Goal: Task Accomplishment & Management: Manage account settings

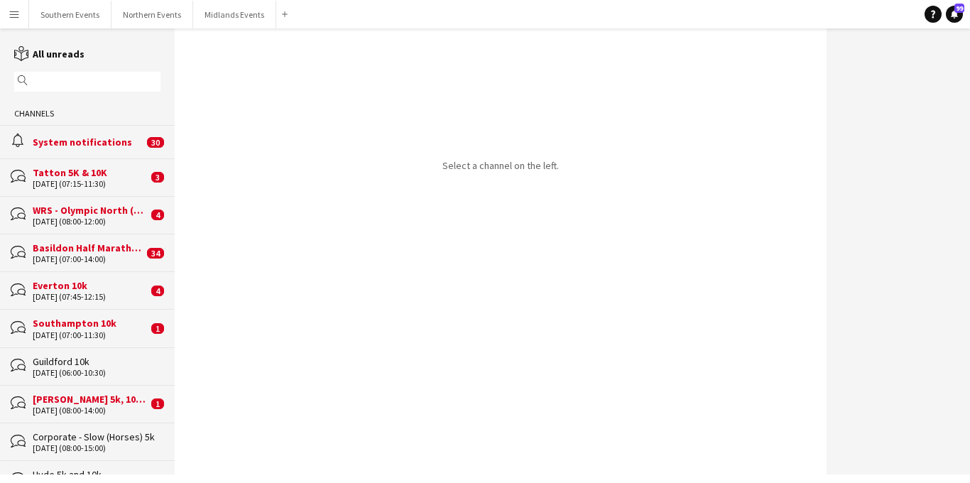
click at [18, 13] on app-icon "Menu" at bounding box center [14, 14] width 11 height 11
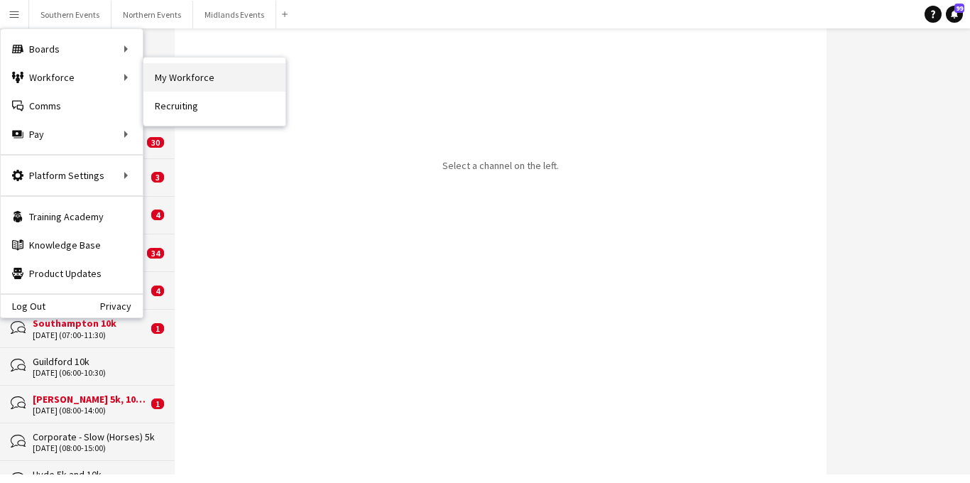
click at [181, 83] on link "My Workforce" at bounding box center [214, 77] width 142 height 28
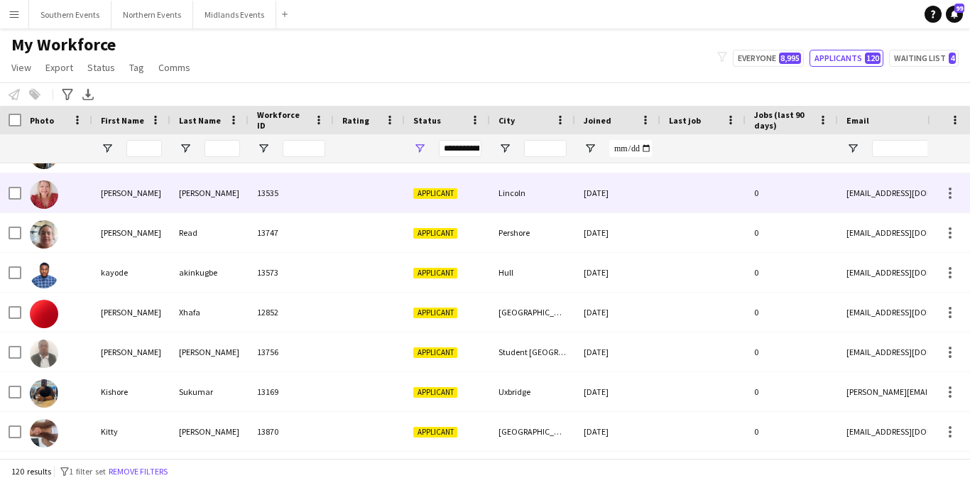
click at [381, 188] on div at bounding box center [369, 192] width 71 height 39
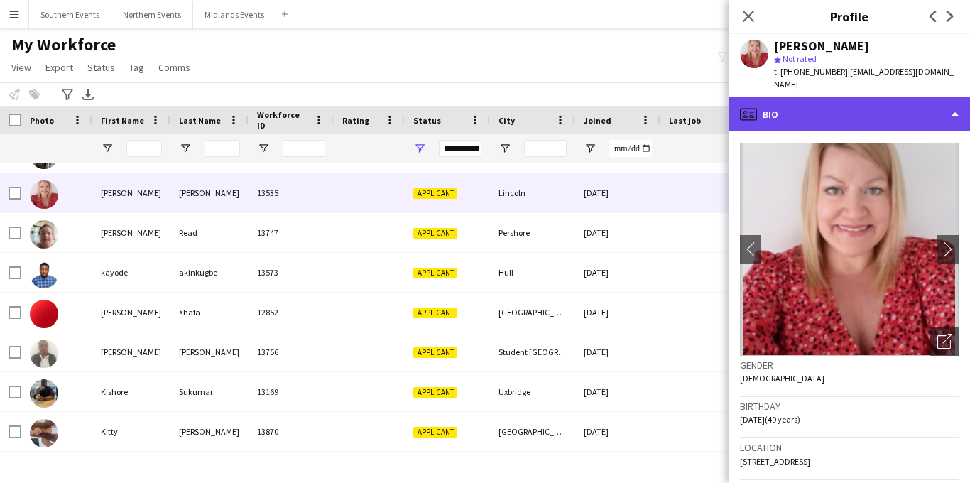
click at [826, 102] on div "profile Bio" at bounding box center [849, 114] width 241 height 34
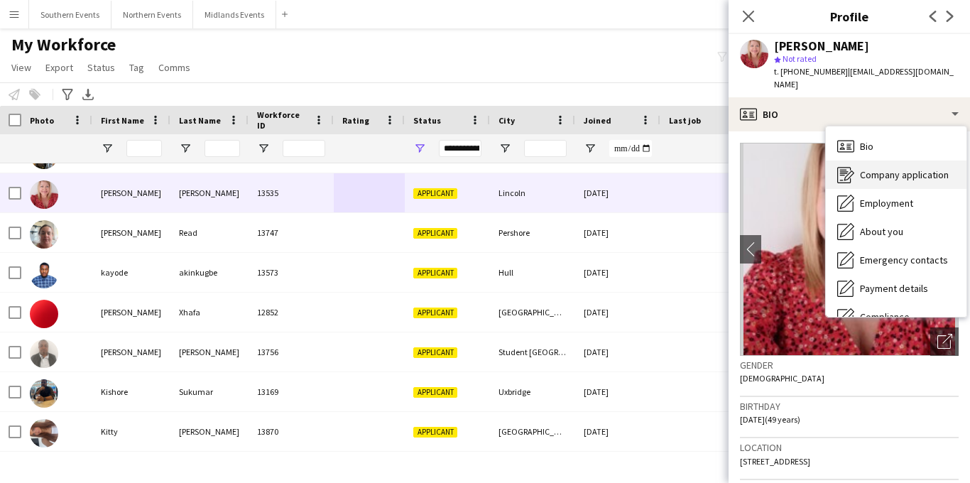
click at [872, 168] on span "Company application" at bounding box center [904, 174] width 89 height 13
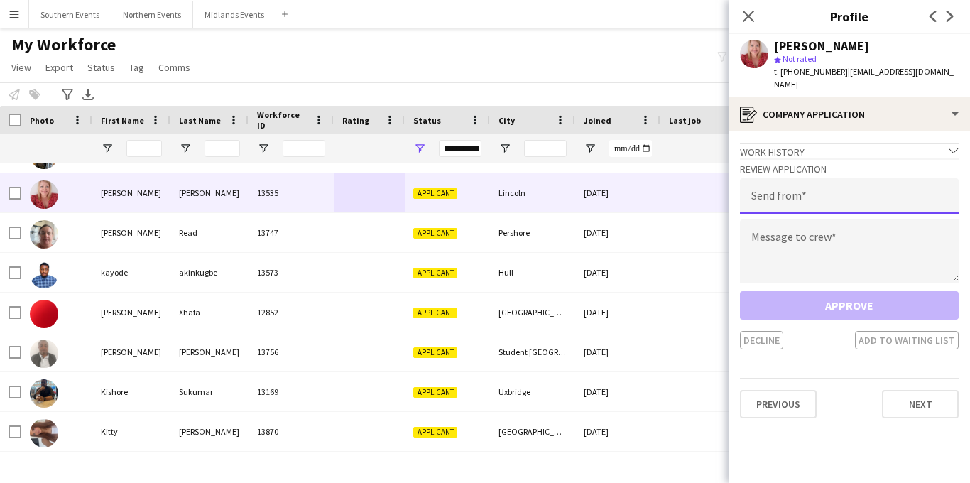
click at [829, 178] on input "email" at bounding box center [849, 196] width 219 height 36
type input "**********"
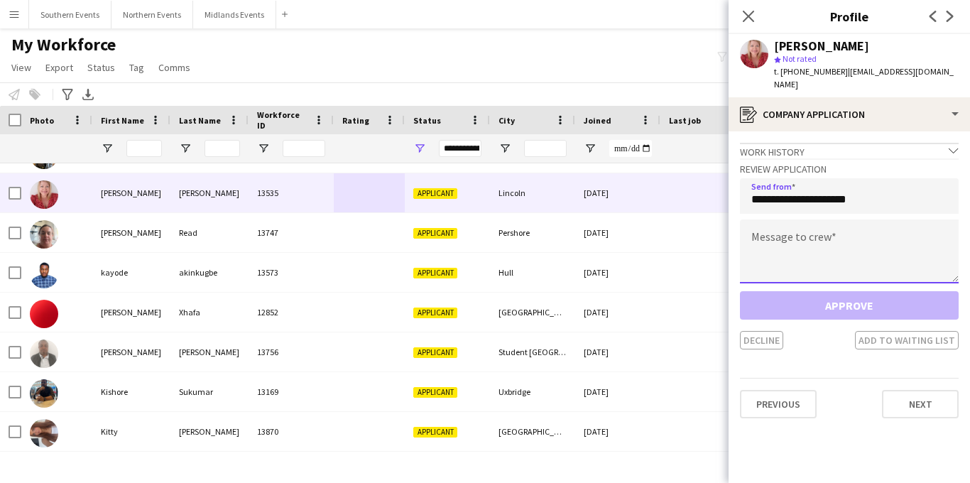
click at [790, 228] on textarea at bounding box center [849, 251] width 219 height 64
paste textarea "**********"
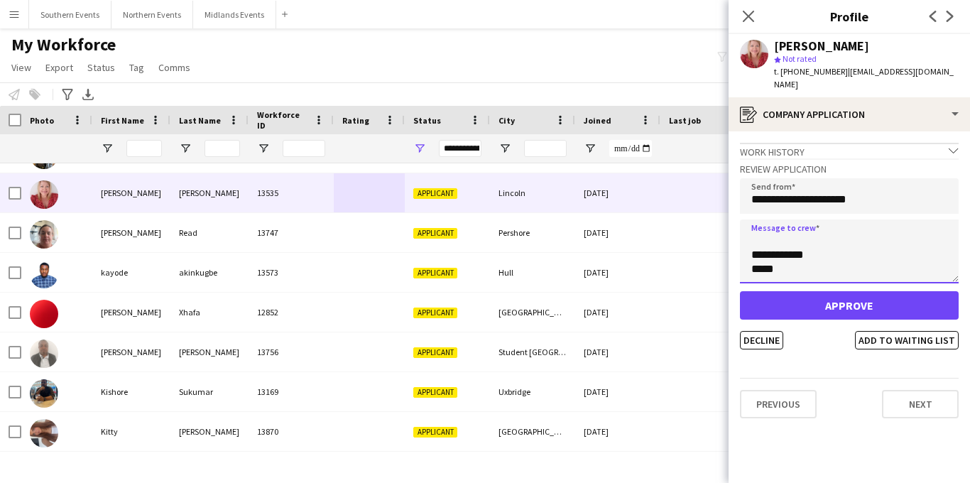
type textarea "**********"
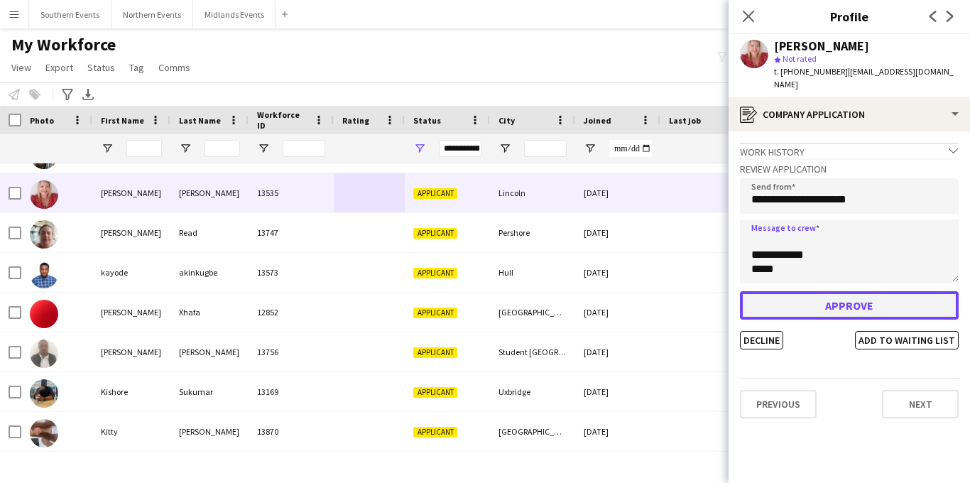
click at [813, 295] on button "Approve" at bounding box center [849, 305] width 219 height 28
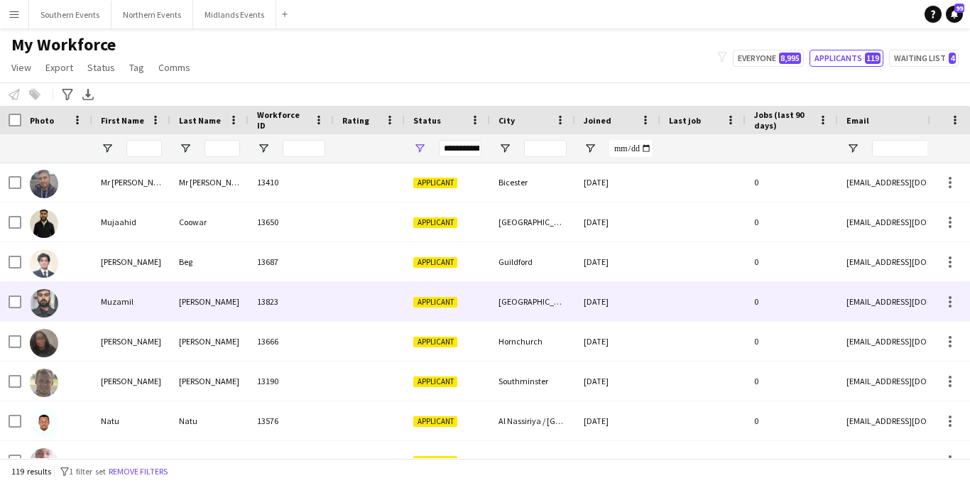
click at [523, 290] on div "[GEOGRAPHIC_DATA]" at bounding box center [532, 301] width 85 height 39
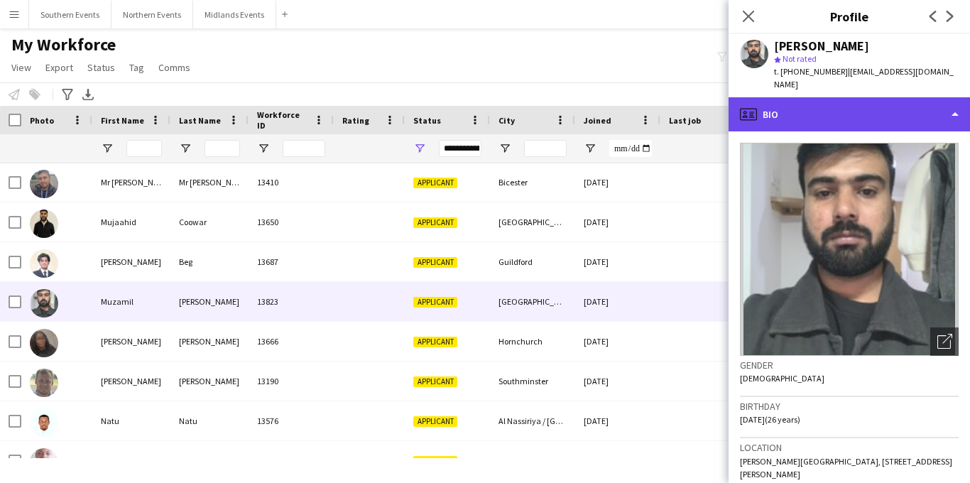
click at [863, 104] on div "profile Bio" at bounding box center [849, 114] width 241 height 34
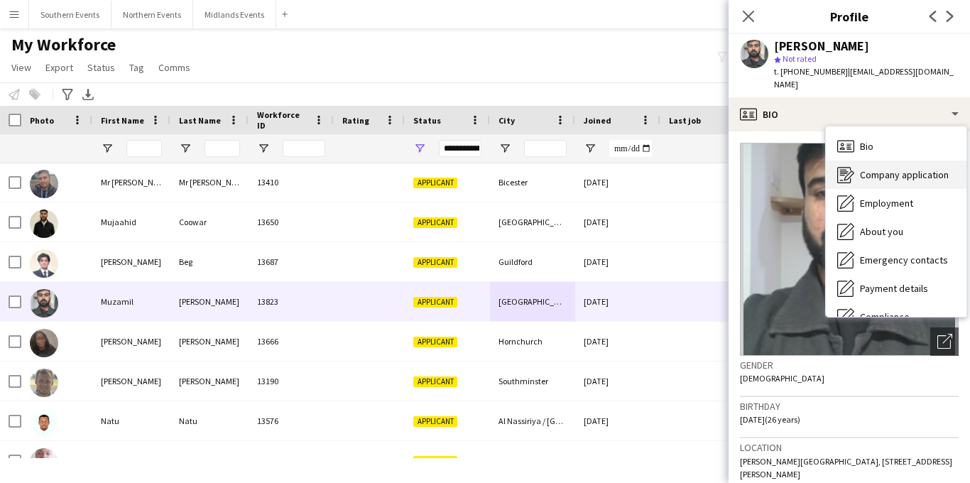
click at [878, 168] on span "Company application" at bounding box center [904, 174] width 89 height 13
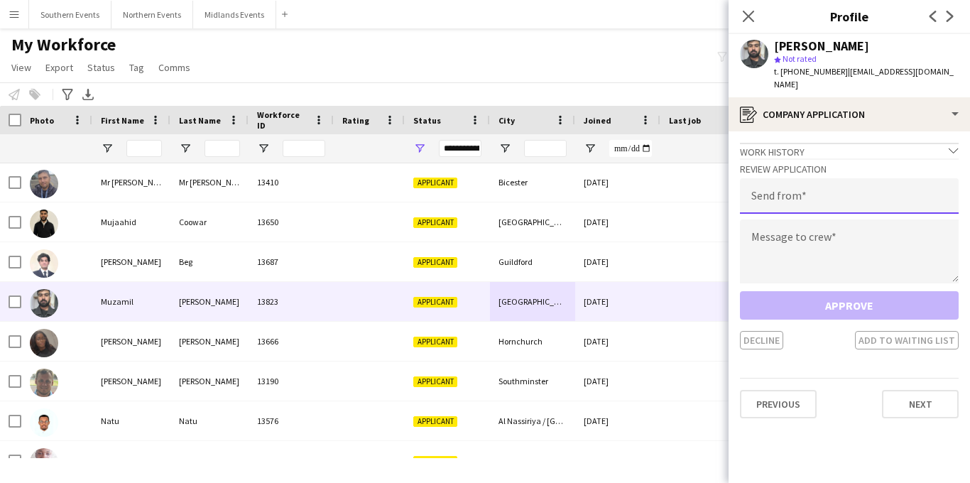
click at [822, 184] on input "email" at bounding box center [849, 196] width 219 height 36
type input "**********"
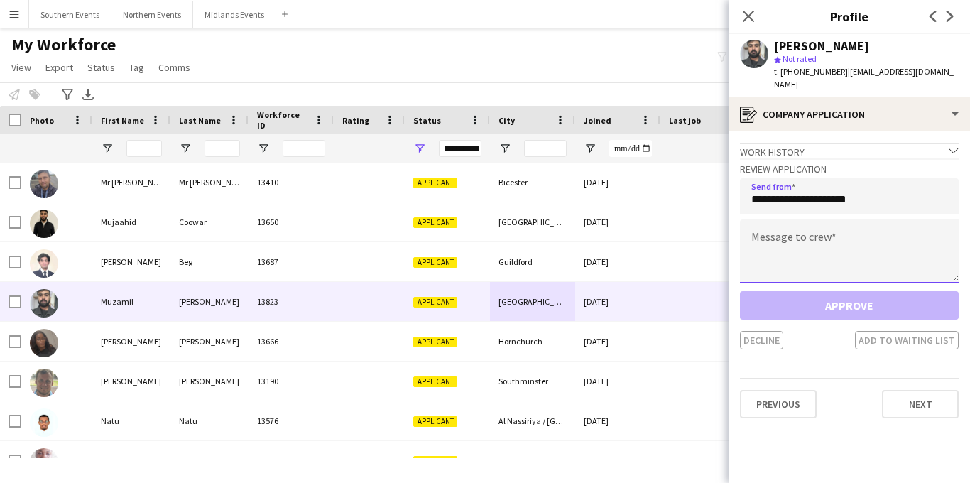
click at [784, 223] on textarea at bounding box center [849, 251] width 219 height 64
paste textarea "**********"
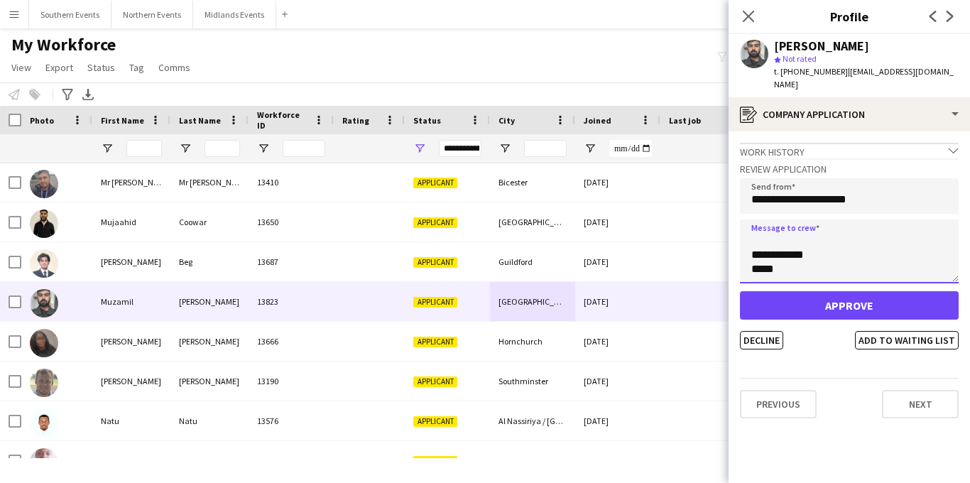
type textarea "**********"
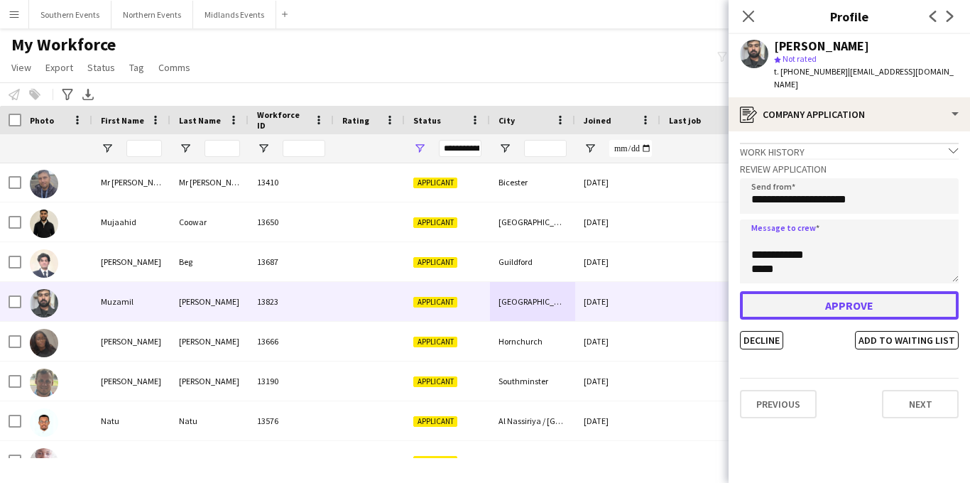
click at [789, 291] on button "Approve" at bounding box center [849, 305] width 219 height 28
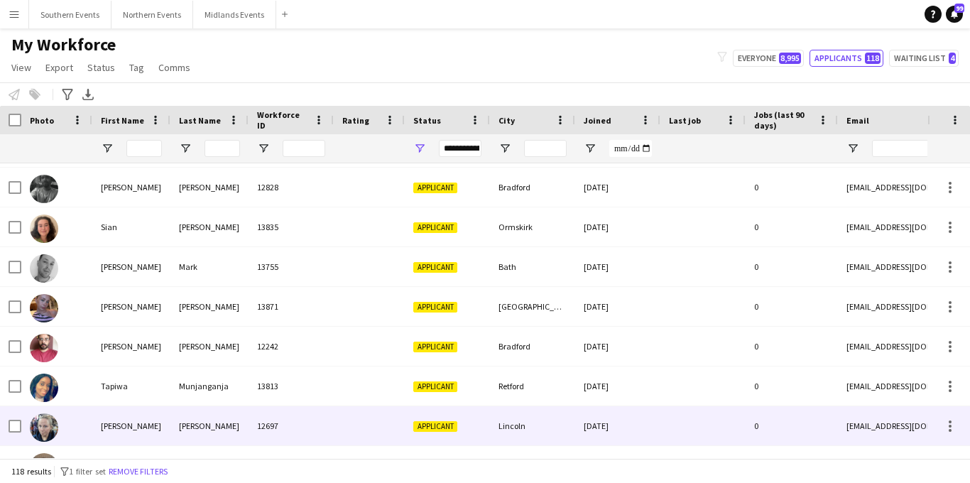
click at [530, 422] on div "Lincoln" at bounding box center [532, 425] width 85 height 39
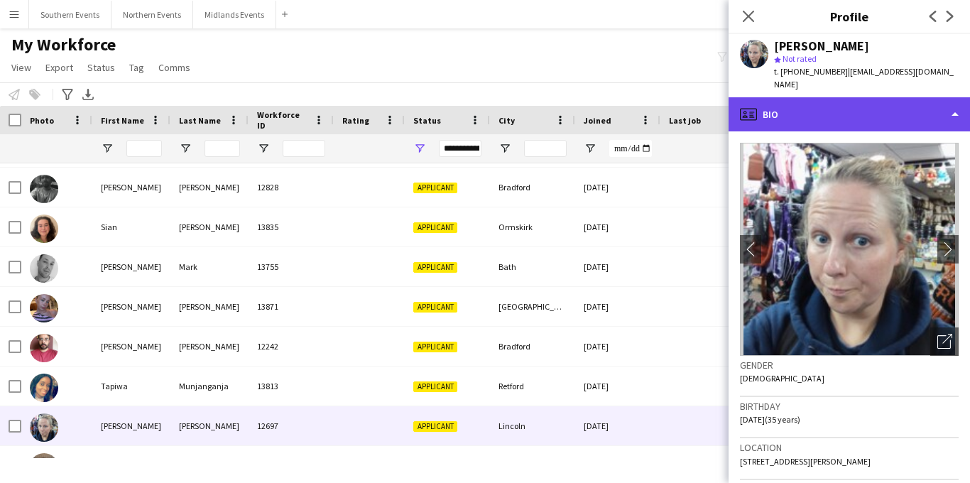
click at [866, 110] on div "profile Bio" at bounding box center [849, 114] width 241 height 34
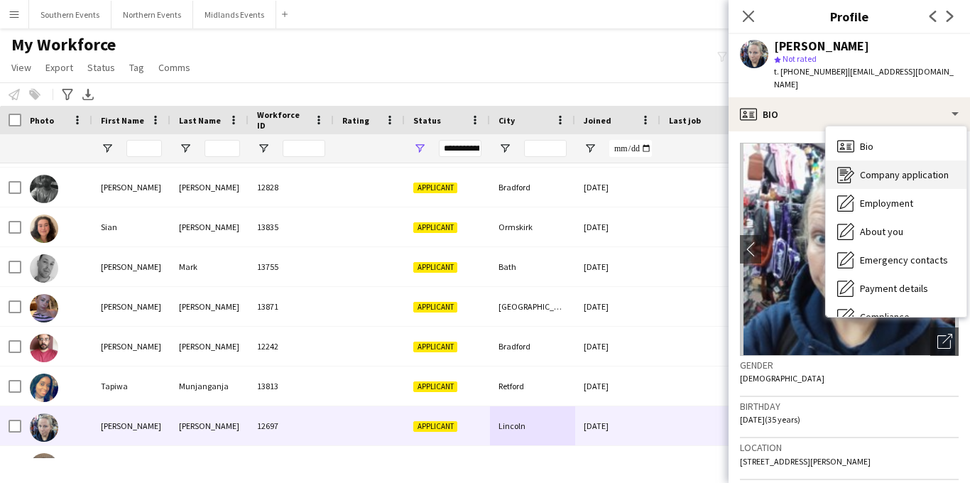
click at [871, 170] on div "Company application Company application" at bounding box center [896, 174] width 141 height 28
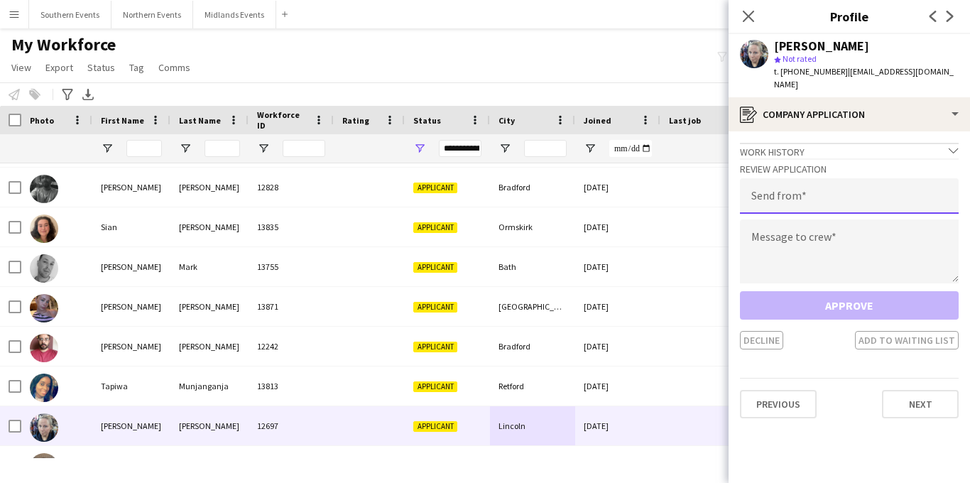
click at [841, 188] on input "email" at bounding box center [849, 196] width 219 height 36
type input "**********"
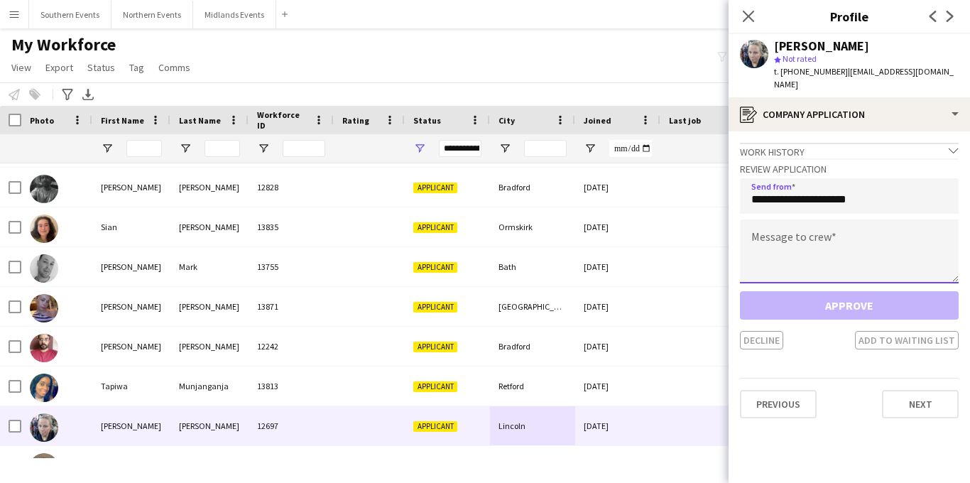
click at [807, 226] on textarea at bounding box center [849, 251] width 219 height 64
paste textarea "**********"
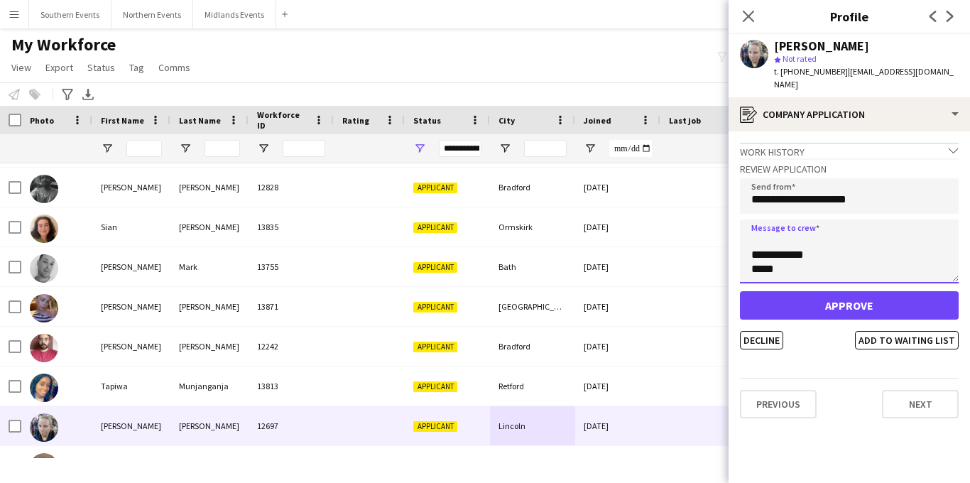
type textarea "**********"
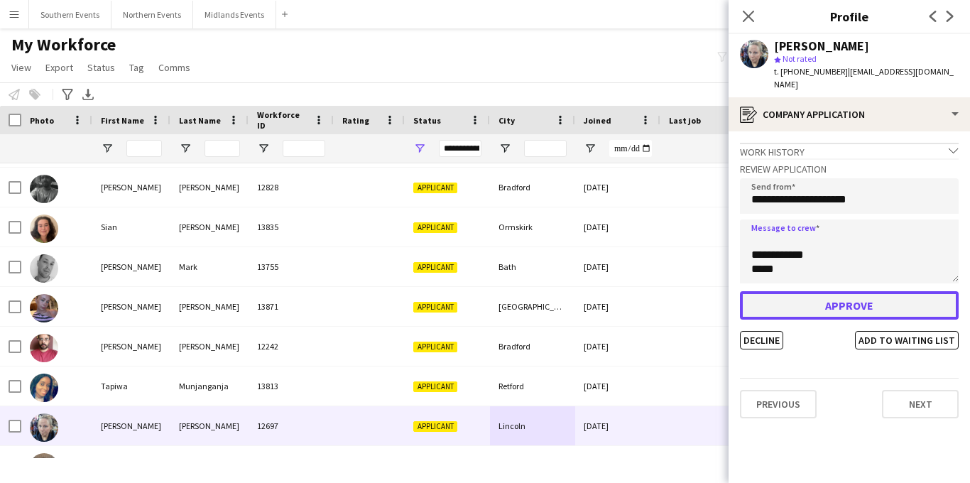
click at [797, 291] on button "Approve" at bounding box center [849, 305] width 219 height 28
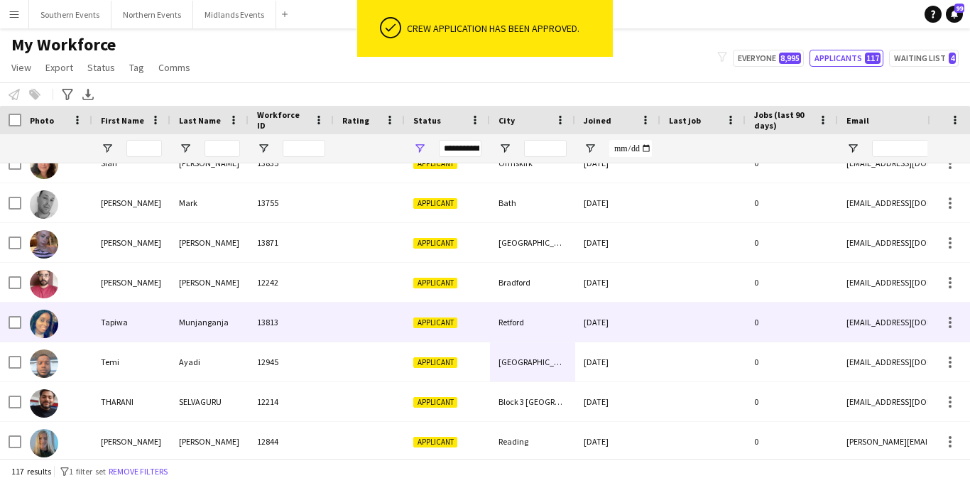
click at [534, 326] on div "Retford" at bounding box center [532, 321] width 85 height 39
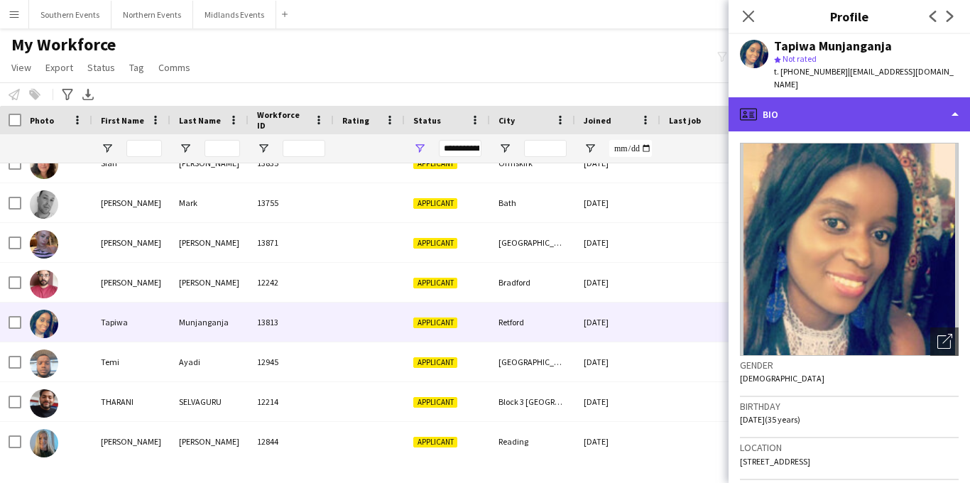
click at [875, 97] on div "profile Bio" at bounding box center [849, 114] width 241 height 34
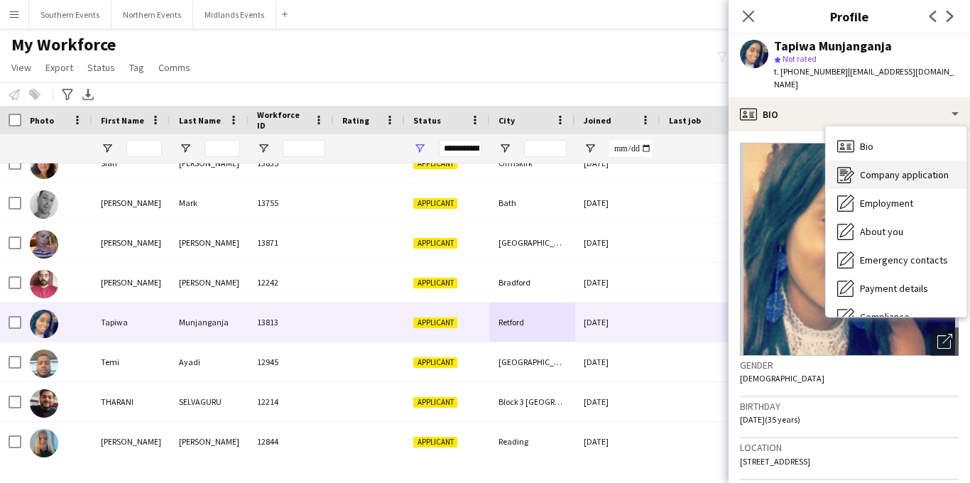
click at [885, 168] on span "Company application" at bounding box center [904, 174] width 89 height 13
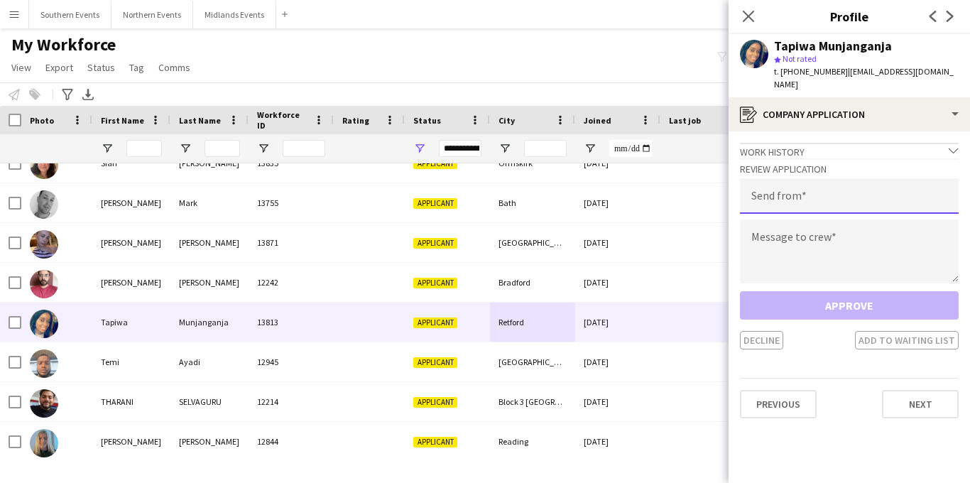
click at [839, 193] on input "email" at bounding box center [849, 196] width 219 height 36
type input "**********"
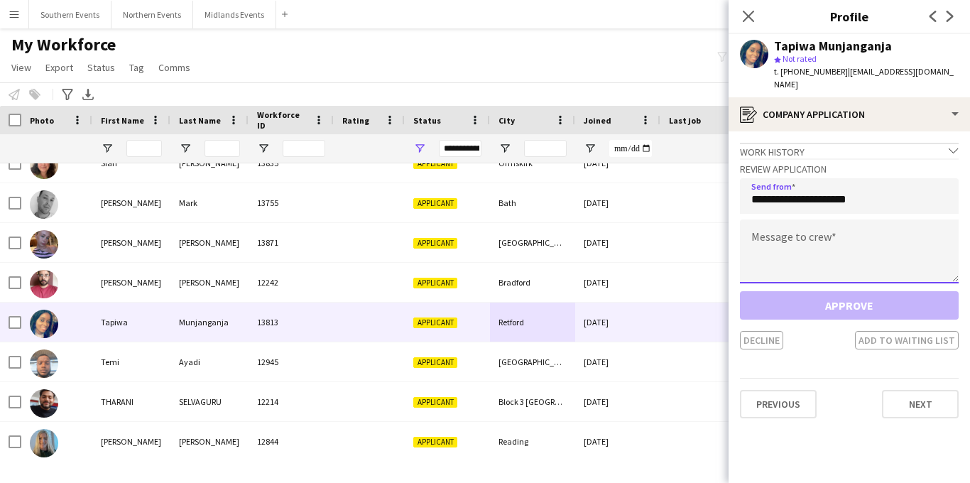
click at [816, 256] on textarea at bounding box center [849, 251] width 219 height 64
paste textarea "**********"
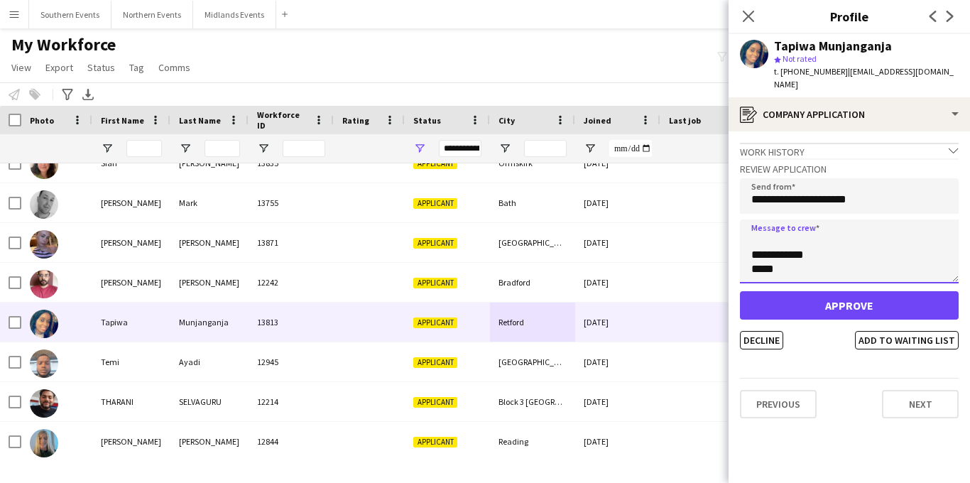
type textarea "**********"
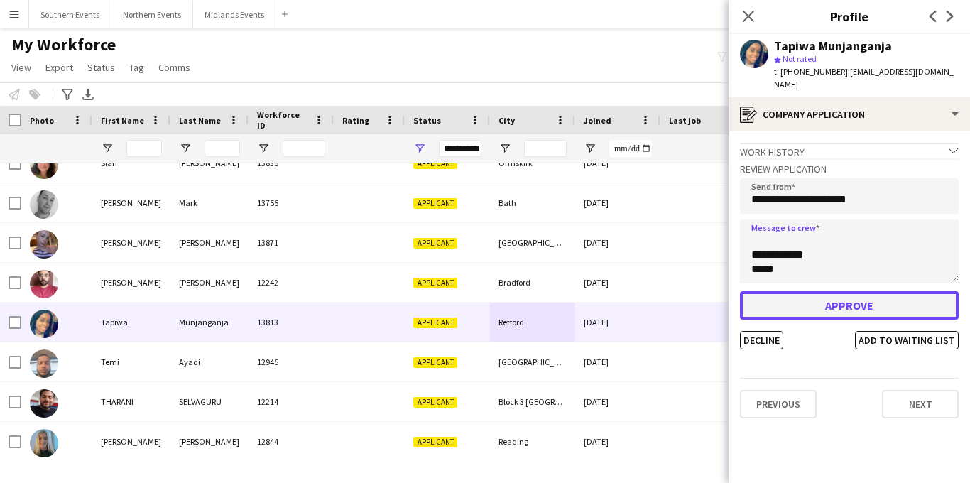
click at [819, 291] on button "Approve" at bounding box center [849, 305] width 219 height 28
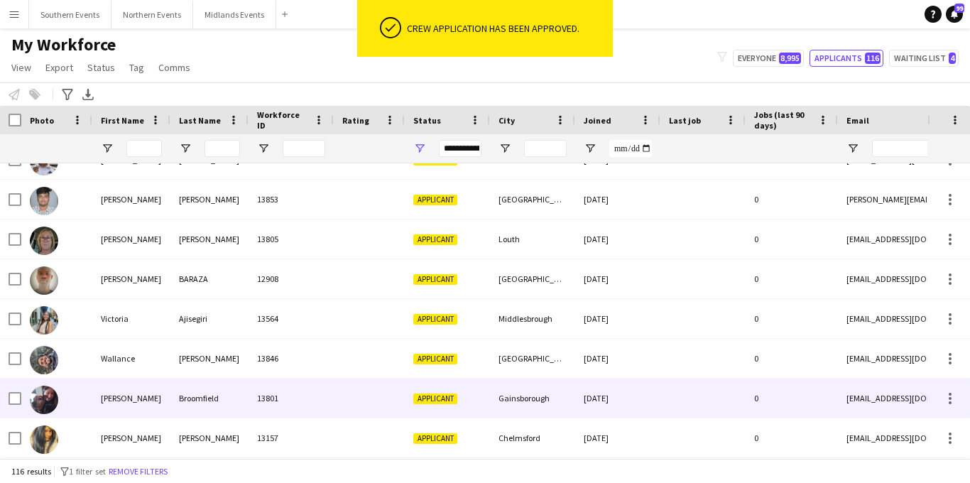
click at [514, 403] on div "Gainsborough" at bounding box center [532, 397] width 85 height 39
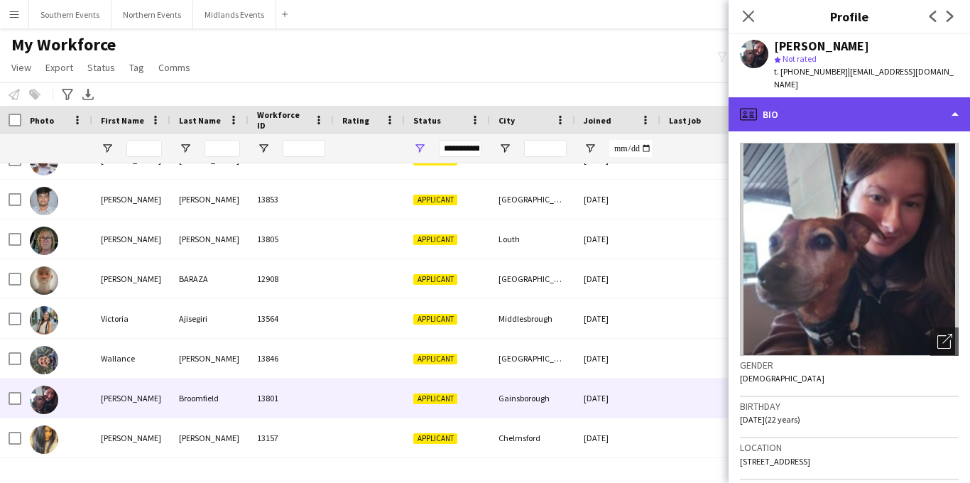
click at [847, 114] on div "profile Bio" at bounding box center [849, 114] width 241 height 34
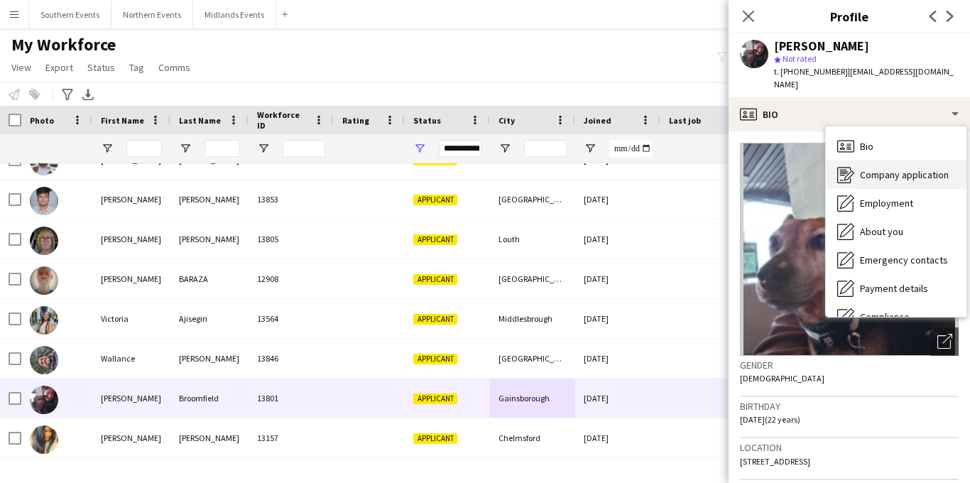
click at [885, 168] on span "Company application" at bounding box center [904, 174] width 89 height 13
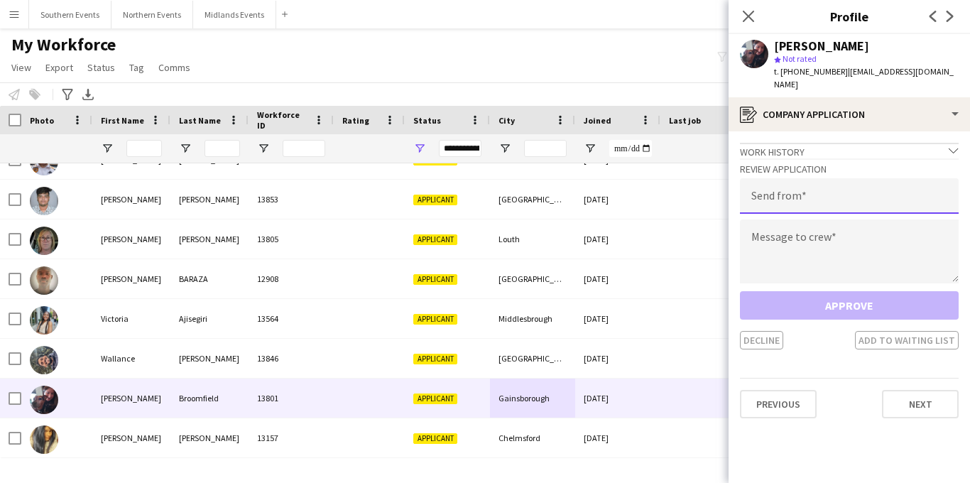
click at [860, 178] on input "email" at bounding box center [849, 196] width 219 height 36
type input "**********"
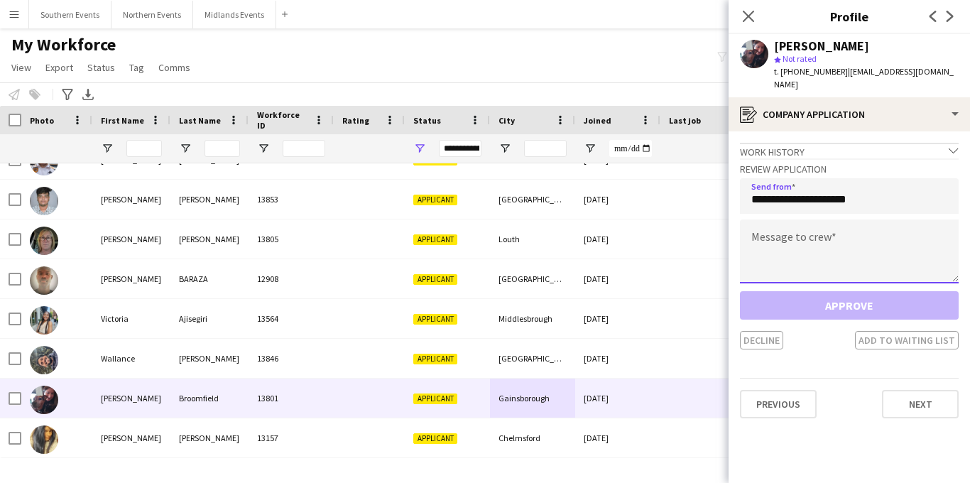
click at [847, 225] on textarea at bounding box center [849, 251] width 219 height 64
paste textarea "**********"
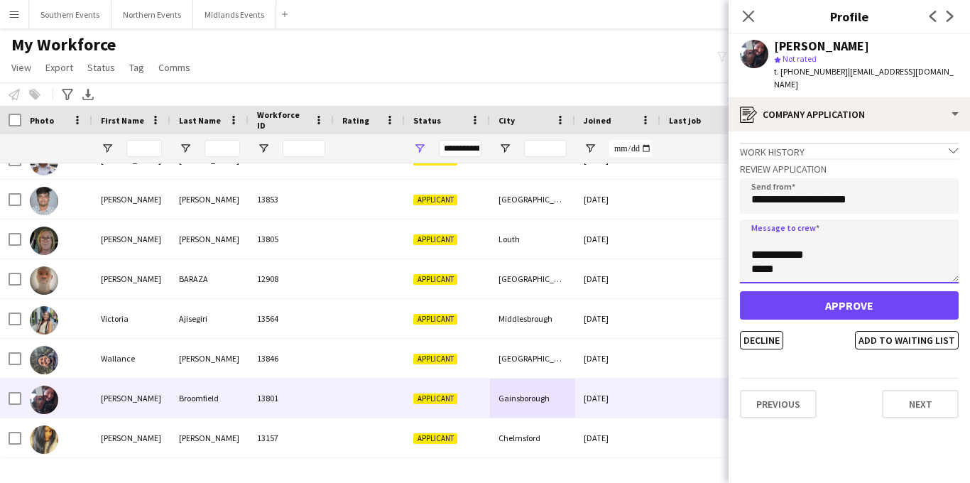
type textarea "**********"
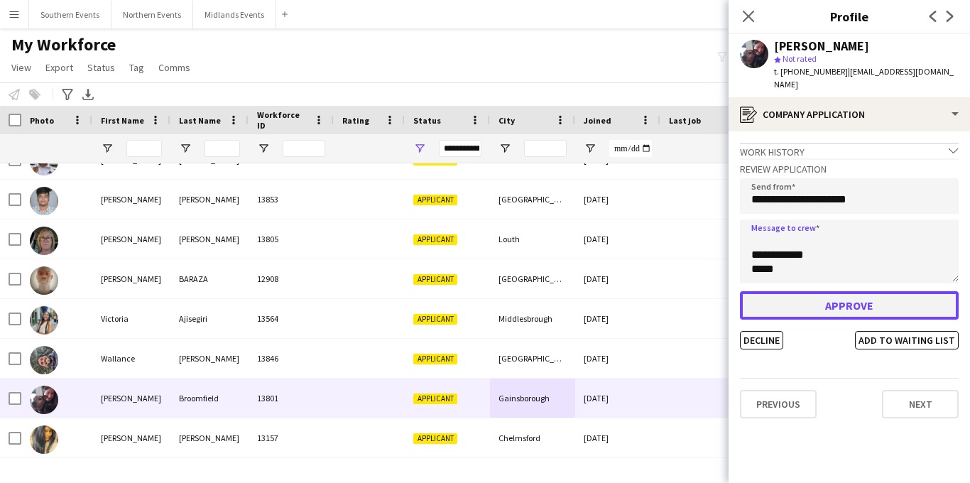
click at [821, 298] on button "Approve" at bounding box center [849, 305] width 219 height 28
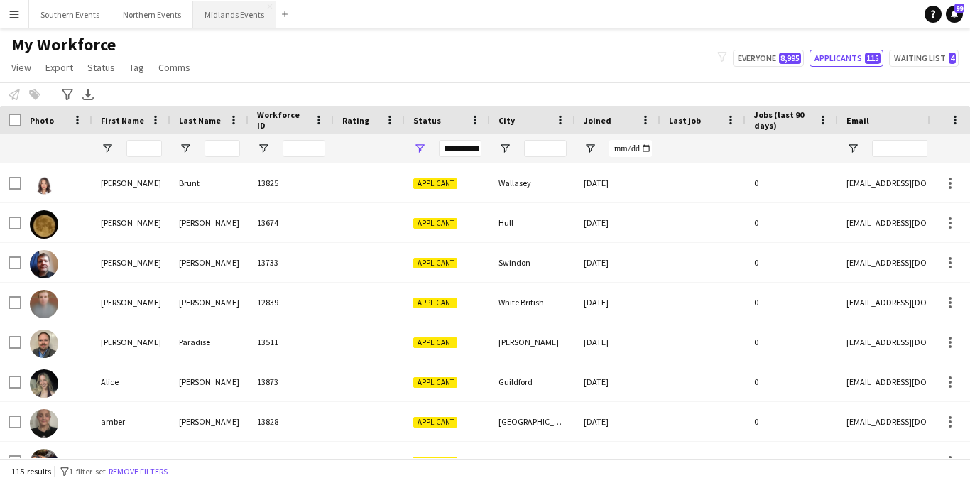
click at [224, 14] on button "Midlands Events Close" at bounding box center [234, 15] width 83 height 28
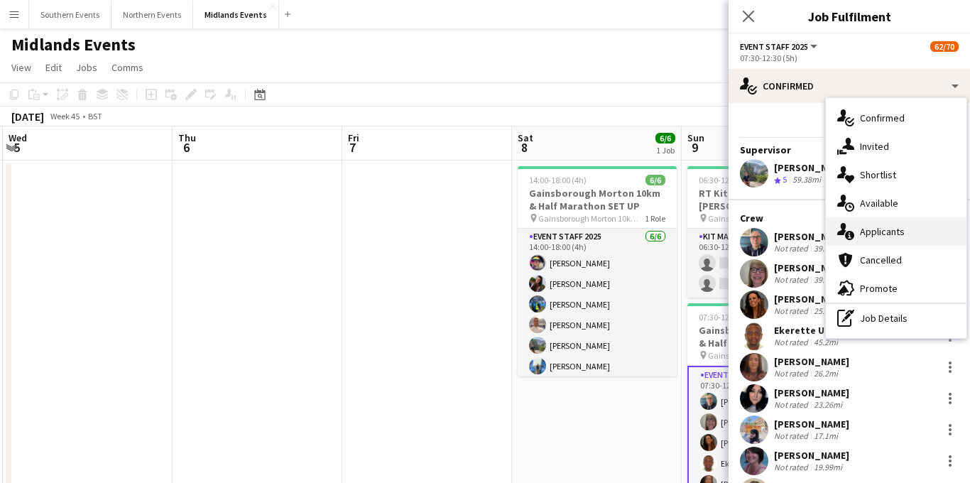
click at [875, 231] on span "Applicants" at bounding box center [882, 231] width 45 height 13
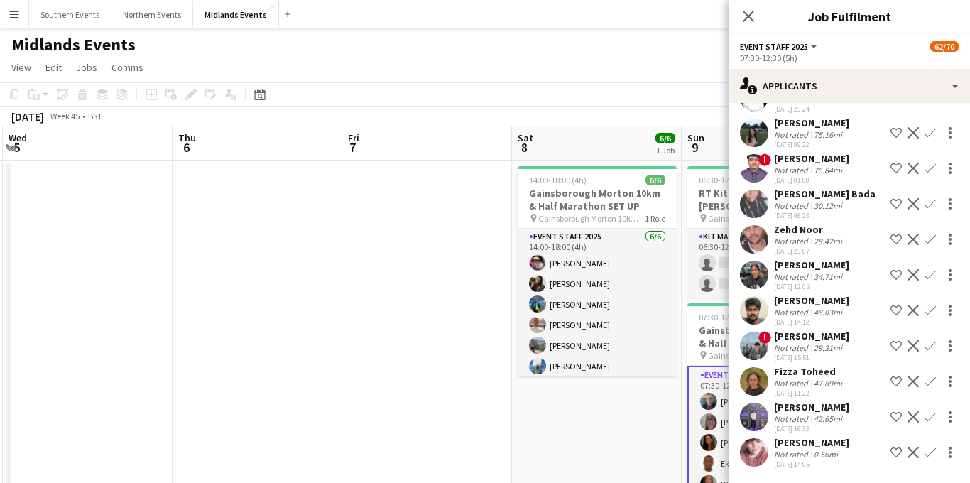
click at [928, 452] on app-icon "Confirm" at bounding box center [930, 452] width 11 height 11
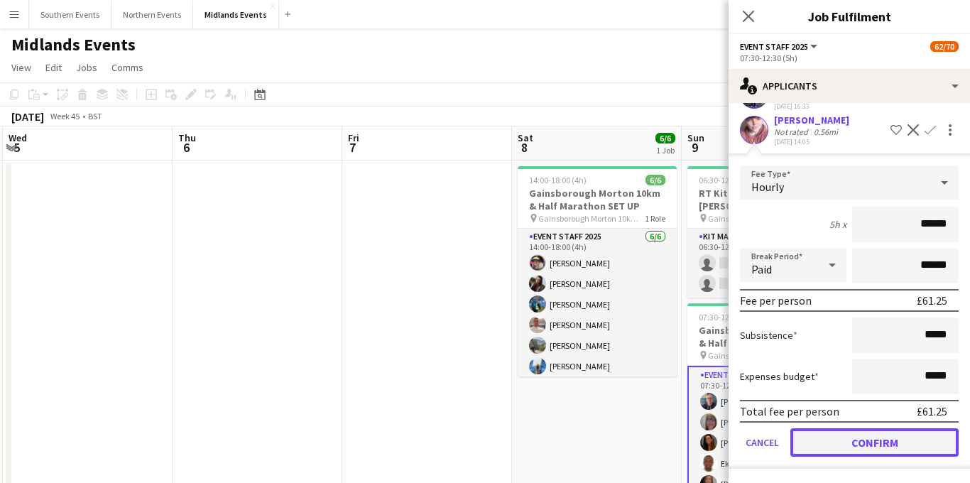
click at [841, 441] on button "Confirm" at bounding box center [874, 442] width 168 height 28
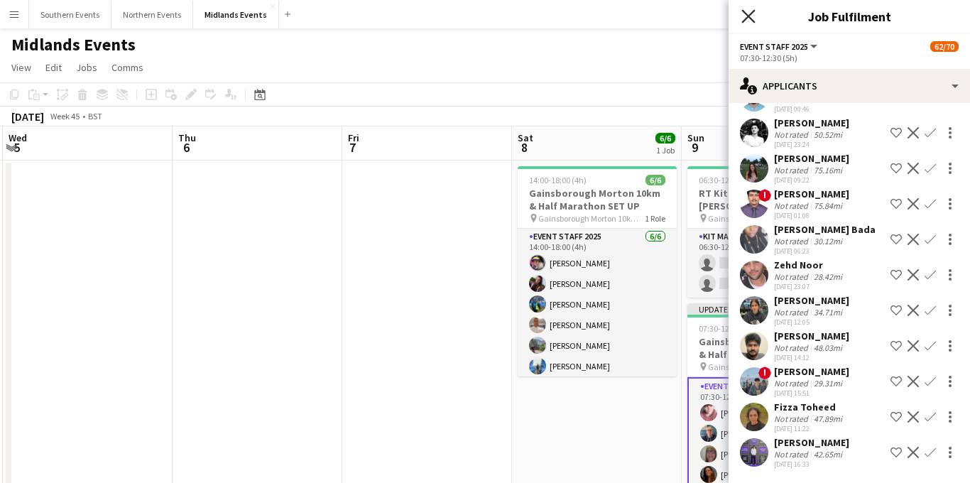
click at [748, 21] on icon "Close pop-in" at bounding box center [747, 15] width 13 height 13
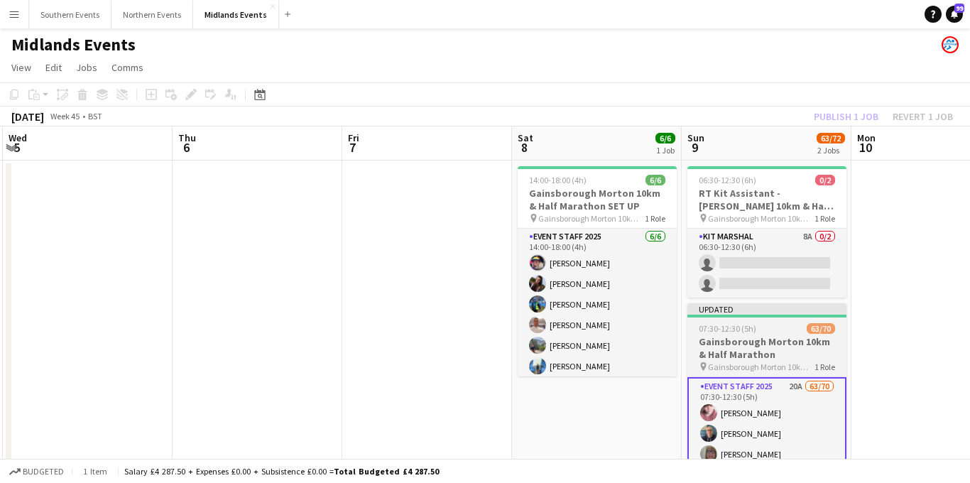
click at [734, 327] on span "07:30-12:30 (5h)" at bounding box center [728, 328] width 58 height 11
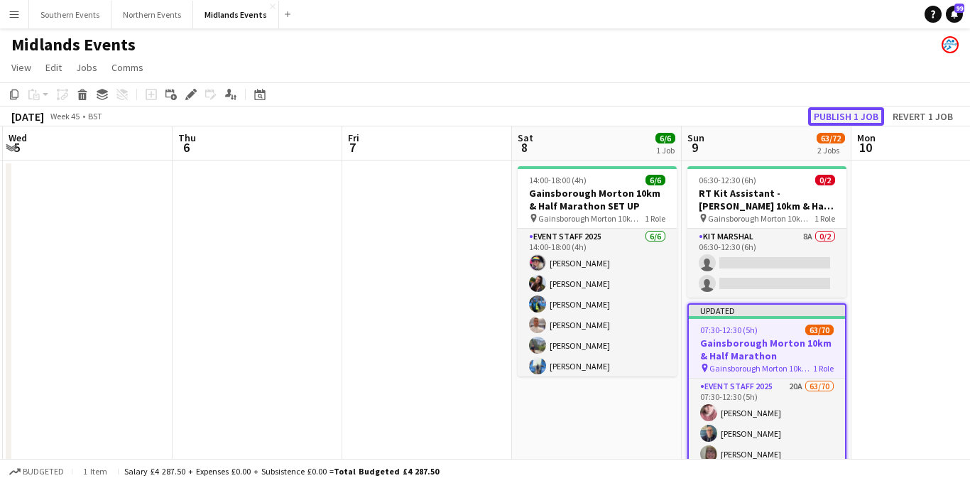
click at [850, 114] on button "Publish 1 job" at bounding box center [846, 116] width 76 height 18
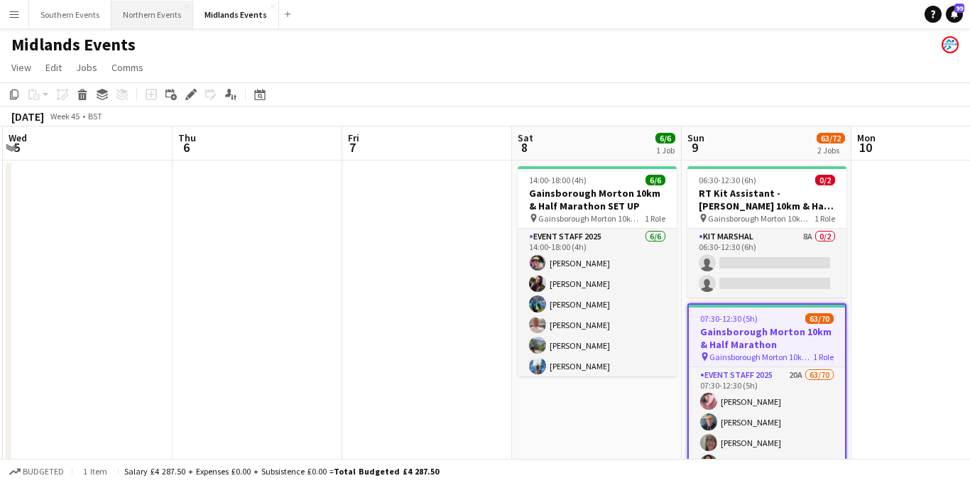
click at [155, 18] on button "Northern Events Close" at bounding box center [152, 15] width 82 height 28
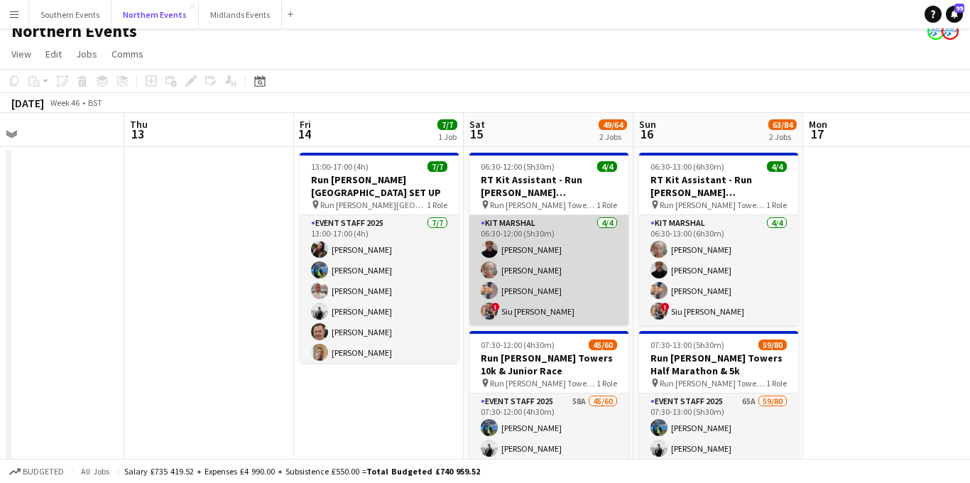
scroll to position [8, 0]
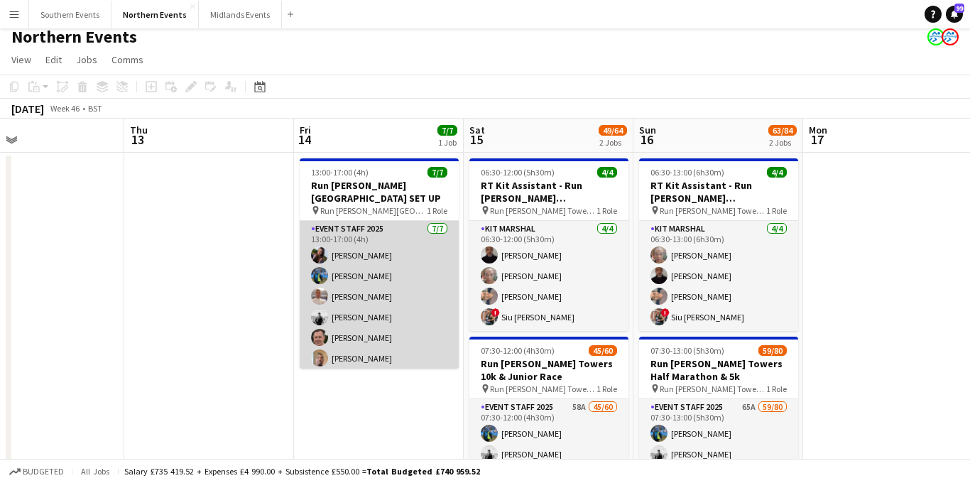
click at [358, 273] on app-card-role "Event Staff 2025 [DATE] 13:00-17:00 (4h) [PERSON_NAME] [PERSON_NAME] [PERSON_NA…" at bounding box center [379, 307] width 159 height 172
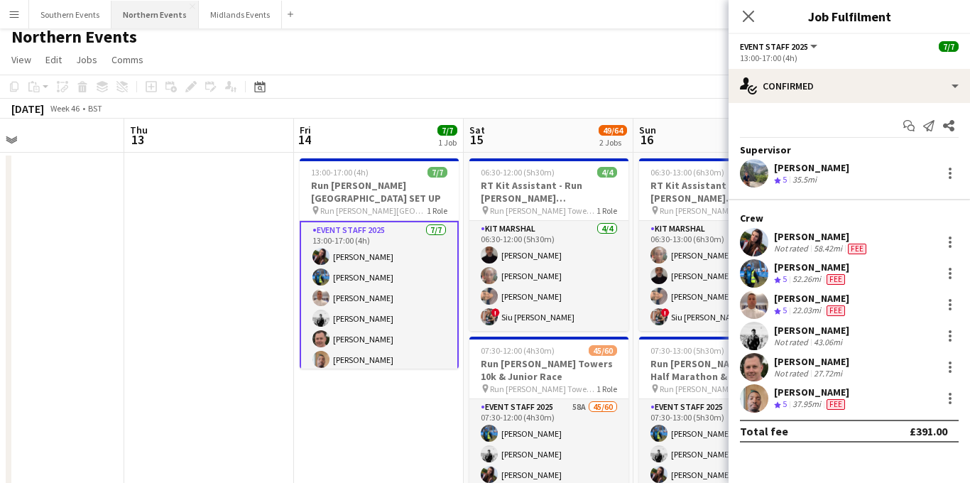
click at [143, 21] on button "Northern Events Close" at bounding box center [154, 15] width 87 height 28
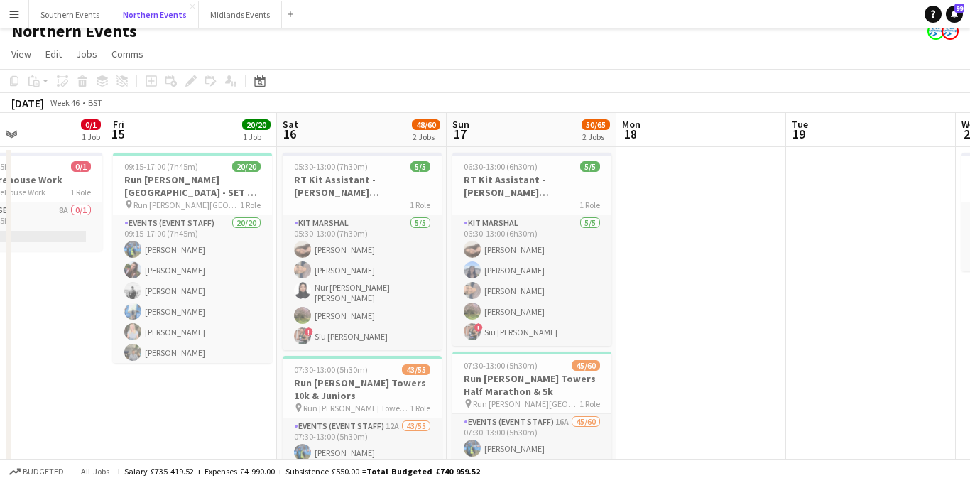
scroll to position [0, 0]
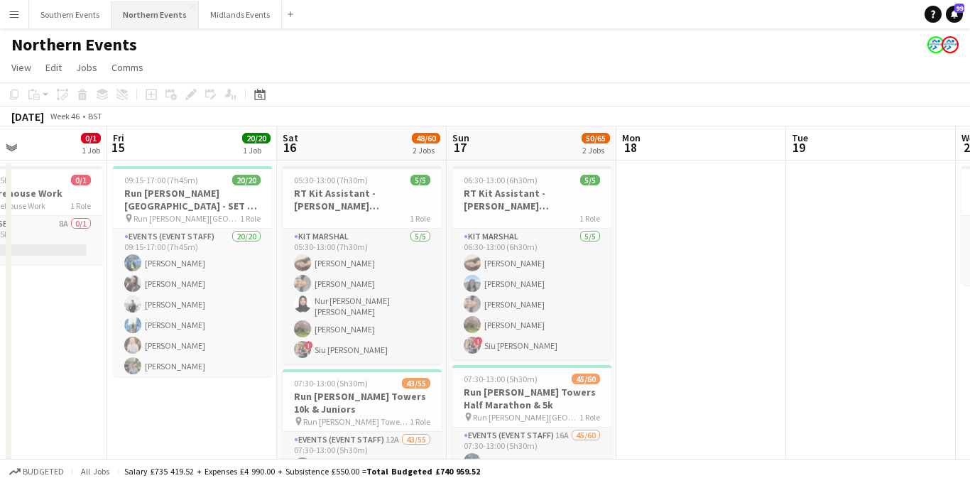
click at [141, 16] on button "Northern Events Close" at bounding box center [154, 15] width 87 height 28
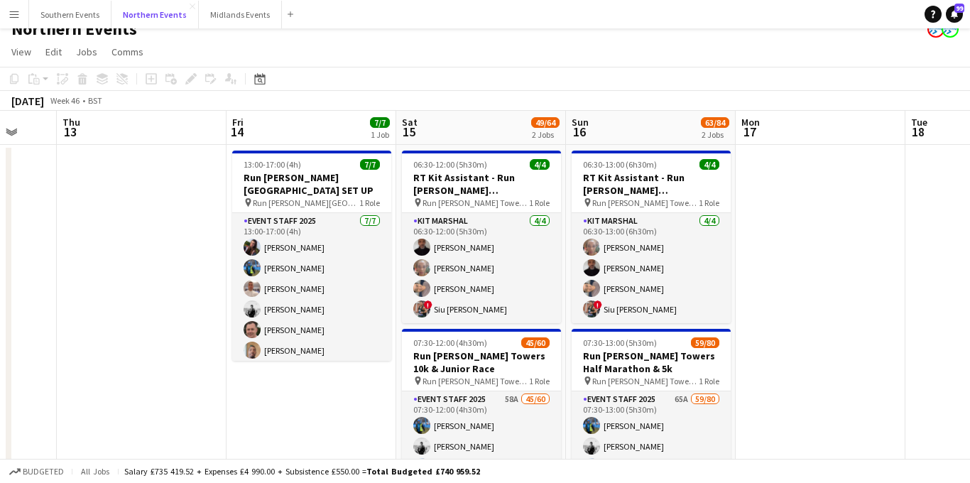
scroll to position [21, 0]
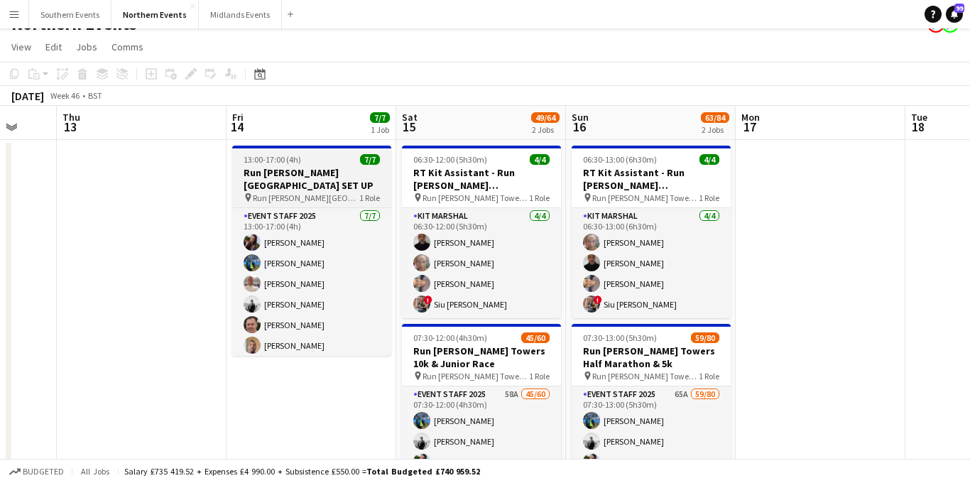
click at [334, 190] on app-job-card "13:00-17:00 (4h) 7/7 Run [PERSON_NAME][GEOGRAPHIC_DATA] SET UP pin [GEOGRAPHIC_…" at bounding box center [311, 251] width 159 height 210
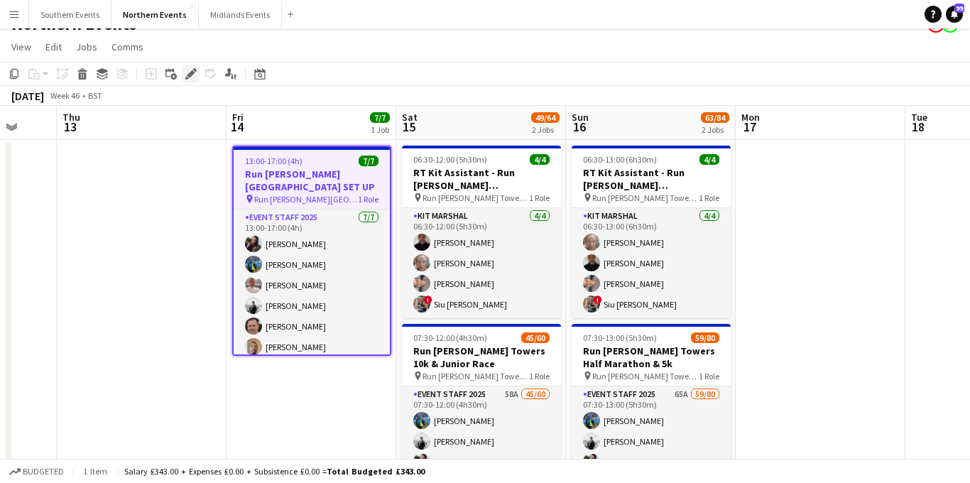
click at [194, 76] on icon "Edit" at bounding box center [190, 73] width 11 height 11
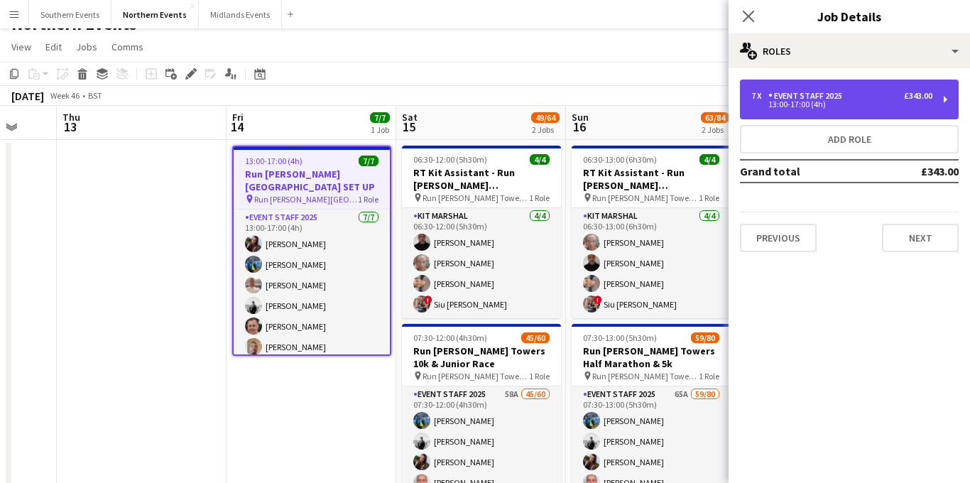
click at [828, 98] on div "Event Staff 2025" at bounding box center [808, 96] width 80 height 10
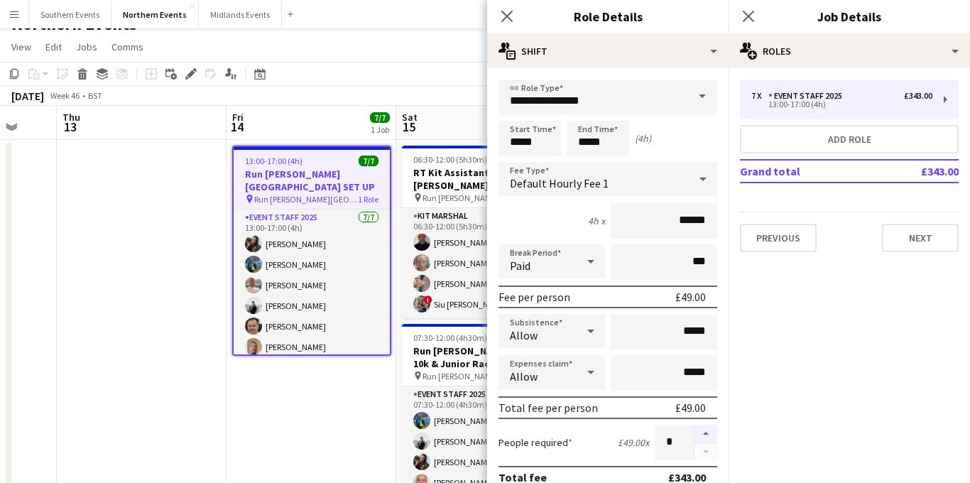
click at [705, 430] on button "button" at bounding box center [705, 434] width 23 height 18
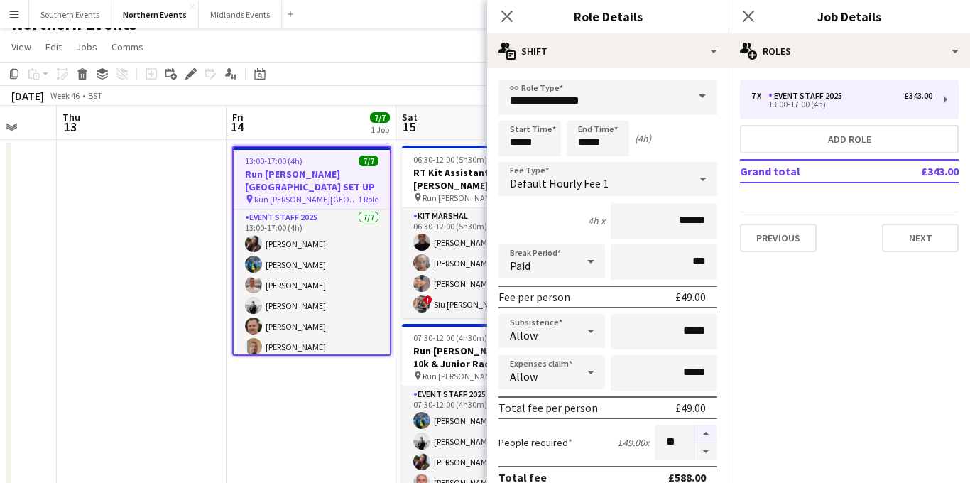
click at [705, 430] on button "button" at bounding box center [705, 434] width 23 height 18
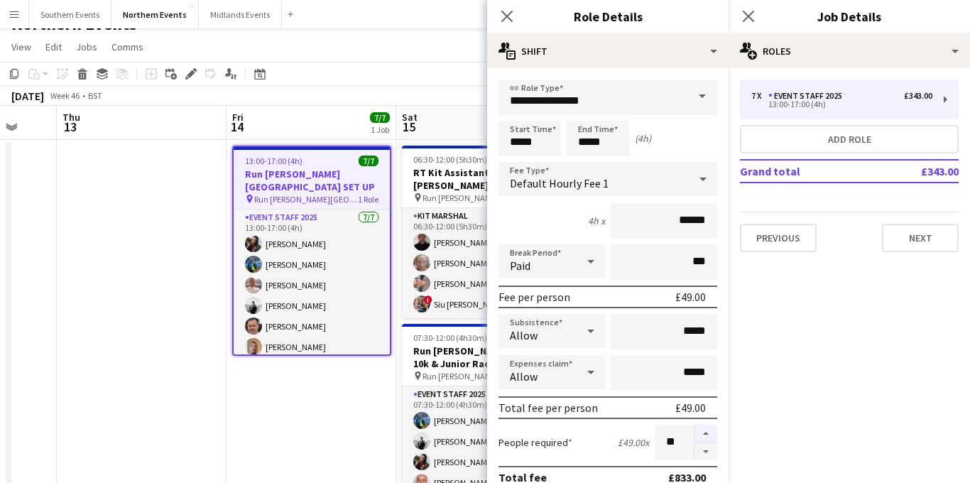
click at [705, 430] on button "button" at bounding box center [705, 434] width 23 height 18
type input "**"
click at [743, 18] on icon "Close pop-in" at bounding box center [747, 15] width 13 height 13
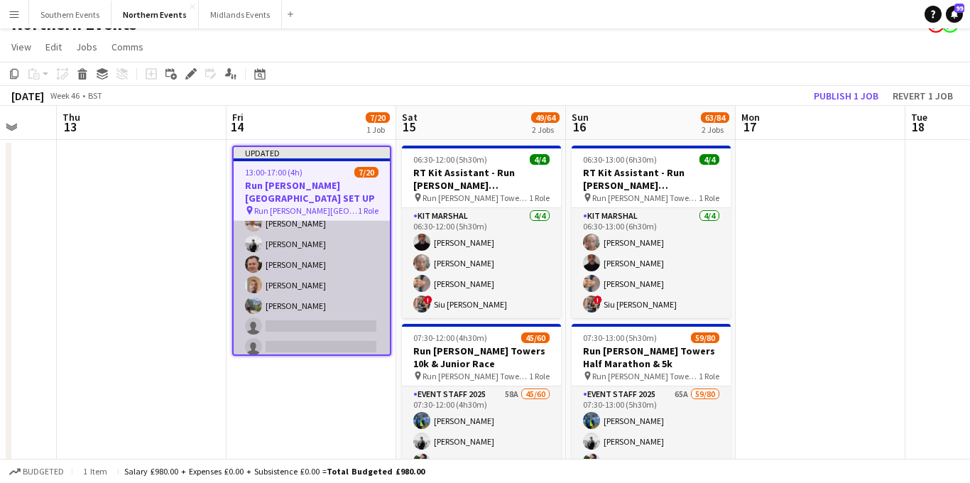
scroll to position [80, 0]
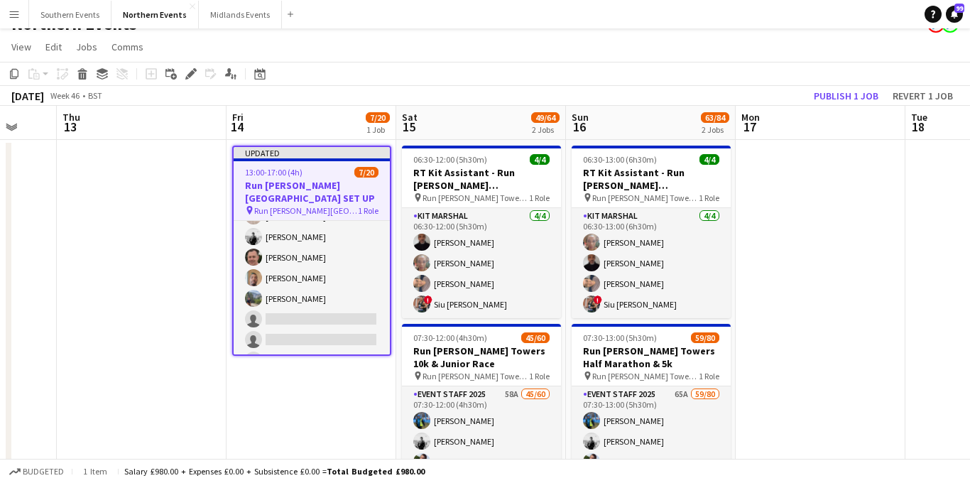
click at [304, 205] on span "Run [PERSON_NAME][GEOGRAPHIC_DATA] SET UP" at bounding box center [306, 210] width 104 height 11
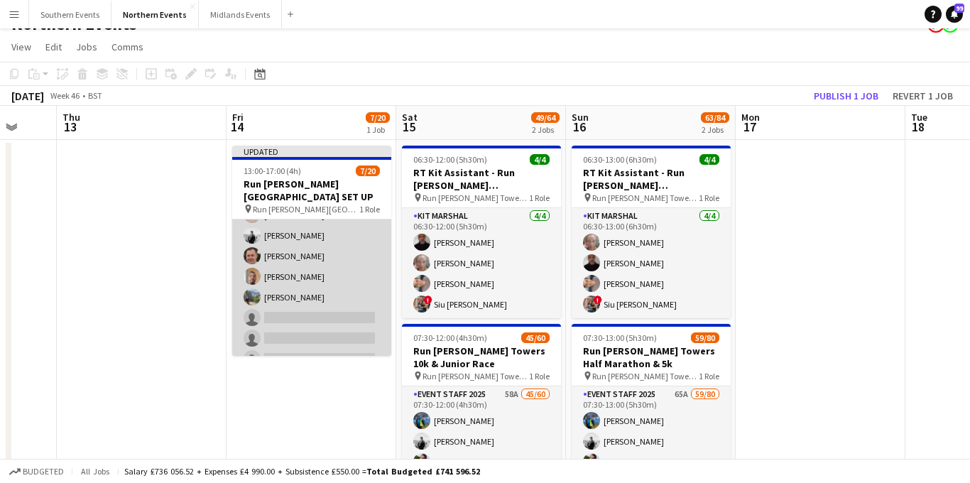
click at [327, 229] on app-card-role "Event Staff 2025 58A [DATE] 13:00-17:00 (4h) [PERSON_NAME] [PERSON_NAME] [PERSO…" at bounding box center [311, 359] width 159 height 440
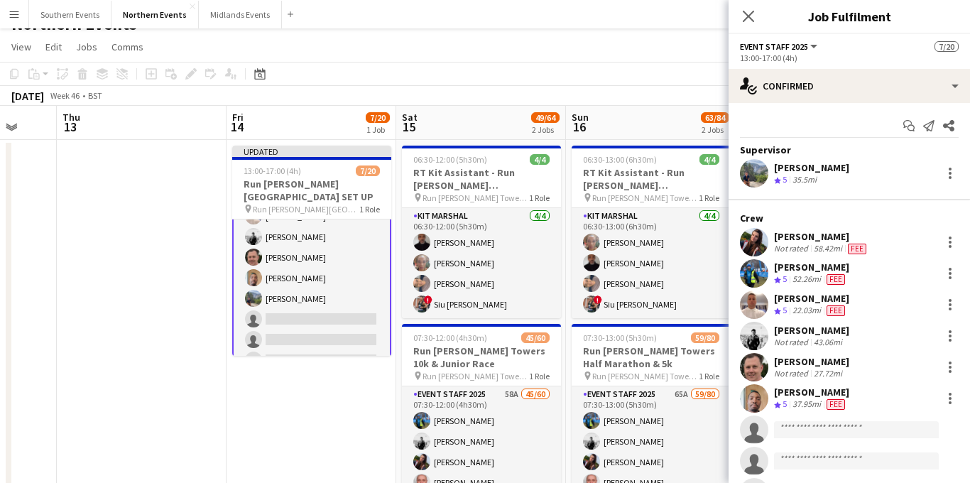
scroll to position [82, 0]
click at [749, 20] on icon "Close pop-in" at bounding box center [747, 15] width 13 height 13
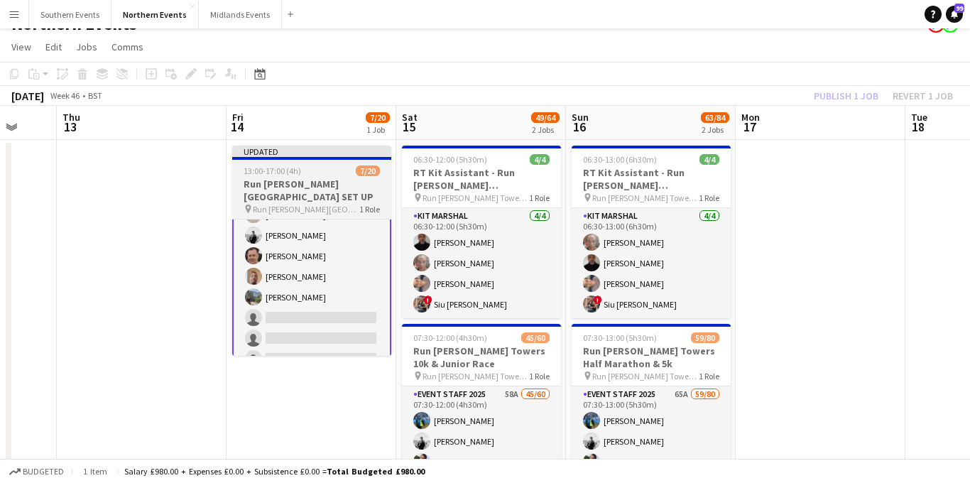
click at [264, 173] on span "13:00-17:00 (4h)" at bounding box center [273, 170] width 58 height 11
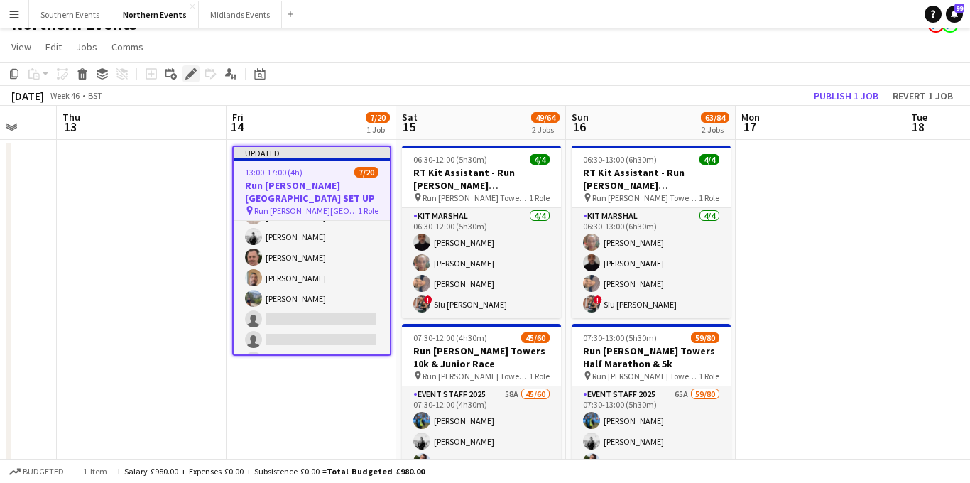
click at [191, 77] on icon "Edit" at bounding box center [190, 73] width 11 height 11
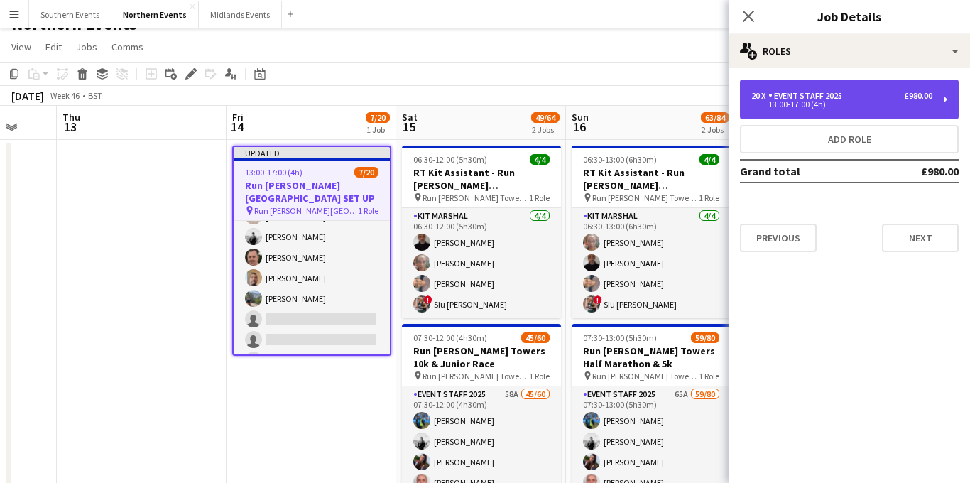
click at [850, 111] on div "20 x Event Staff 2025 £980.00 13:00-17:00 (4h)" at bounding box center [849, 100] width 219 height 40
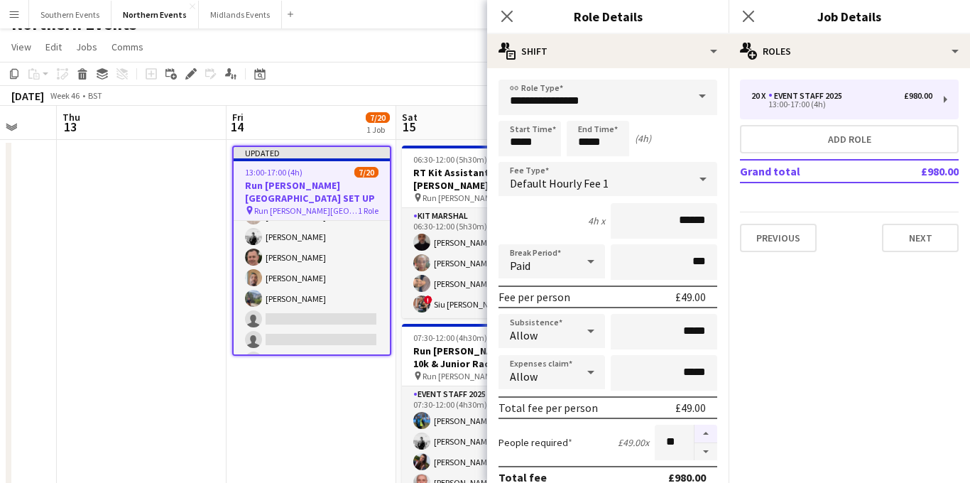
click at [701, 430] on button "button" at bounding box center [705, 434] width 23 height 18
type input "**"
click at [748, 21] on icon "Close pop-in" at bounding box center [747, 15] width 13 height 13
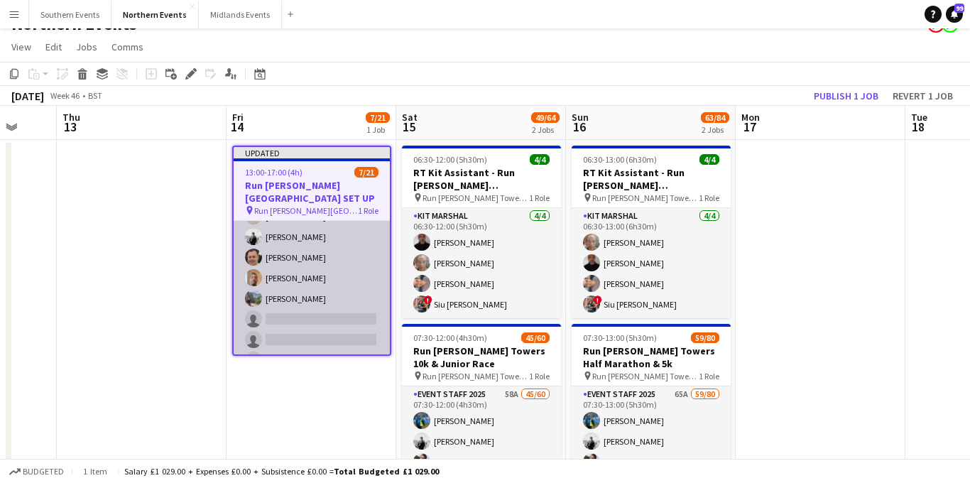
click at [306, 251] on app-card-role "Event Staff 2025 58A [DATE] 13:00-17:00 (4h) [PERSON_NAME] [PERSON_NAME] [PERSO…" at bounding box center [312, 371] width 156 height 460
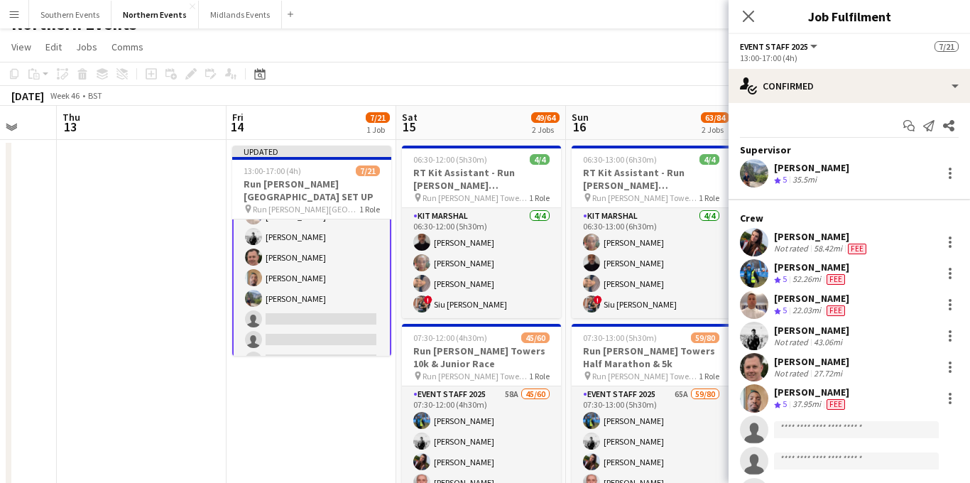
scroll to position [82, 0]
click at [746, 19] on icon at bounding box center [747, 15] width 13 height 13
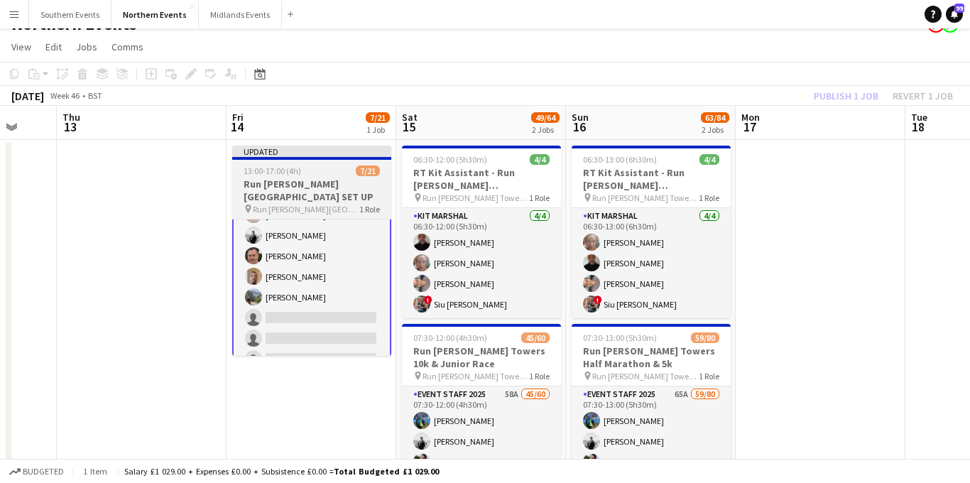
click at [307, 186] on h3 "Run [PERSON_NAME][GEOGRAPHIC_DATA] SET UP" at bounding box center [311, 191] width 159 height 26
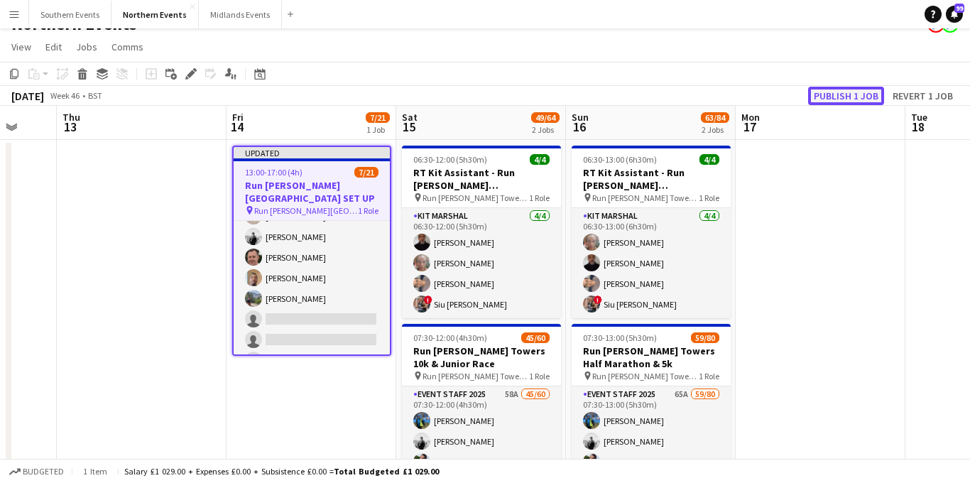
click at [840, 89] on button "Publish 1 job" at bounding box center [846, 96] width 76 height 18
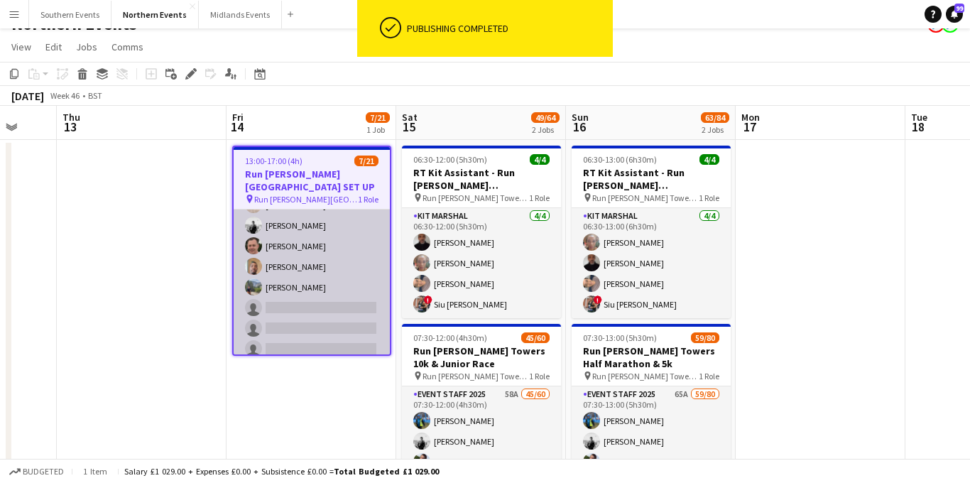
click at [331, 244] on app-card-role "Event Staff 2025 58A [DATE] 13:00-17:00 (4h) [PERSON_NAME] [PERSON_NAME] [PERSO…" at bounding box center [312, 359] width 156 height 460
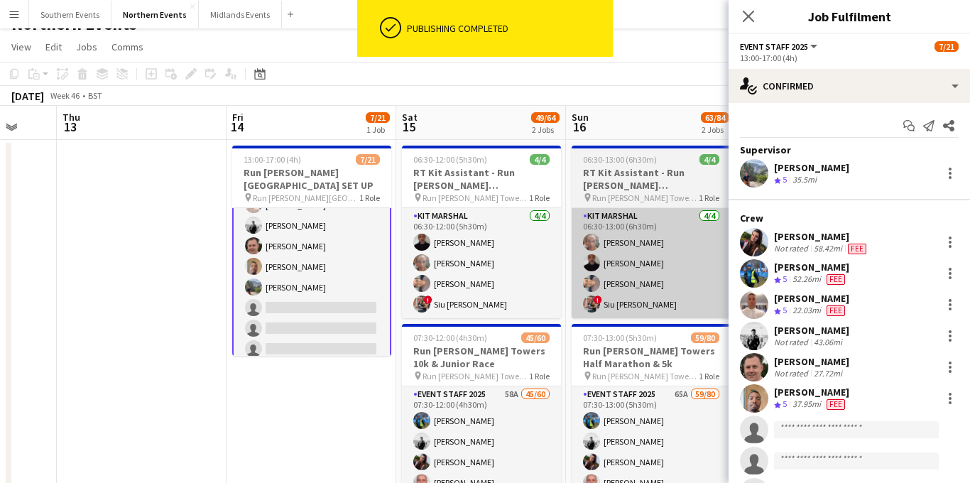
scroll to position [82, 0]
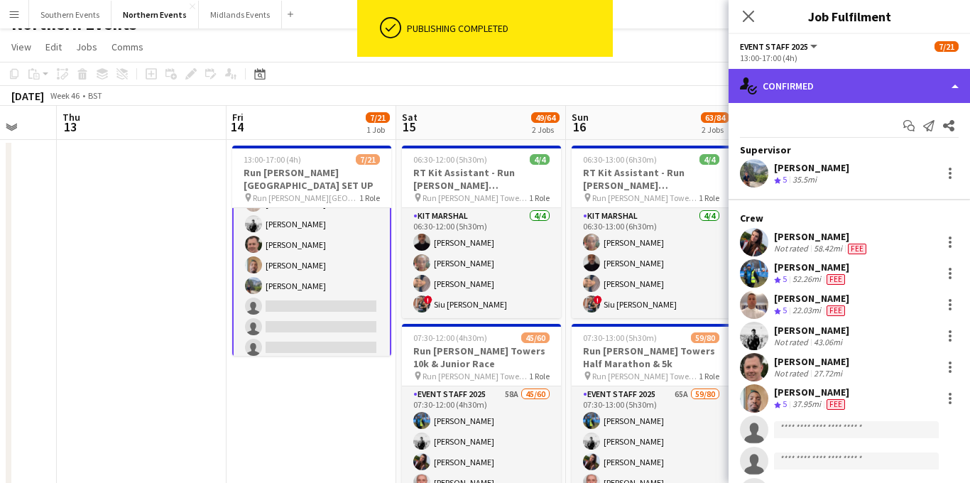
click at [882, 95] on div "single-neutral-actions-check-2 Confirmed" at bounding box center [849, 86] width 241 height 34
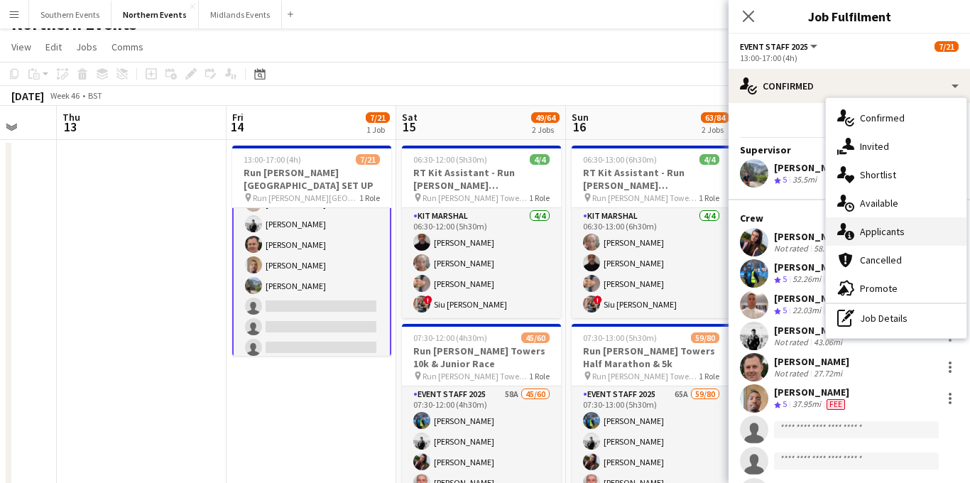
click at [883, 229] on span "Applicants" at bounding box center [882, 231] width 45 height 13
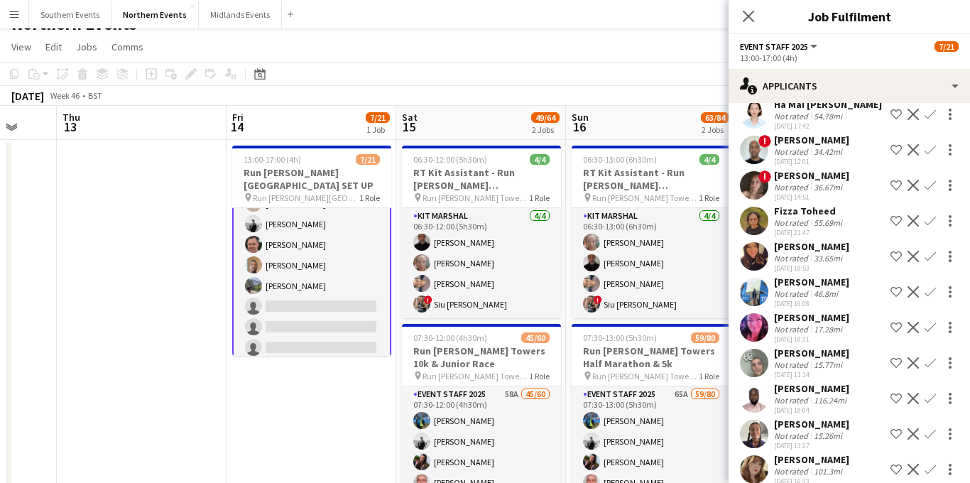
scroll to position [1556, 0]
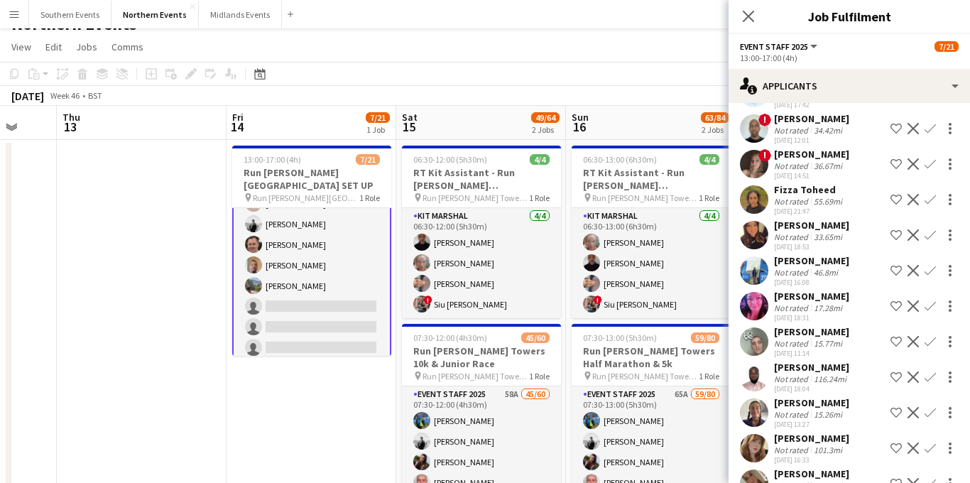
click at [929, 276] on app-icon "Confirm" at bounding box center [930, 270] width 11 height 11
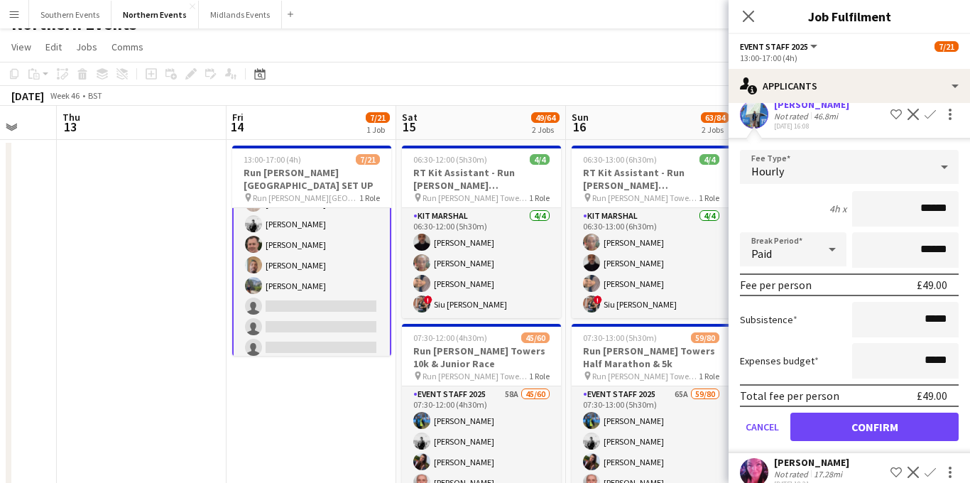
scroll to position [1798, 0]
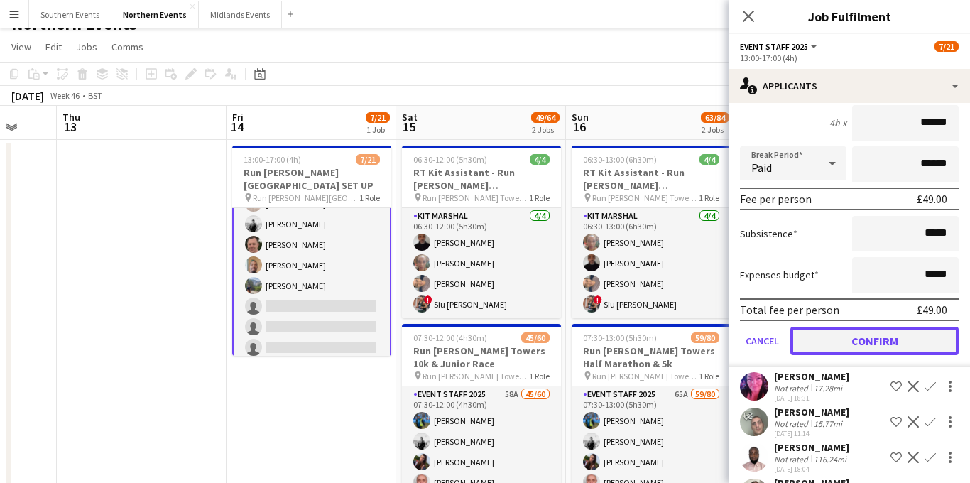
click at [842, 355] on button "Confirm" at bounding box center [874, 341] width 168 height 28
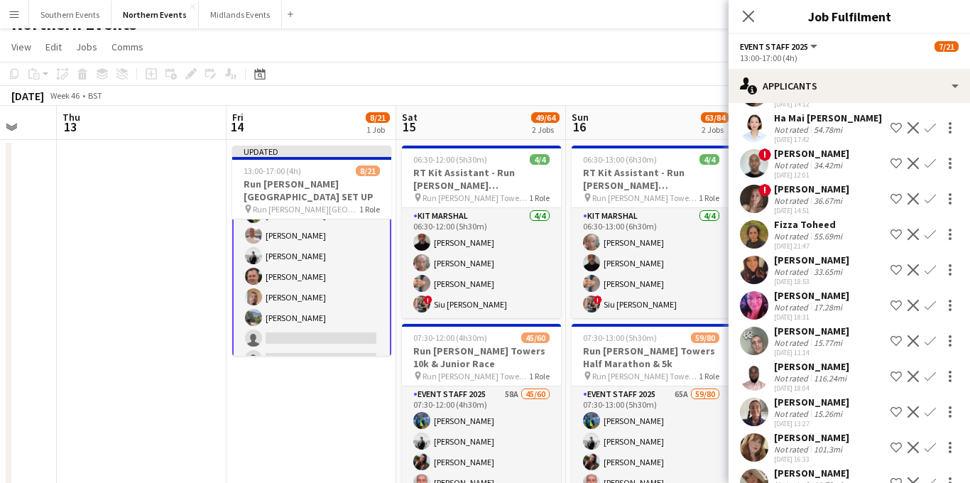
scroll to position [1529, 0]
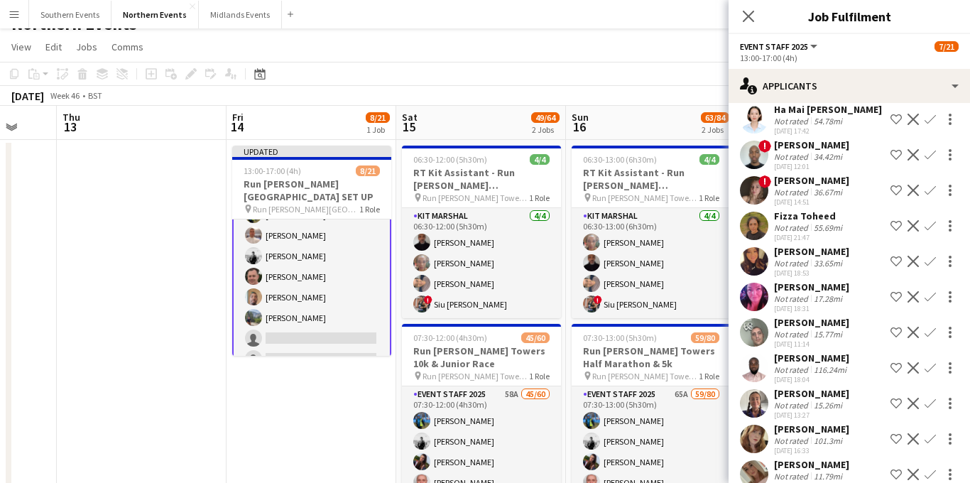
click at [925, 267] on app-icon "Confirm" at bounding box center [930, 261] width 11 height 11
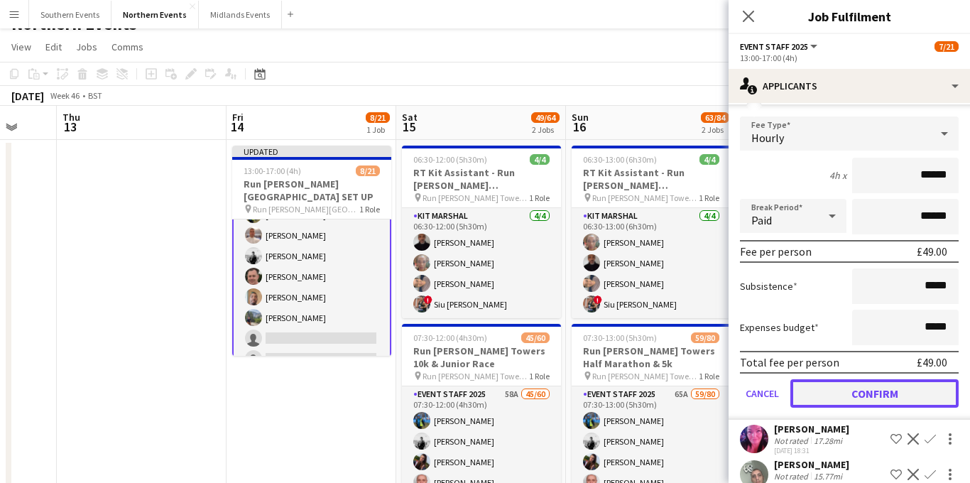
click at [833, 400] on button "Confirm" at bounding box center [874, 393] width 168 height 28
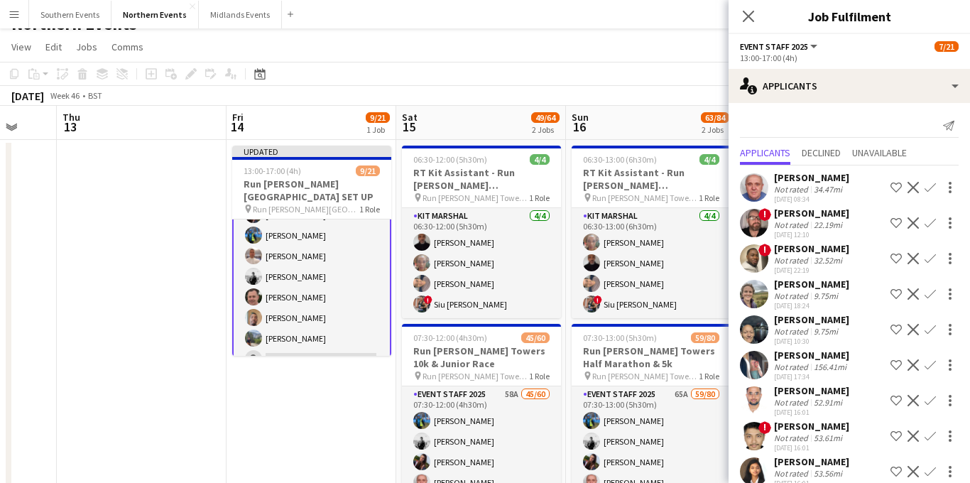
scroll to position [44, 0]
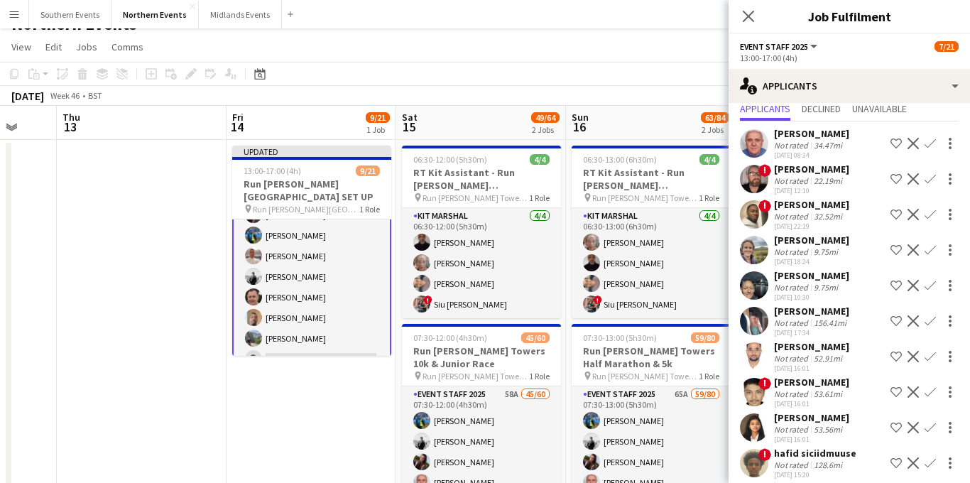
click at [930, 247] on app-icon "Confirm" at bounding box center [930, 249] width 11 height 11
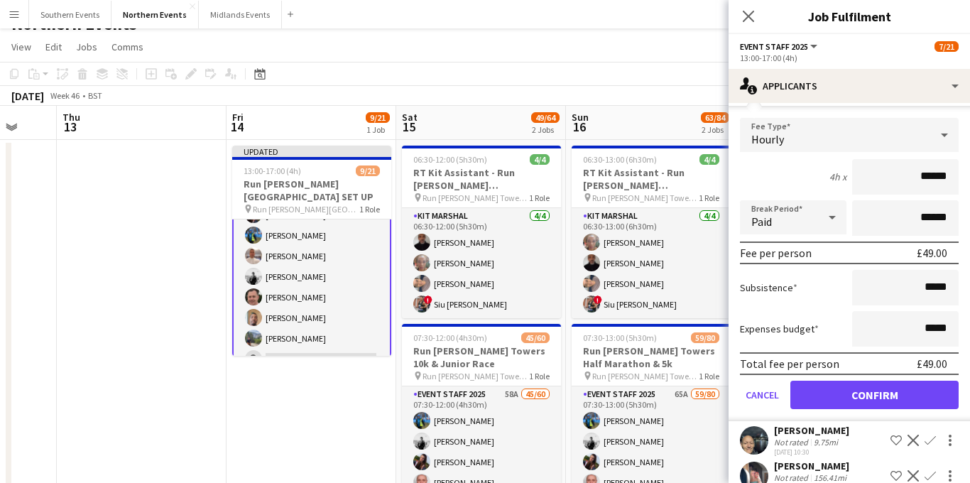
scroll to position [220, 0]
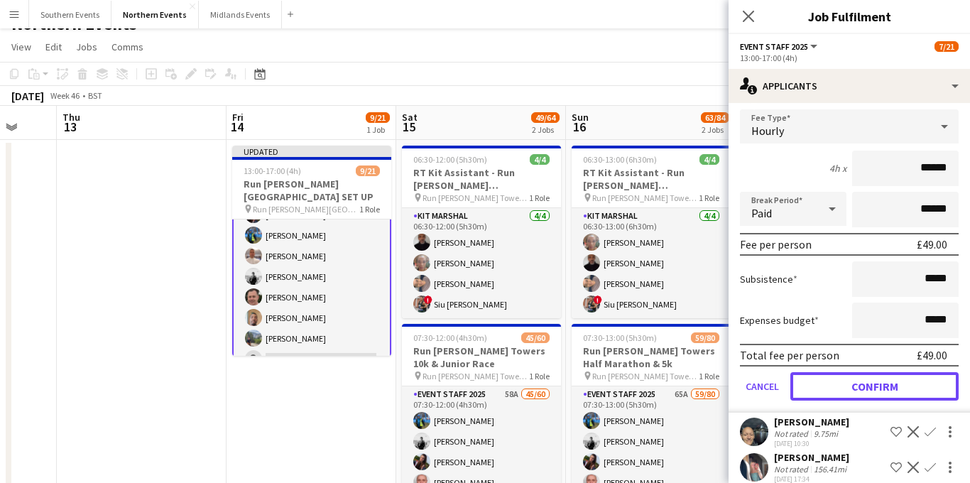
click at [863, 386] on button "Confirm" at bounding box center [874, 386] width 168 height 28
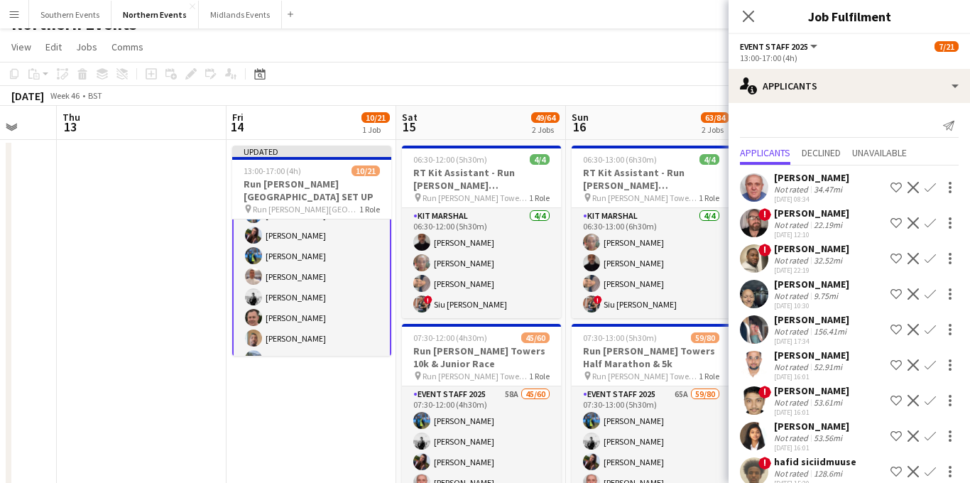
scroll to position [53, 0]
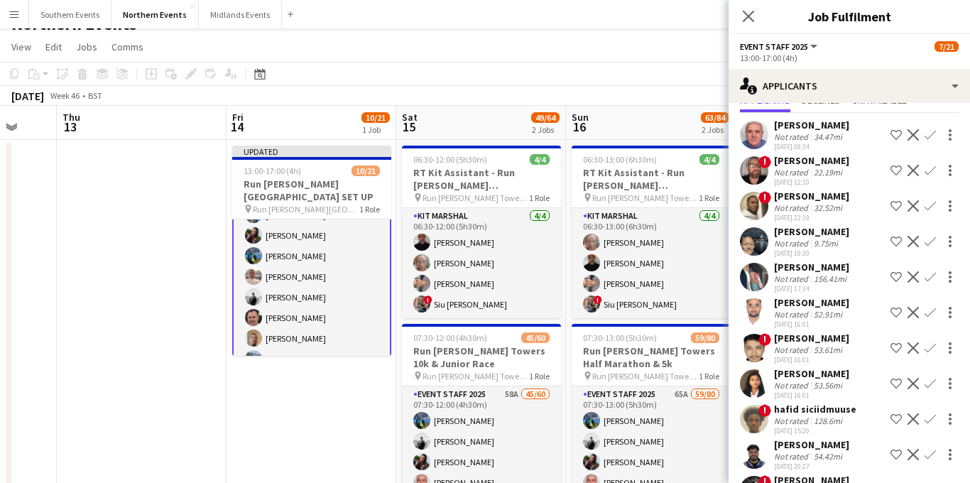
click at [929, 241] on app-icon "Confirm" at bounding box center [930, 241] width 11 height 11
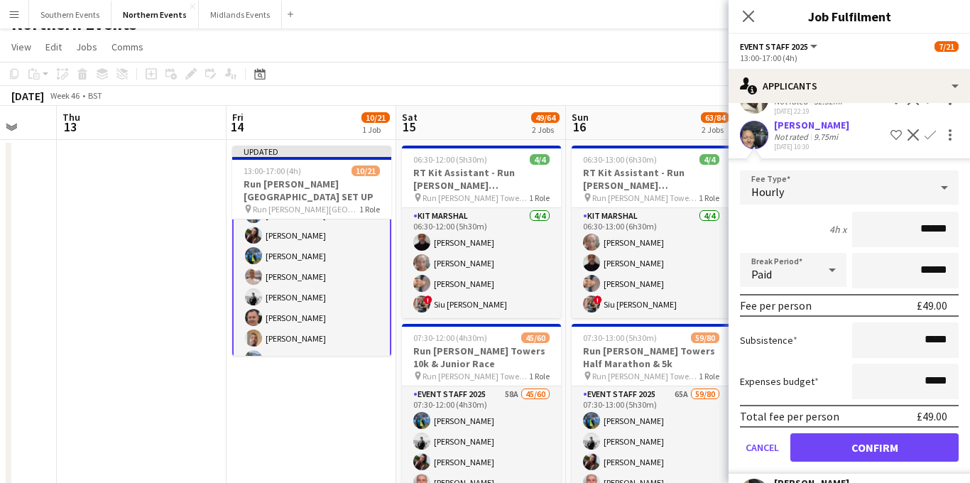
scroll to position [233, 0]
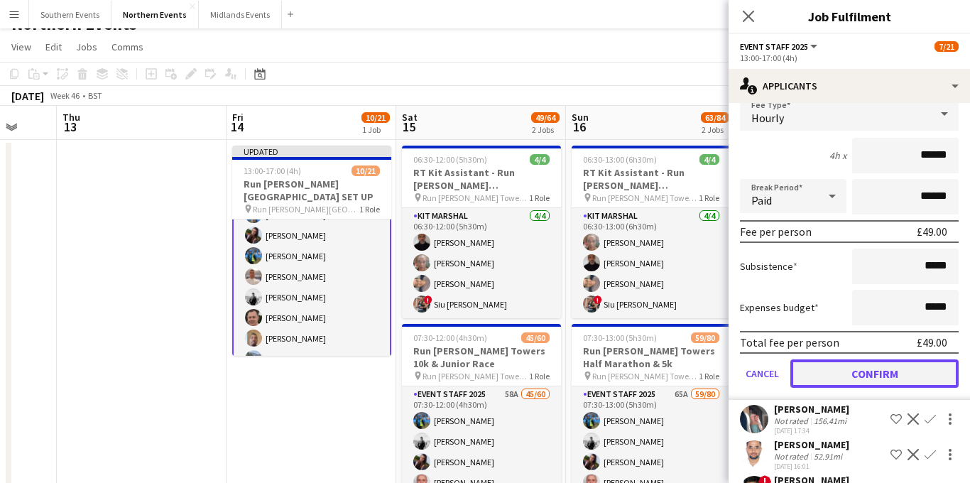
click at [835, 378] on button "Confirm" at bounding box center [874, 373] width 168 height 28
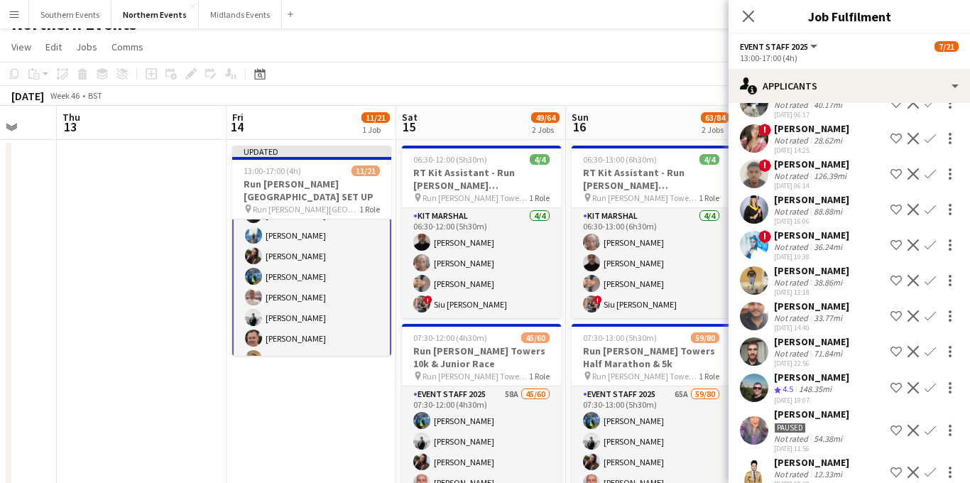
scroll to position [481, 0]
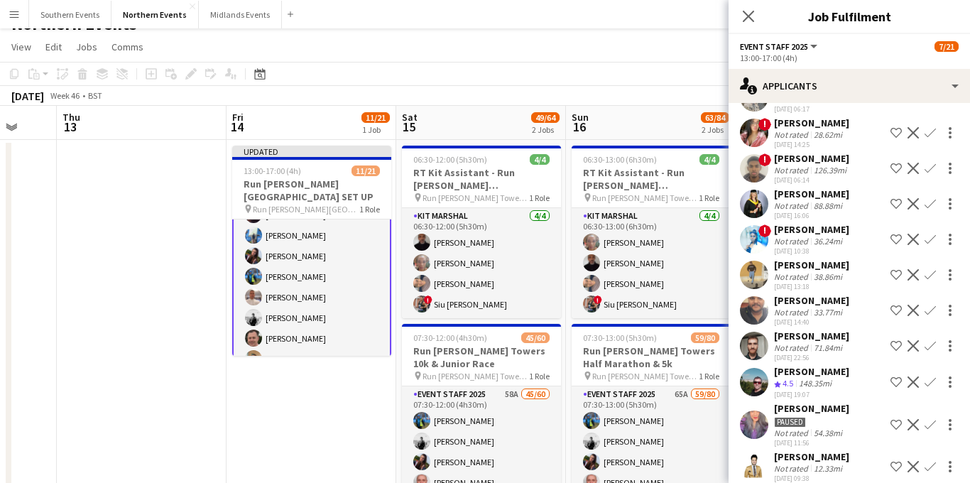
click at [932, 344] on app-icon "Confirm" at bounding box center [930, 345] width 11 height 11
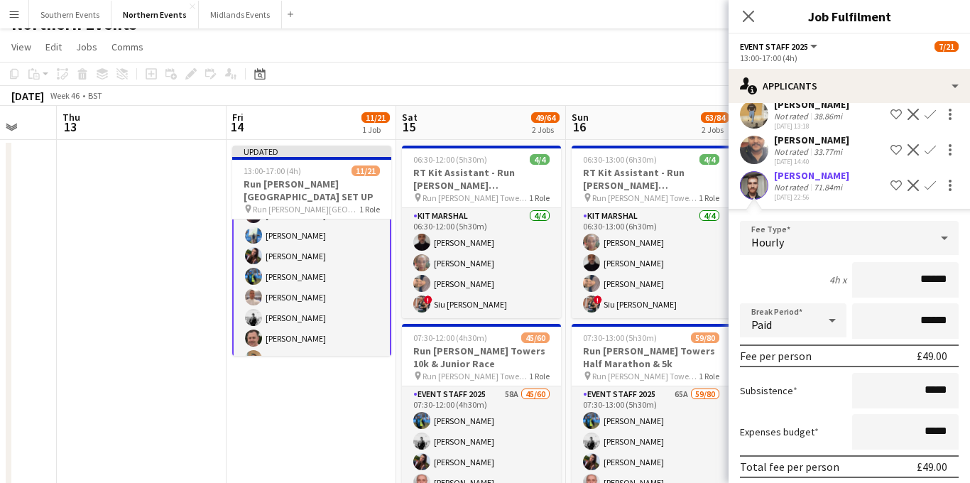
scroll to position [757, 0]
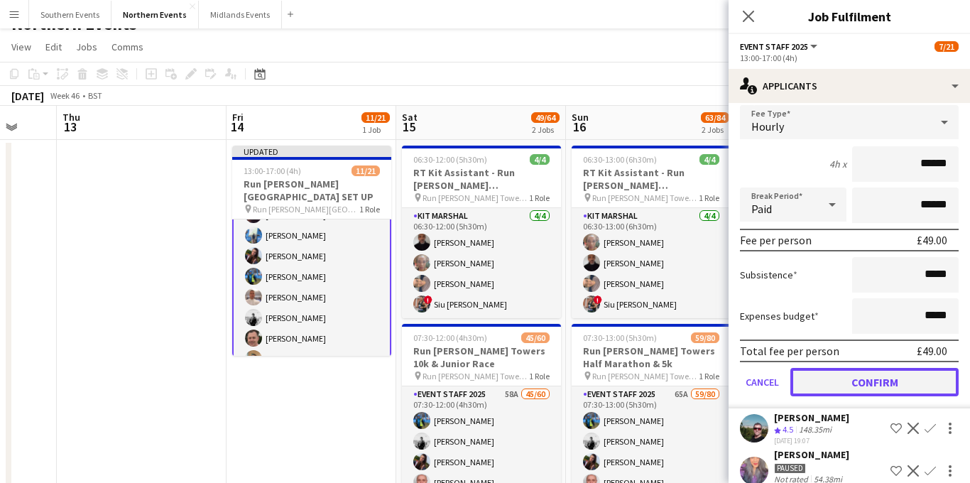
click at [839, 388] on button "Confirm" at bounding box center [874, 382] width 168 height 28
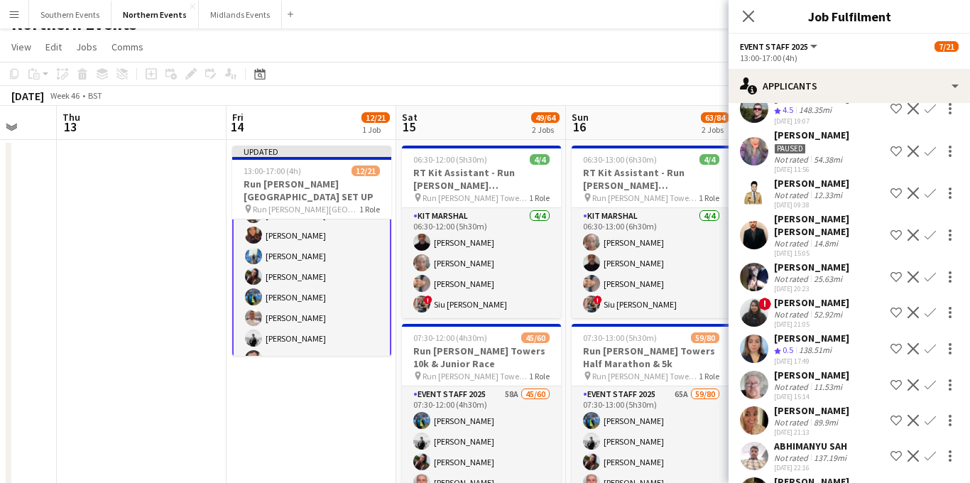
scroll to position [727, 0]
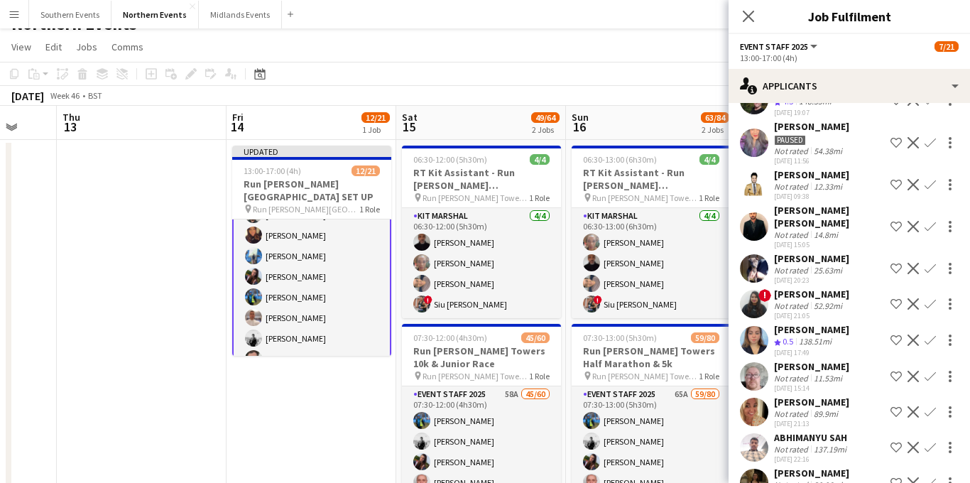
click at [926, 376] on app-icon "Confirm" at bounding box center [930, 376] width 11 height 11
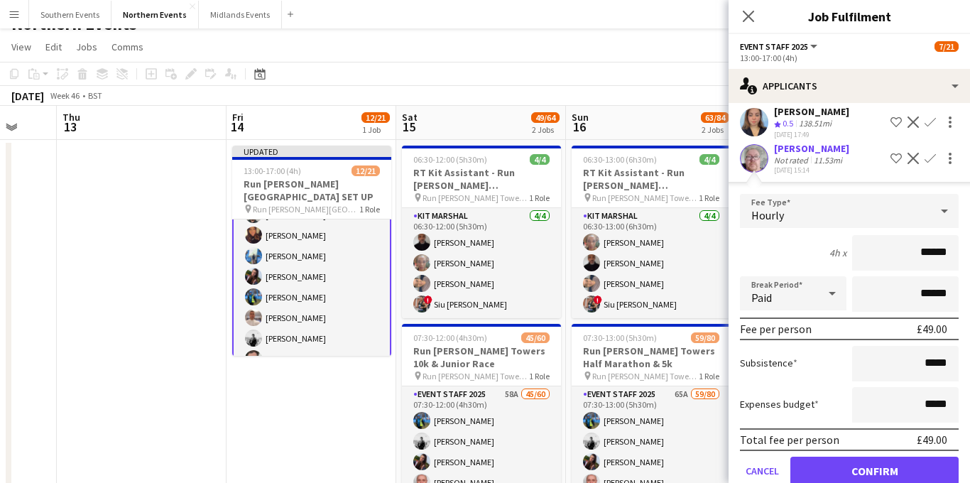
scroll to position [979, 0]
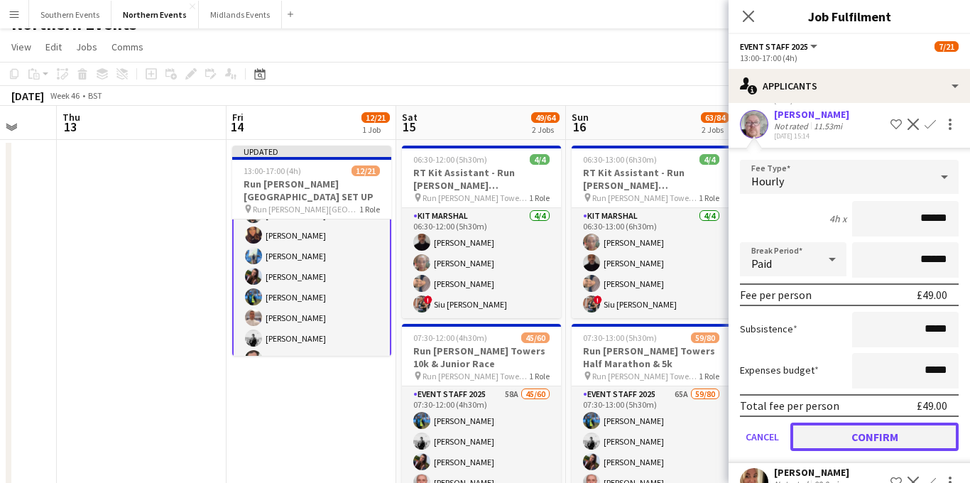
click at [825, 437] on button "Confirm" at bounding box center [874, 436] width 168 height 28
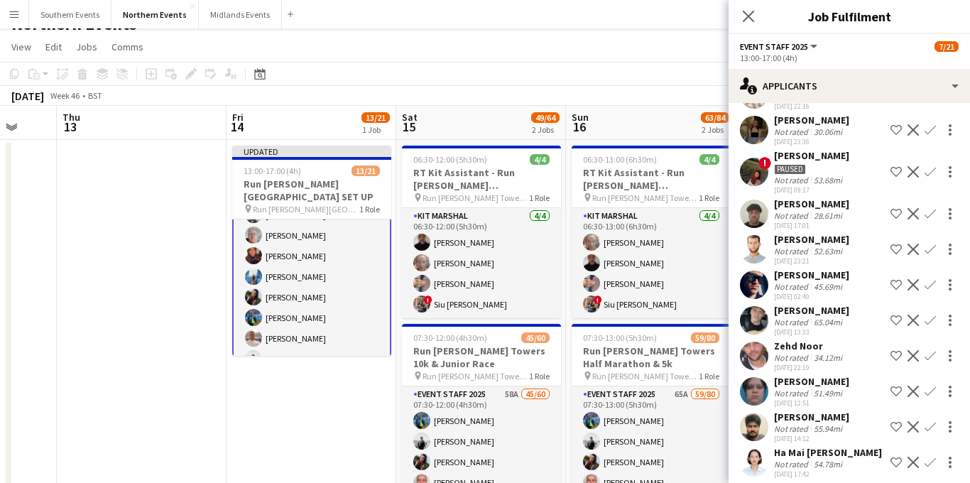
scroll to position [1052, 0]
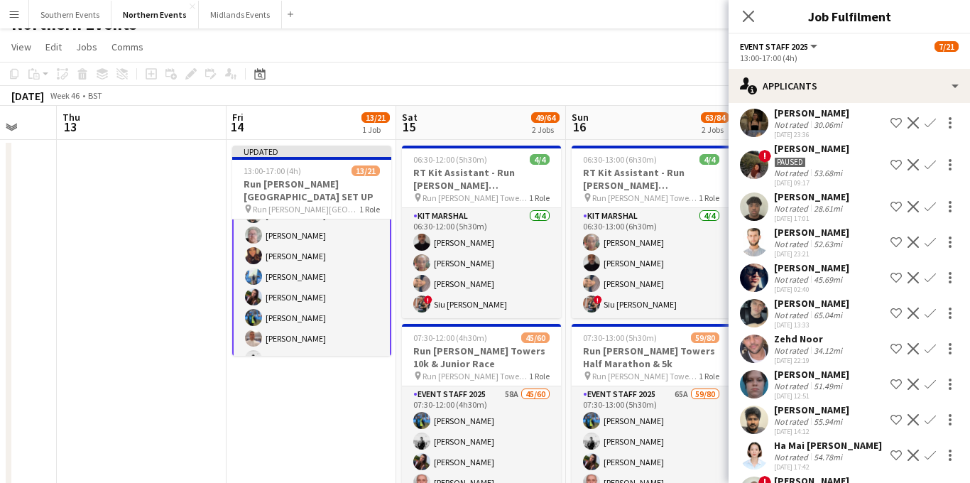
click at [928, 313] on app-icon "Confirm" at bounding box center [930, 312] width 11 height 11
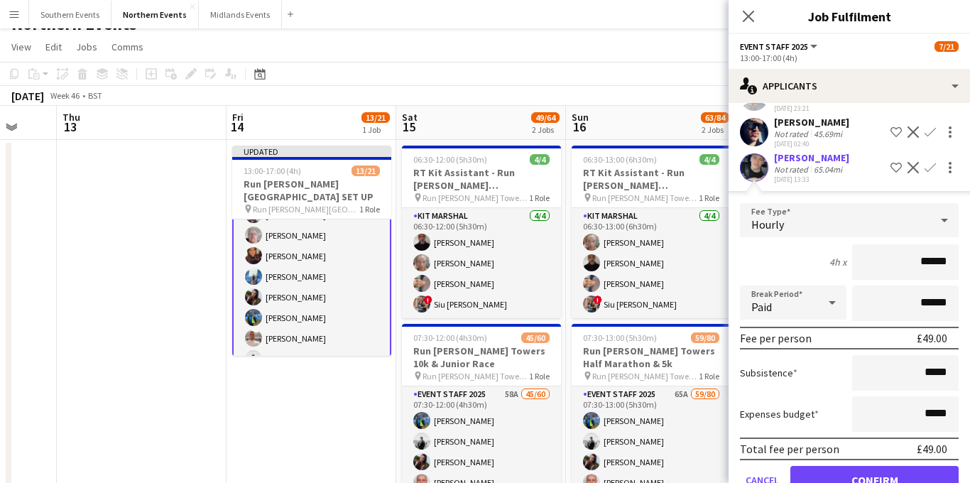
scroll to position [1276, 0]
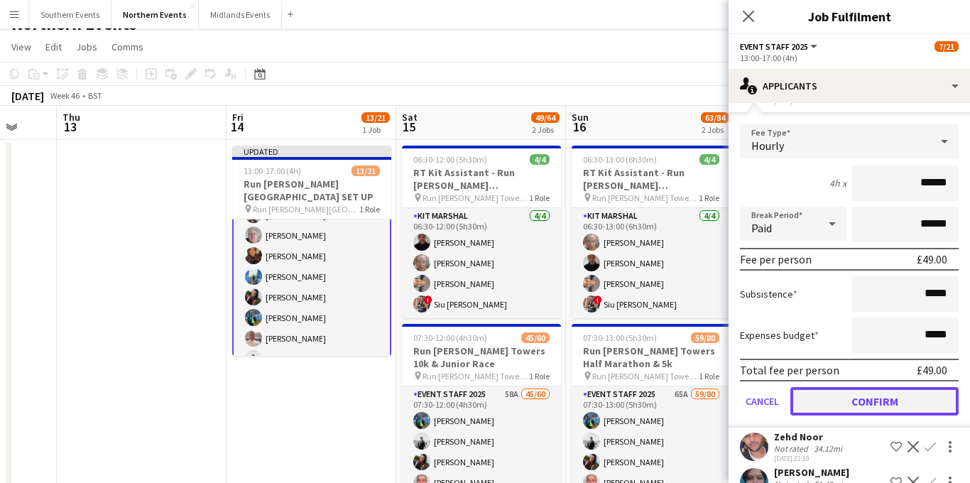
click at [834, 397] on button "Confirm" at bounding box center [874, 401] width 168 height 28
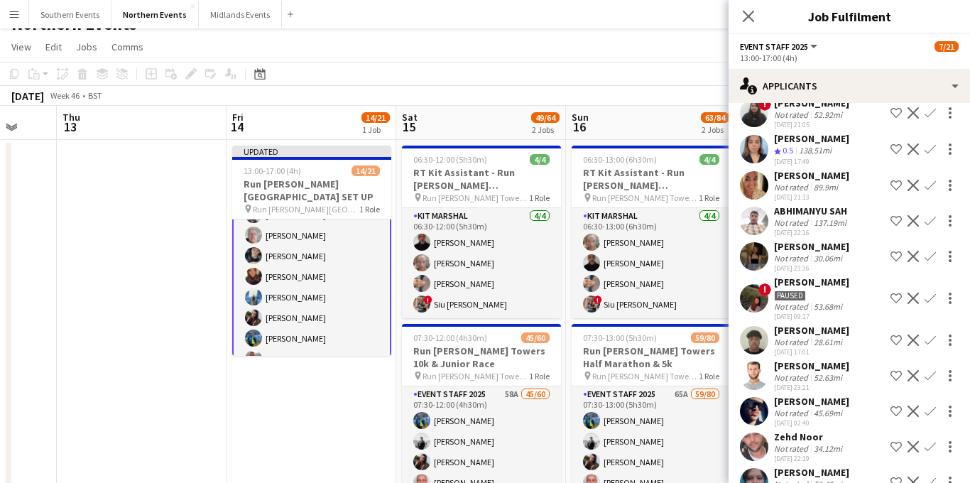
scroll to position [905, 0]
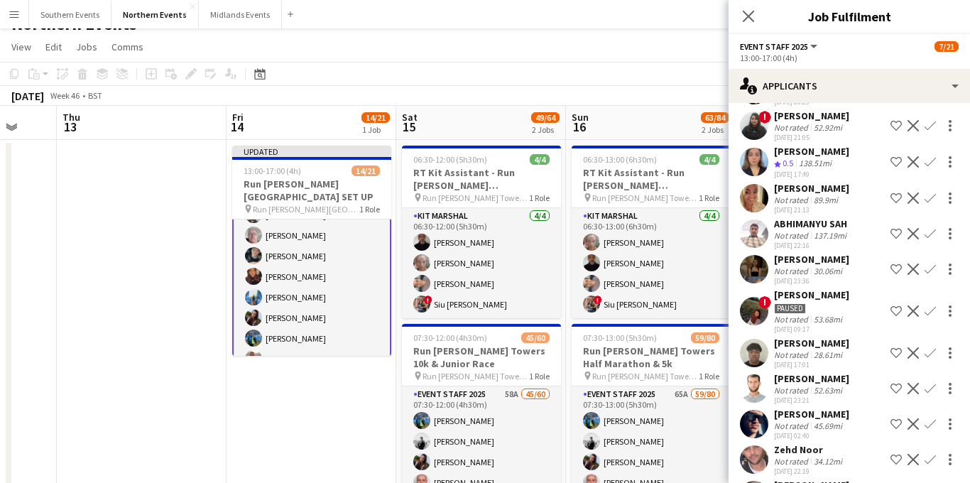
click at [932, 271] on app-icon "Confirm" at bounding box center [930, 268] width 11 height 11
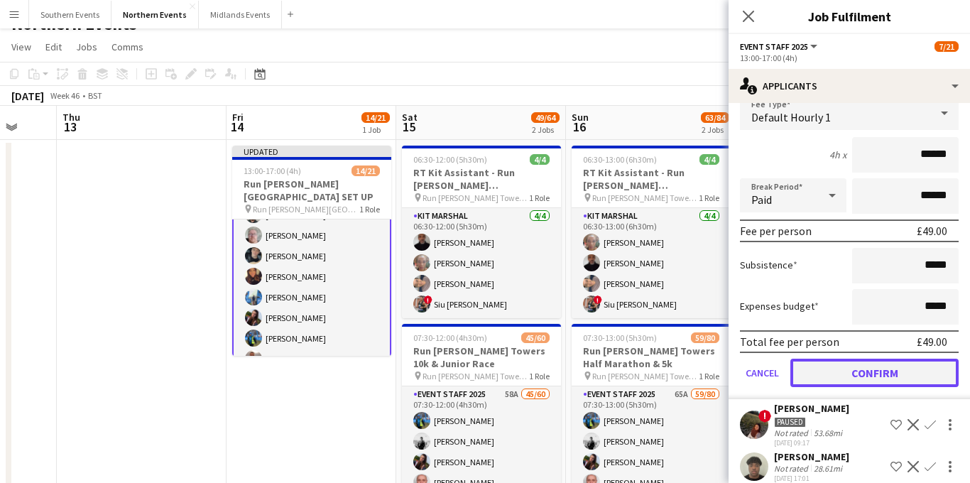
click at [843, 383] on button "Confirm" at bounding box center [874, 373] width 168 height 28
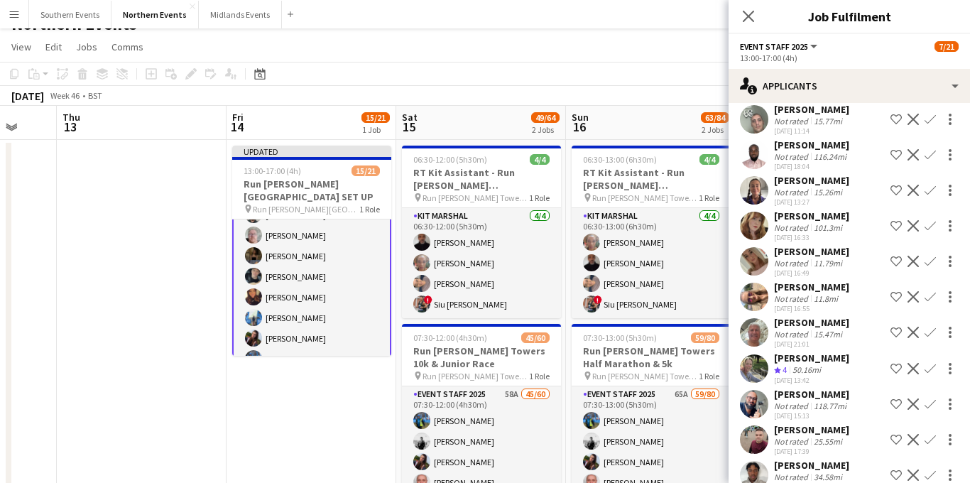
scroll to position [1498, 0]
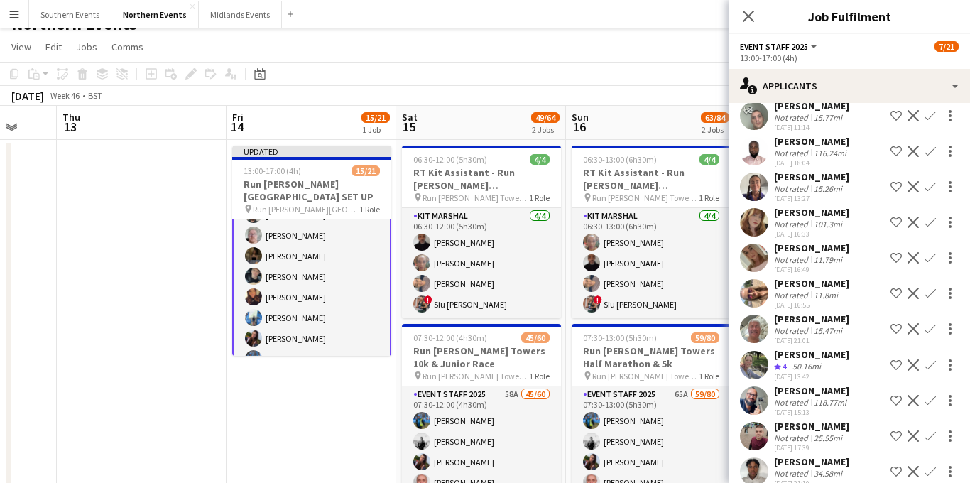
click at [929, 371] on app-icon "Confirm" at bounding box center [930, 364] width 11 height 11
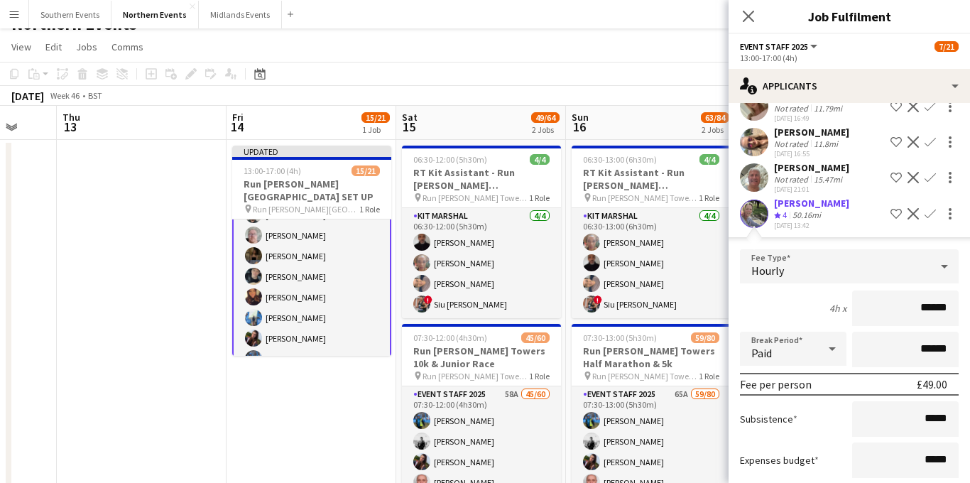
scroll to position [1813, 0]
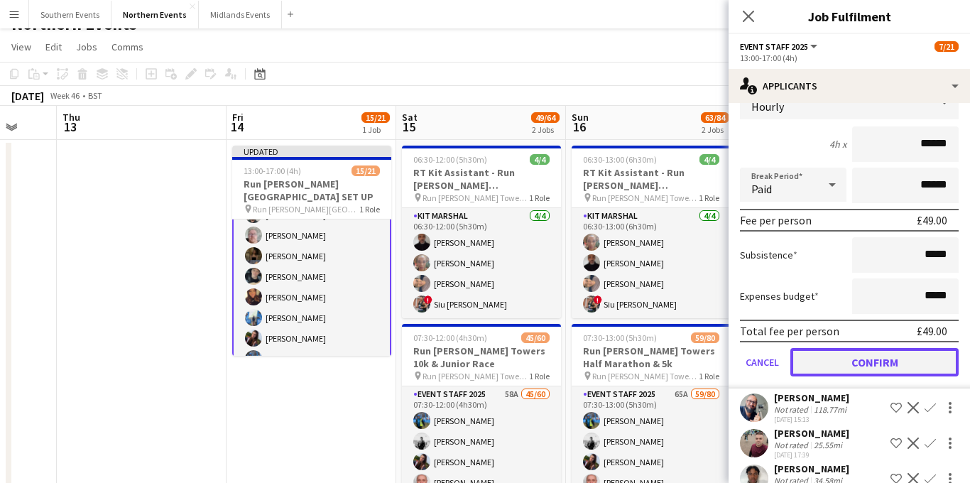
click at [849, 376] on button "Confirm" at bounding box center [874, 362] width 168 height 28
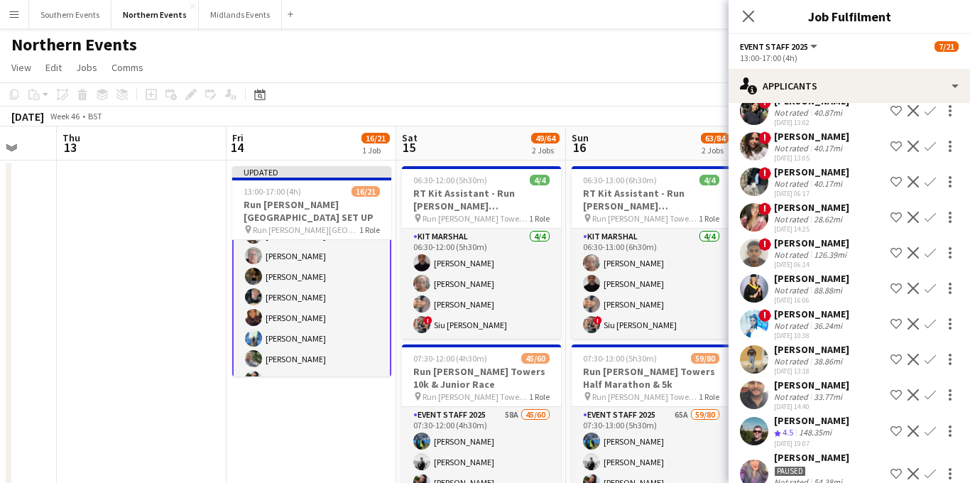
scroll to position [0, 0]
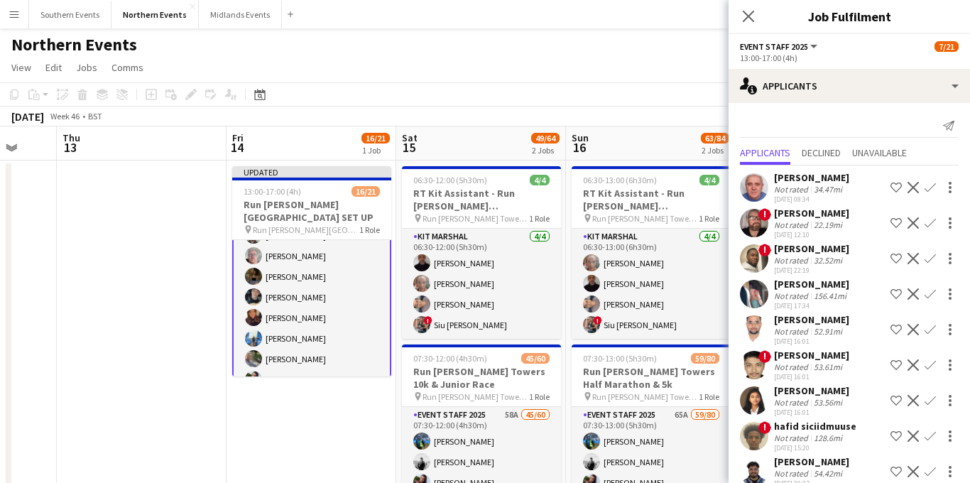
click at [931, 188] on app-icon "Confirm" at bounding box center [930, 187] width 11 height 11
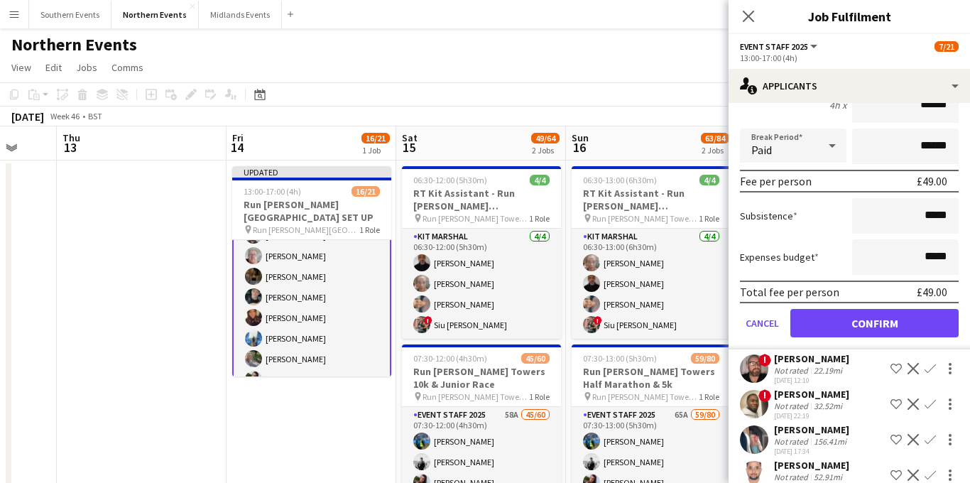
scroll to position [194, 0]
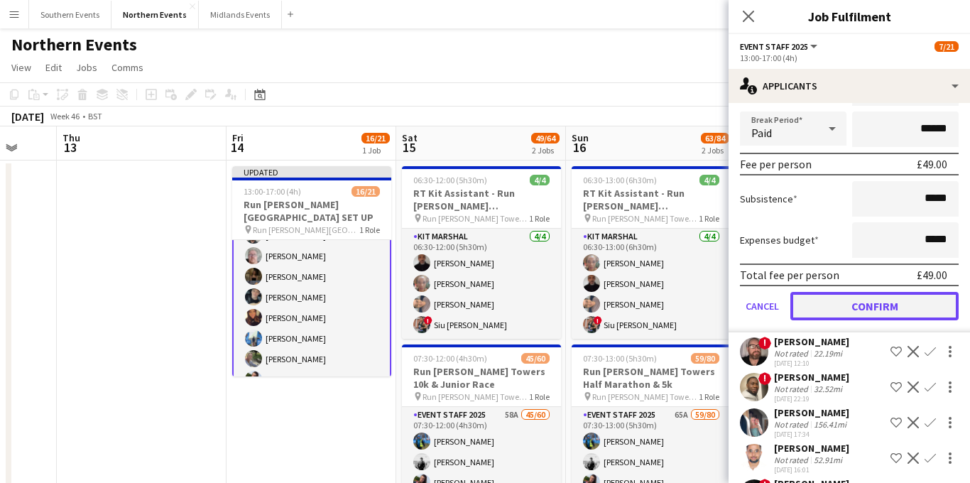
click at [861, 300] on button "Confirm" at bounding box center [874, 306] width 168 height 28
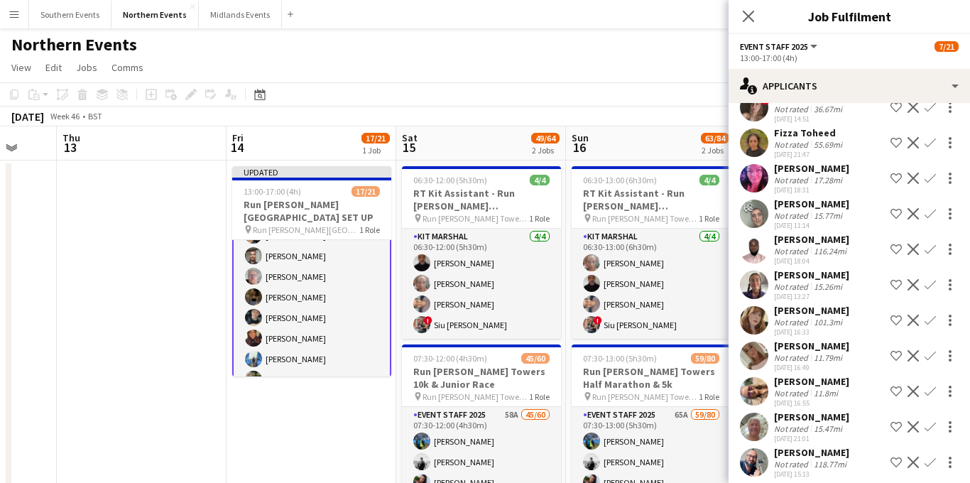
scroll to position [1380, 0]
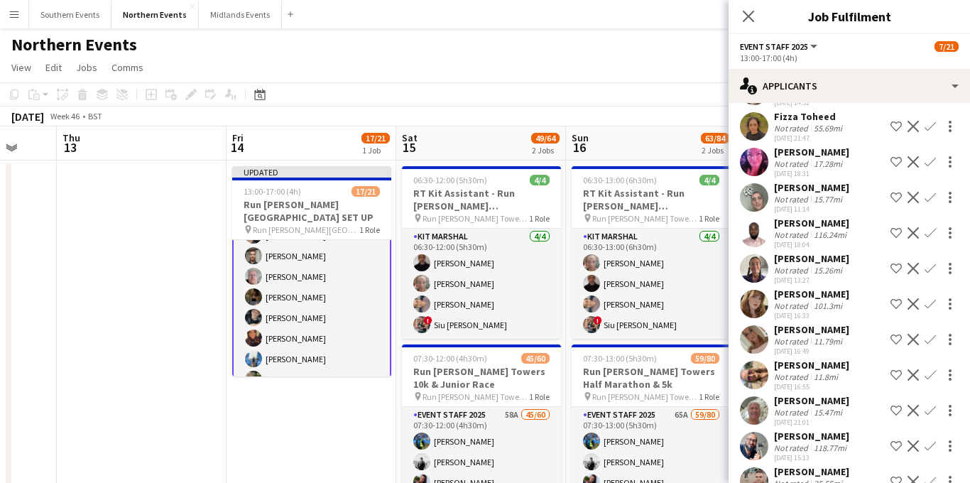
click at [829, 336] on div "[PERSON_NAME]" at bounding box center [811, 329] width 75 height 13
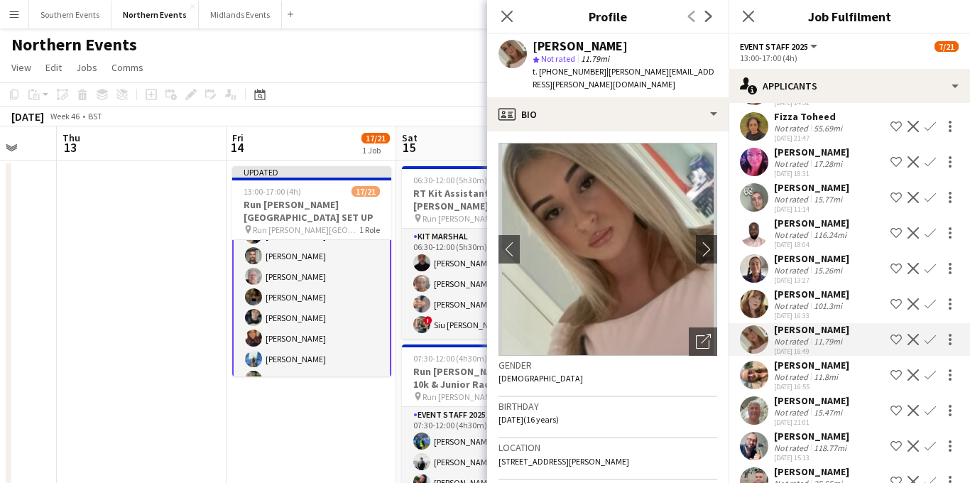
click at [818, 382] on div "11.8mi" at bounding box center [826, 376] width 30 height 11
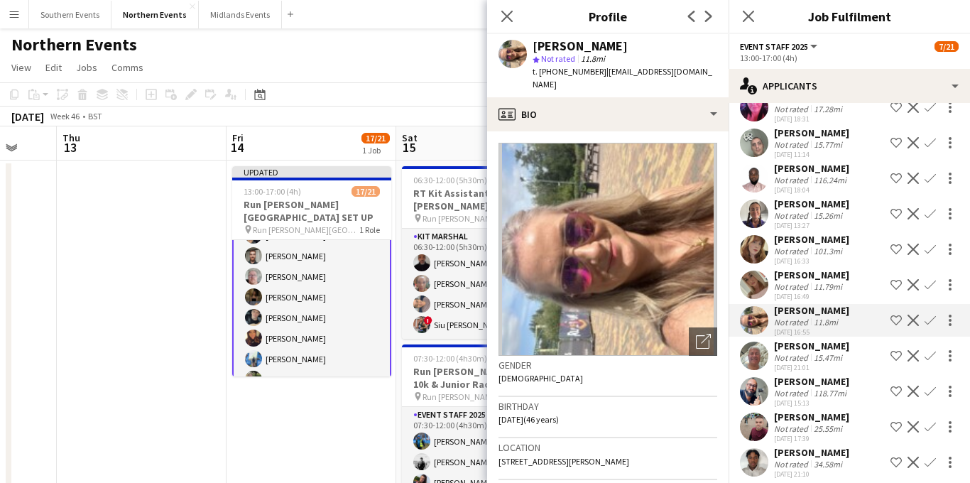
scroll to position [1447, 0]
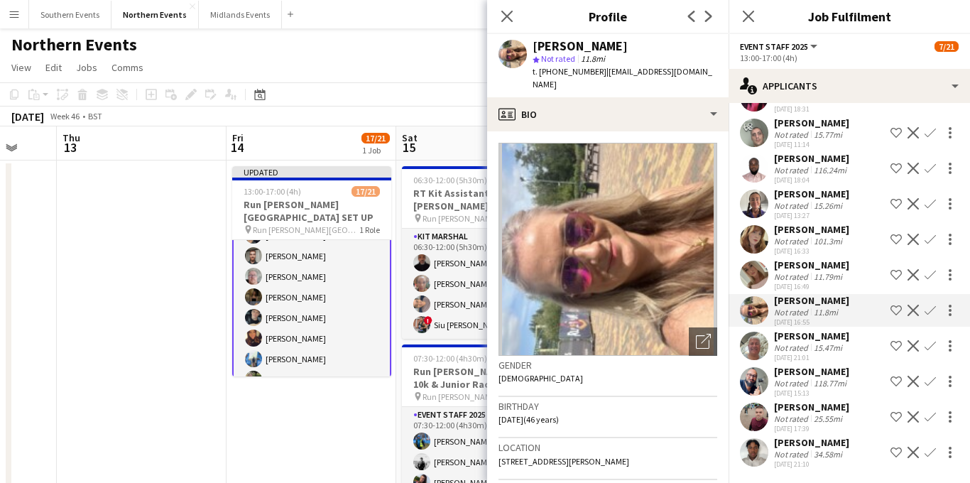
click at [814, 353] on div "15.47mi" at bounding box center [828, 347] width 34 height 11
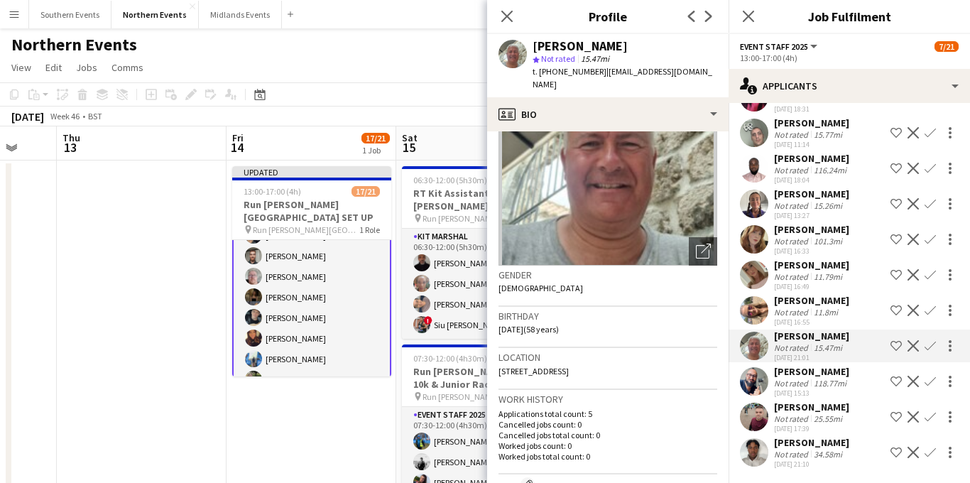
scroll to position [97, 0]
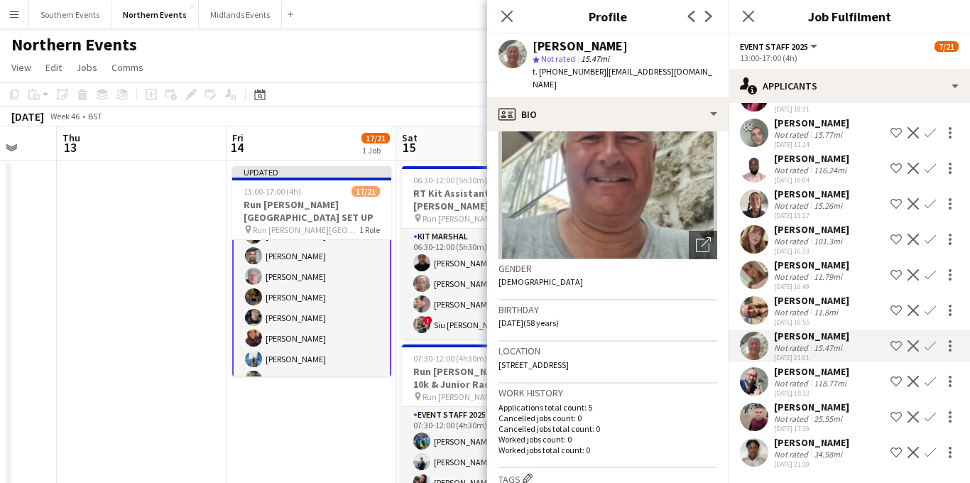
click at [928, 351] on app-icon "Confirm" at bounding box center [930, 345] width 11 height 11
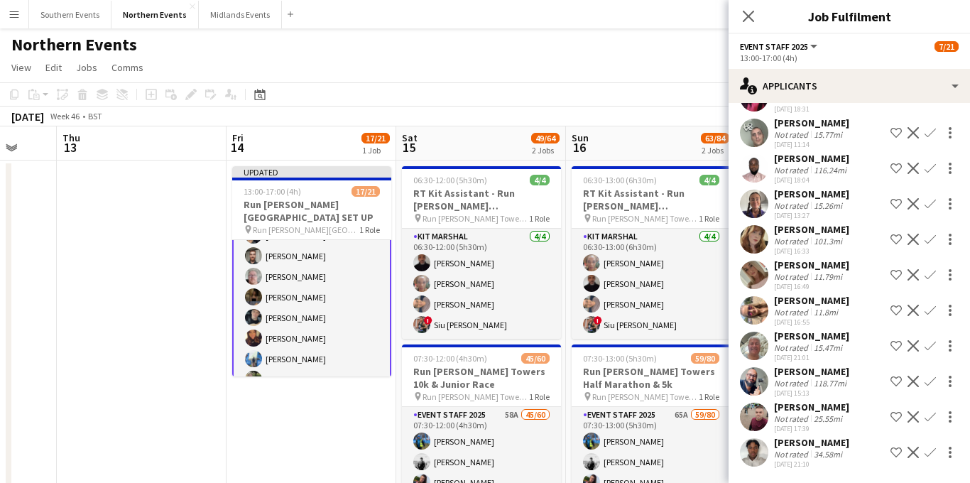
click at [928, 351] on app-icon "Confirm" at bounding box center [930, 345] width 11 height 11
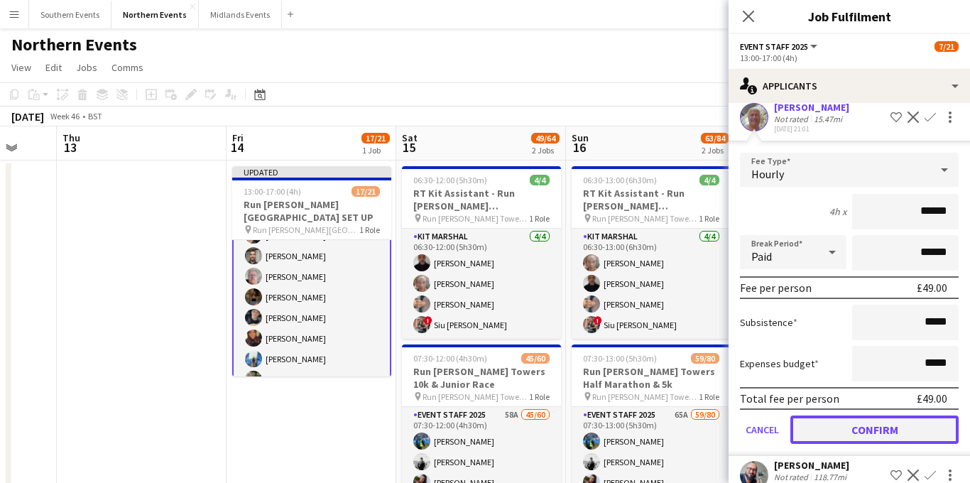
click at [837, 438] on button "Confirm" at bounding box center [874, 429] width 168 height 28
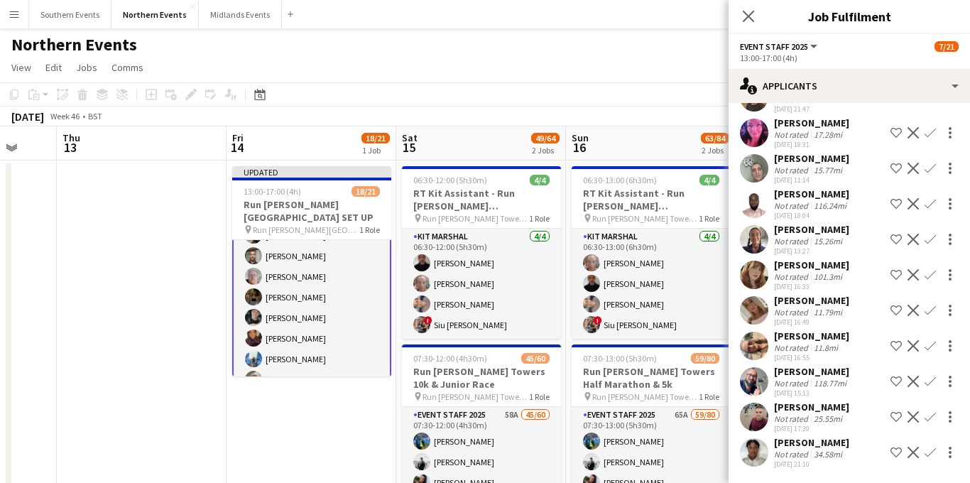
scroll to position [1422, 0]
click at [926, 310] on app-icon "Confirm" at bounding box center [930, 310] width 11 height 11
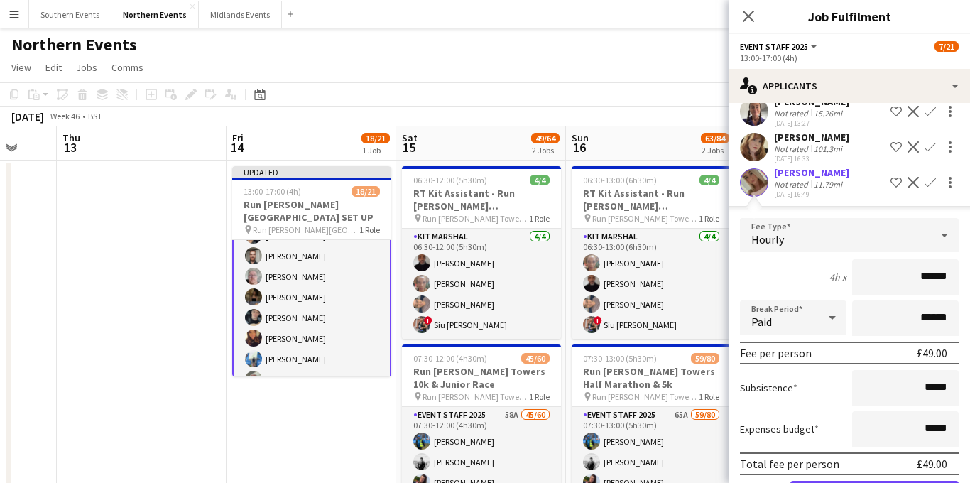
scroll to position [1584, 0]
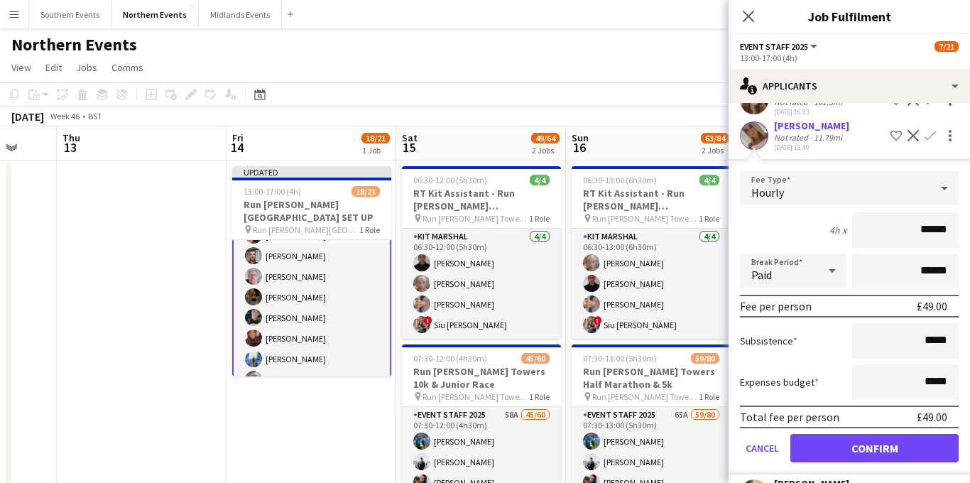
click at [846, 442] on form "Fee Type Hourly 4h x ****** Break Period Paid ****** Fee per person £49.00 Subs…" at bounding box center [849, 322] width 241 height 303
click at [846, 457] on button "Confirm" at bounding box center [874, 448] width 168 height 28
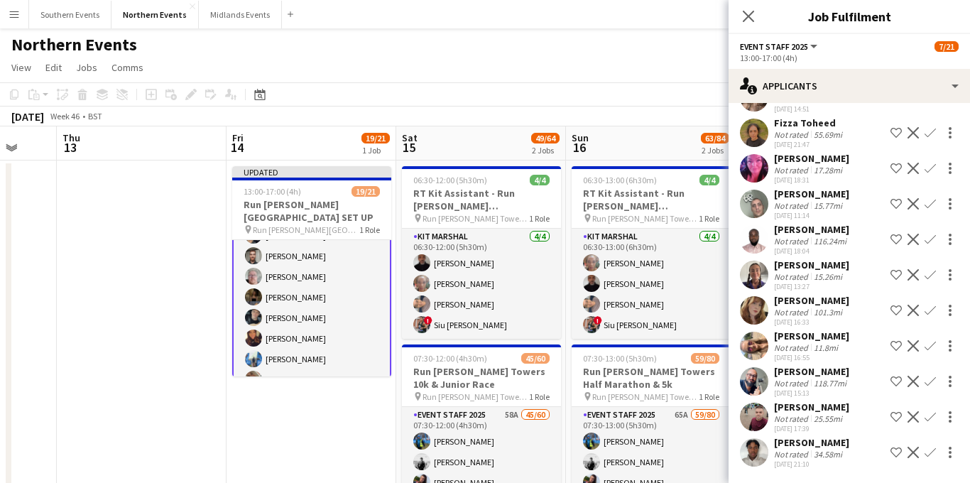
scroll to position [1387, 0]
click at [929, 349] on app-icon "Confirm" at bounding box center [930, 345] width 11 height 11
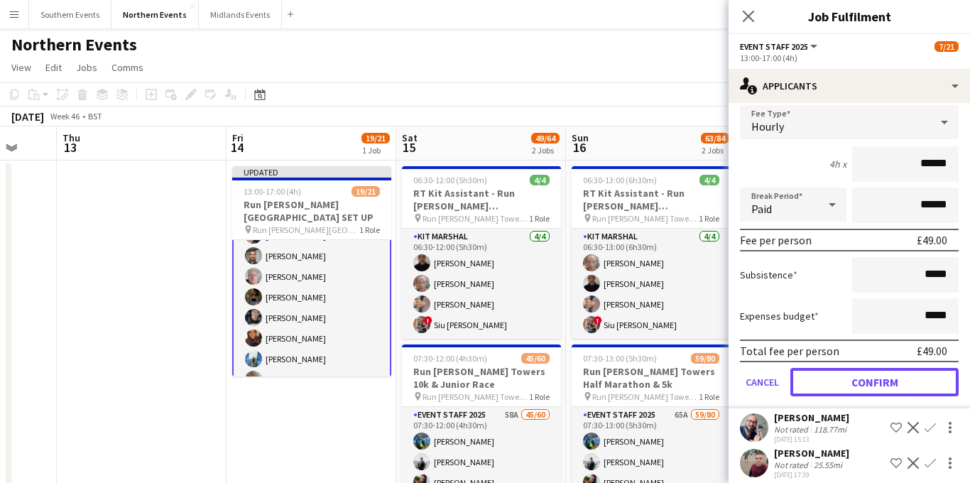
click at [835, 396] on button "Confirm" at bounding box center [874, 382] width 168 height 28
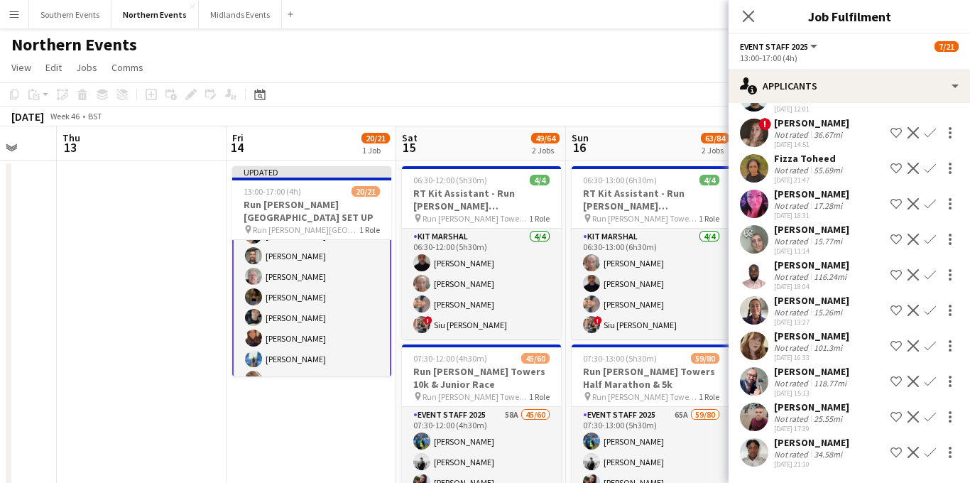
scroll to position [1292, 0]
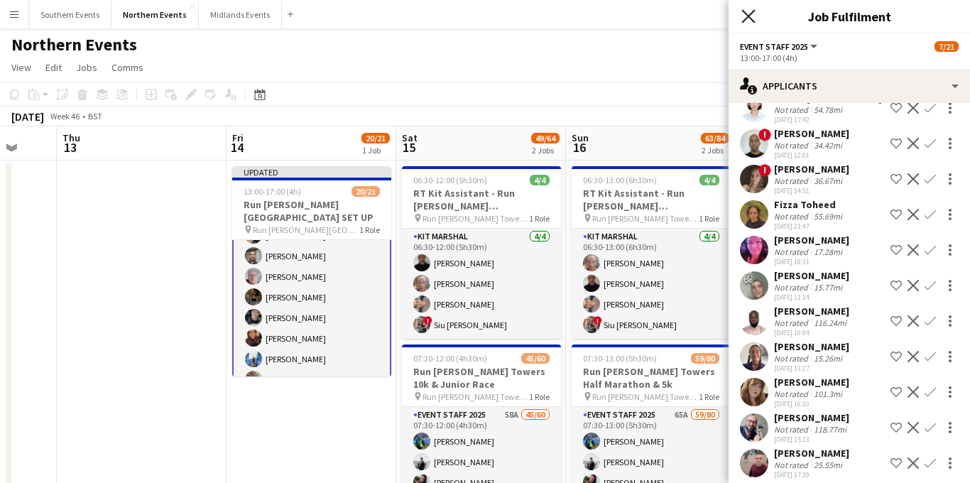
click at [747, 16] on icon at bounding box center [747, 15] width 13 height 13
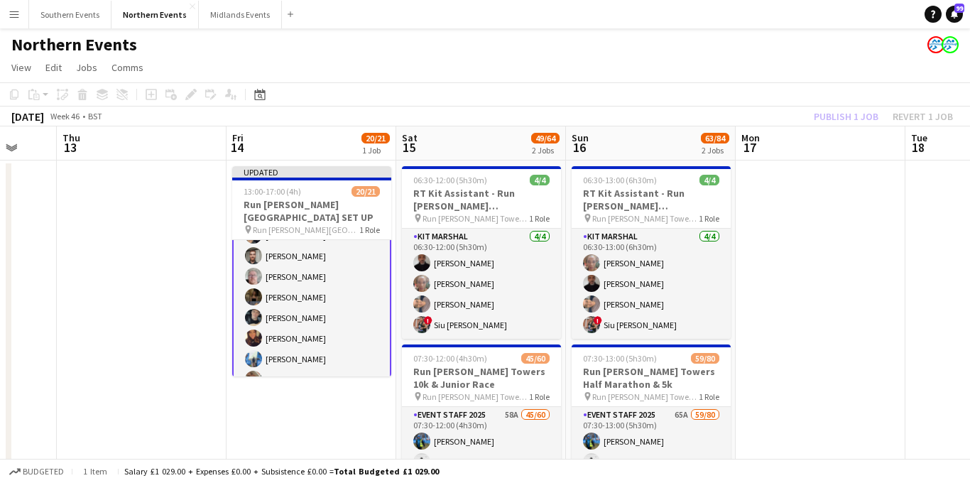
click at [327, 266] on app-card-role "Event Staff 2025 45A 20/21 13:00-17:00 (4h) [PERSON_NAME] [PERSON_NAME] [PERSON…" at bounding box center [311, 389] width 159 height 463
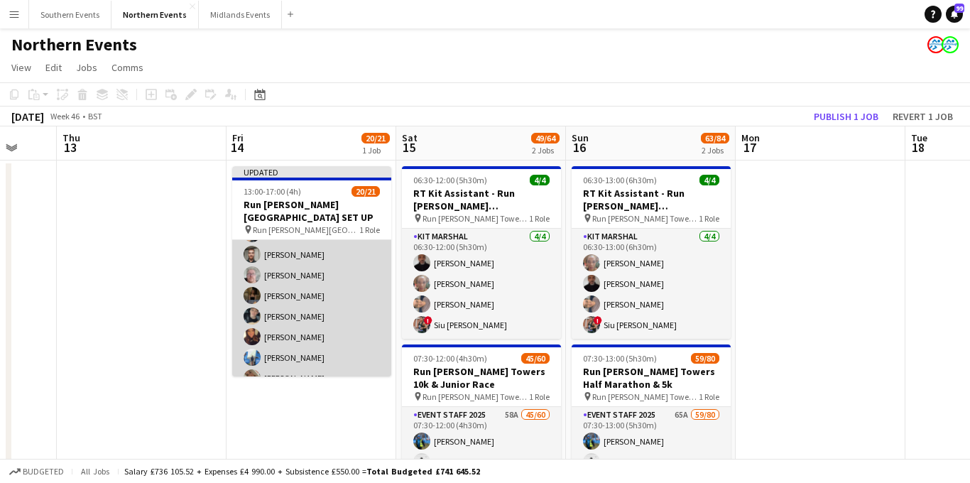
scroll to position [80, 0]
click at [318, 288] on app-card-role "Event Staff 2025 45A 20/21 13:00-17:00 (4h) [PERSON_NAME] [PERSON_NAME] [PERSON…" at bounding box center [311, 390] width 159 height 460
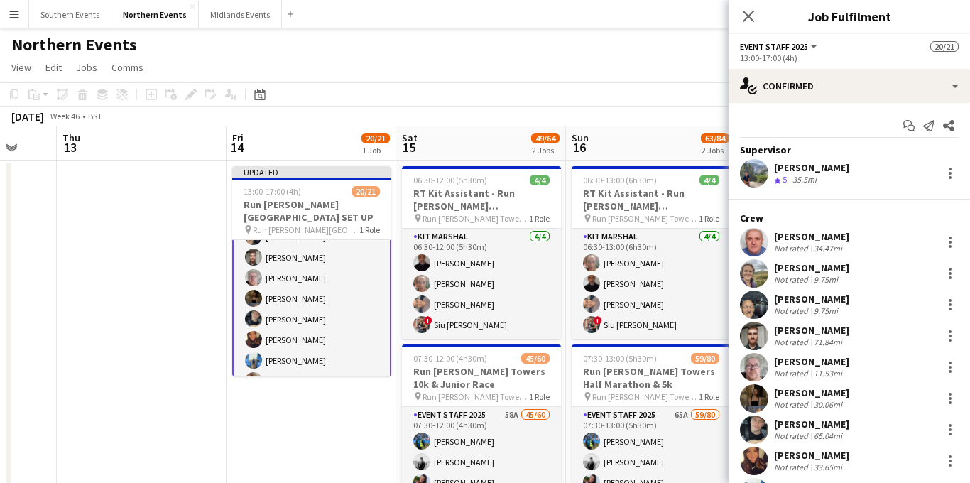
scroll to position [82, 0]
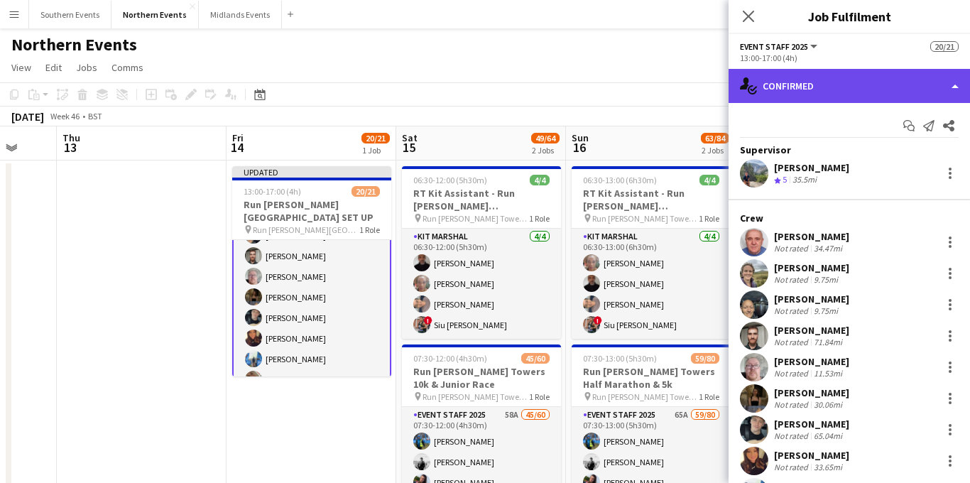
click at [895, 86] on div "single-neutral-actions-check-2 Confirmed" at bounding box center [849, 86] width 241 height 34
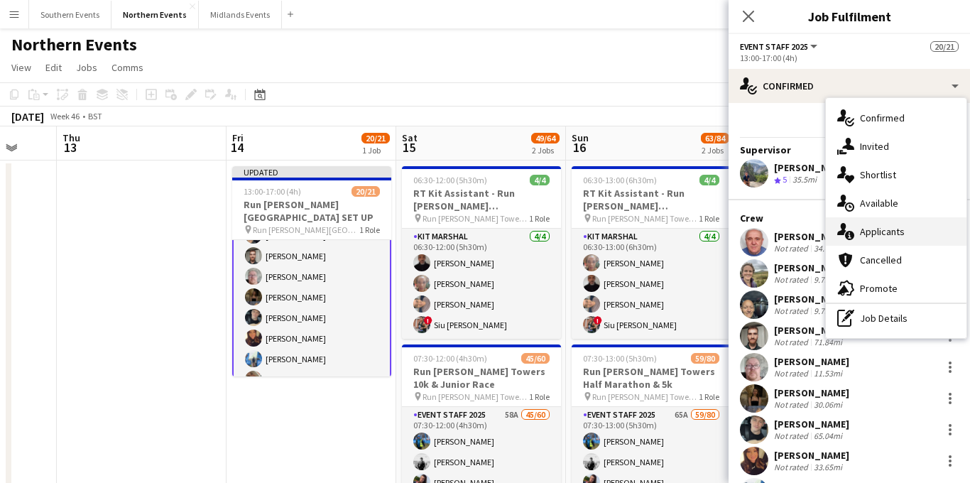
click at [905, 224] on div "single-neutral-actions-information Applicants" at bounding box center [896, 231] width 141 height 28
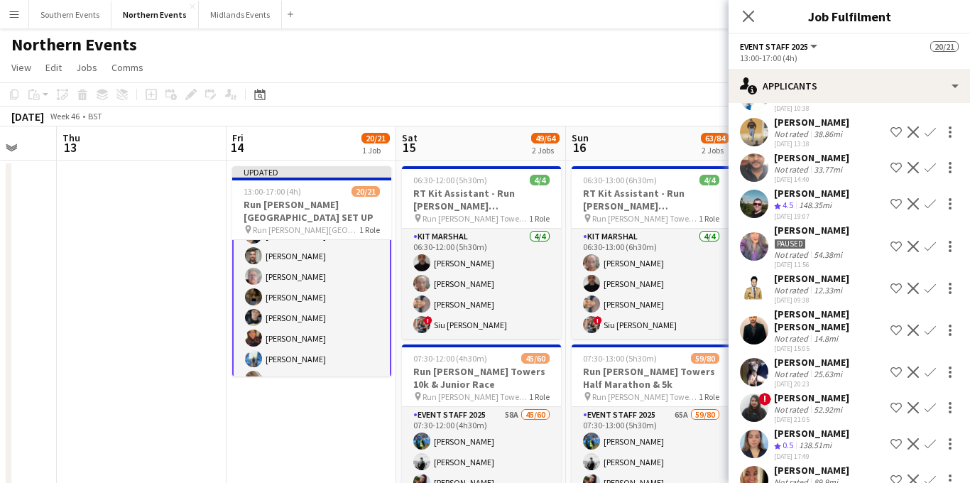
scroll to position [582, 0]
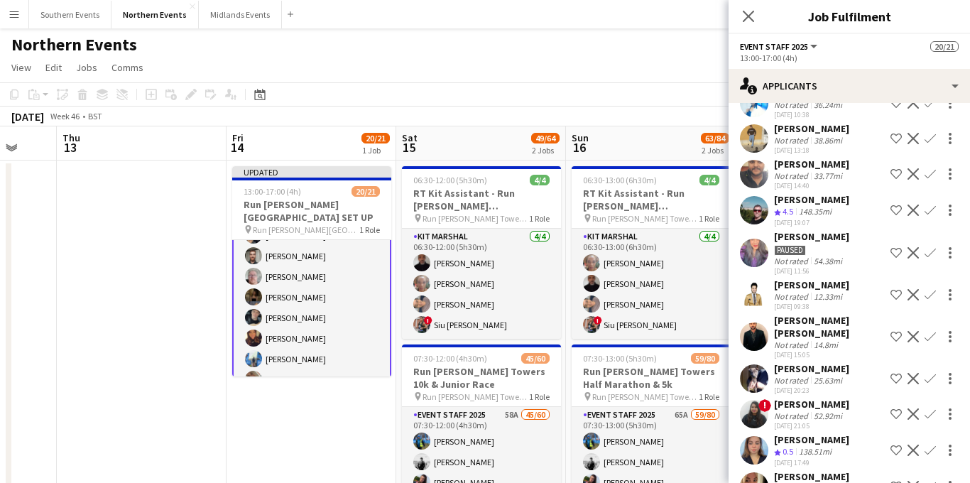
click at [934, 212] on app-icon "Confirm" at bounding box center [930, 210] width 11 height 11
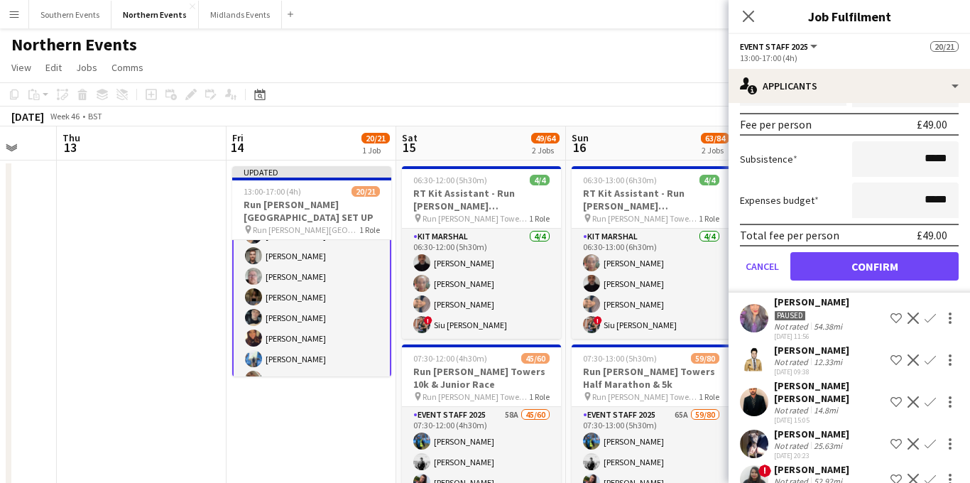
scroll to position [917, 0]
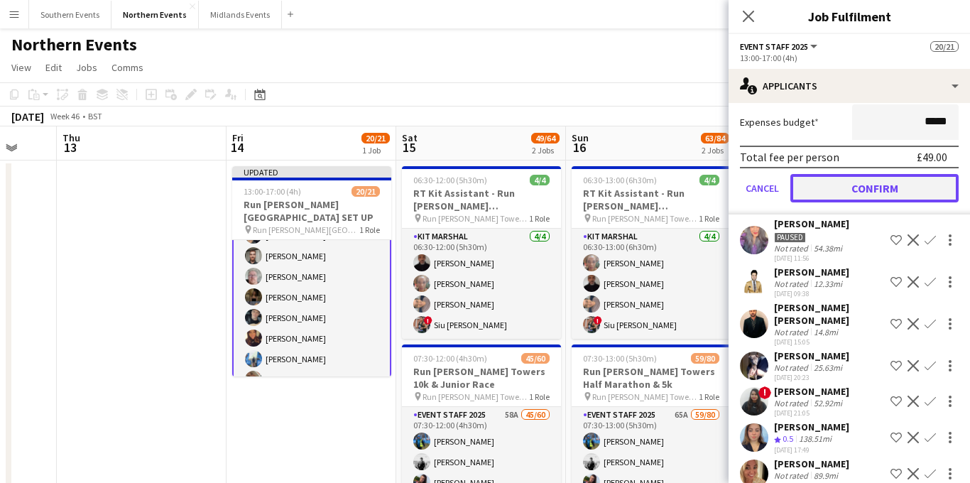
click at [868, 190] on button "Confirm" at bounding box center [874, 188] width 168 height 28
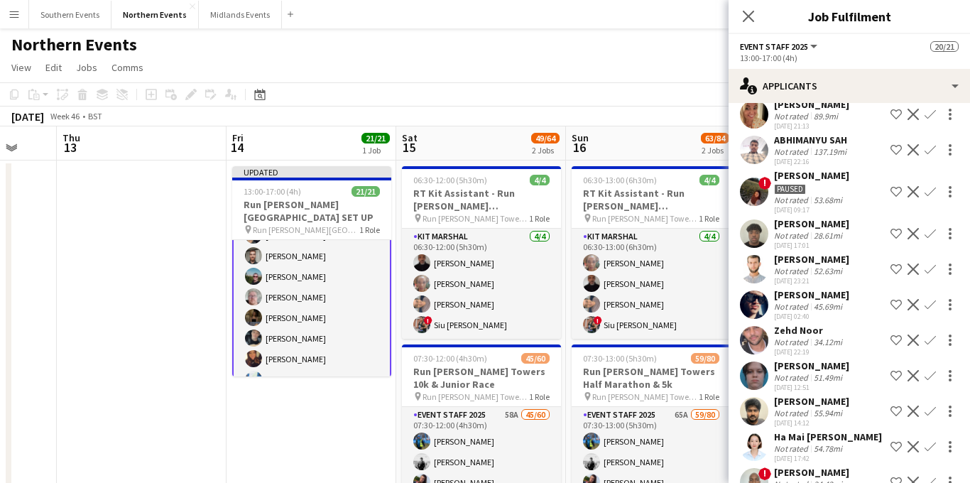
scroll to position [557, 0]
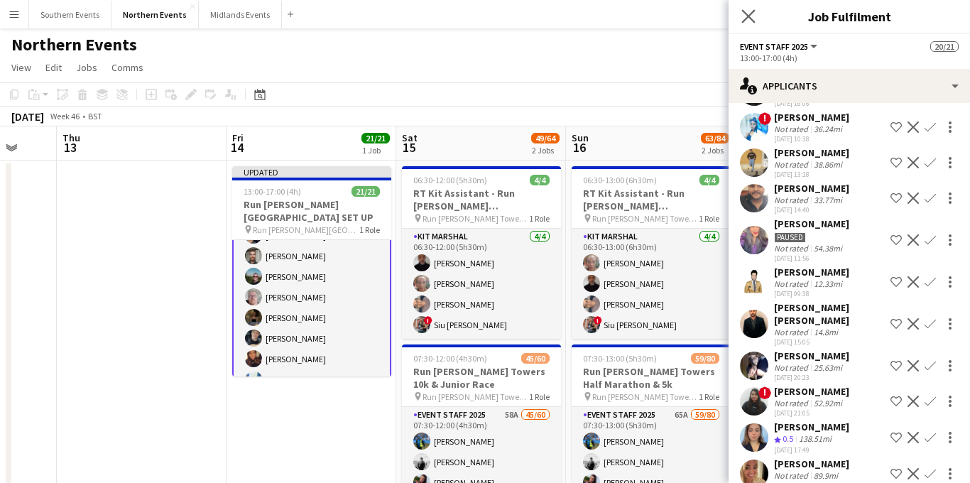
click at [739, 18] on app-icon "Close pop-in" at bounding box center [748, 16] width 21 height 21
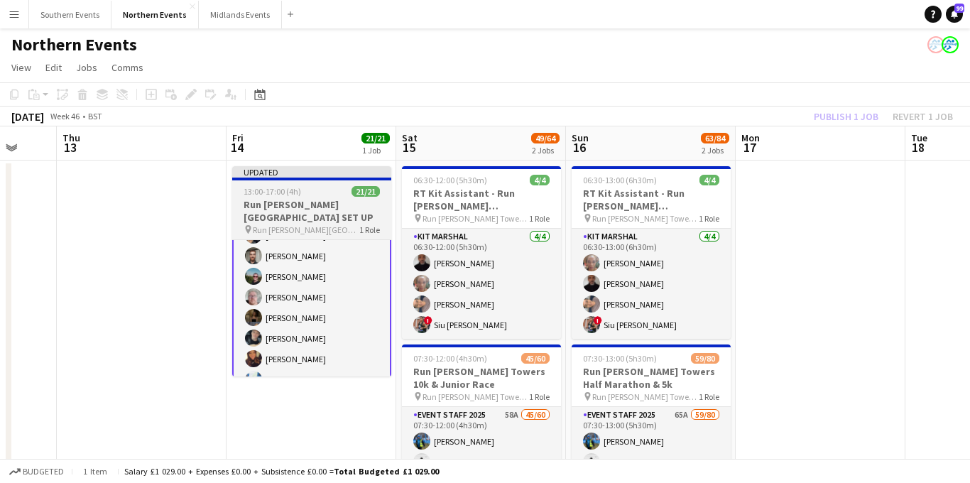
click at [317, 224] on span "Run [PERSON_NAME][GEOGRAPHIC_DATA] SET UP" at bounding box center [306, 229] width 107 height 11
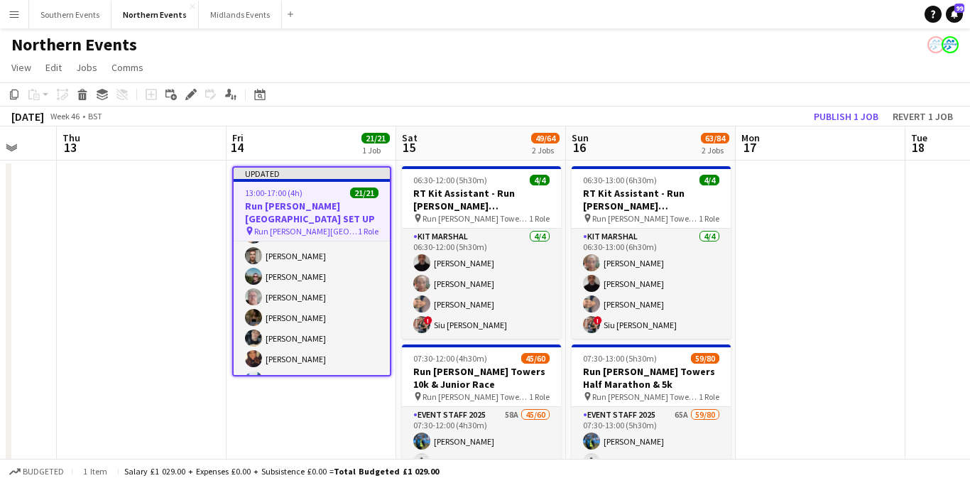
scroll to position [80, 0]
click at [857, 117] on button "Publish 1 job" at bounding box center [846, 116] width 76 height 18
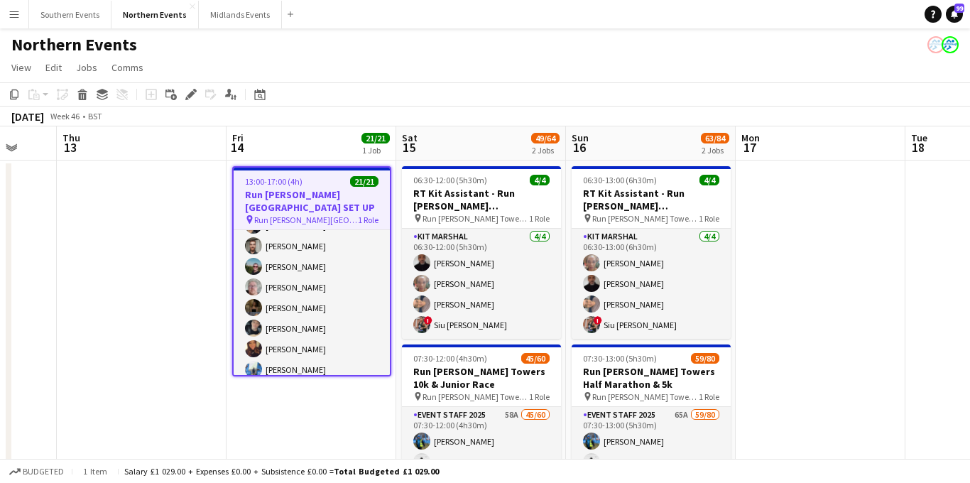
click at [305, 182] on div "13:00-17:00 (4h) 21/21" at bounding box center [312, 181] width 156 height 11
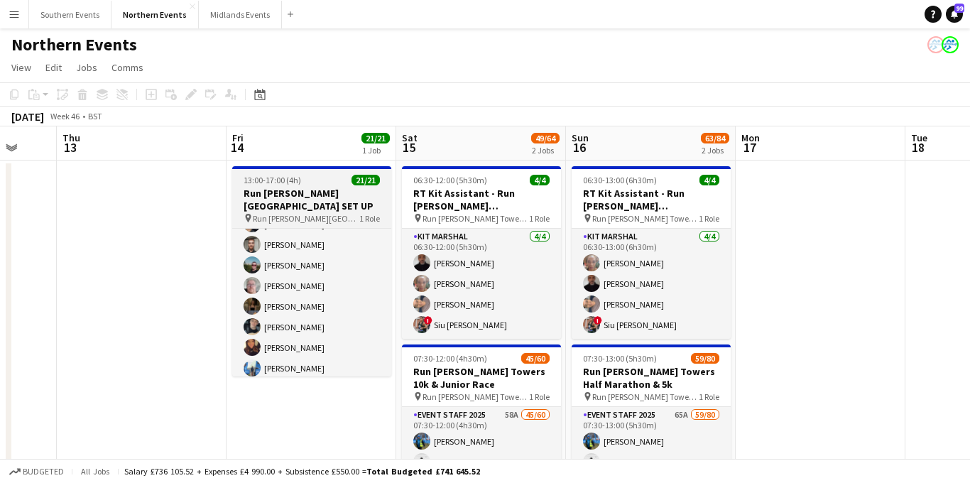
click at [307, 213] on span "Run [PERSON_NAME][GEOGRAPHIC_DATA] SET UP" at bounding box center [306, 218] width 107 height 11
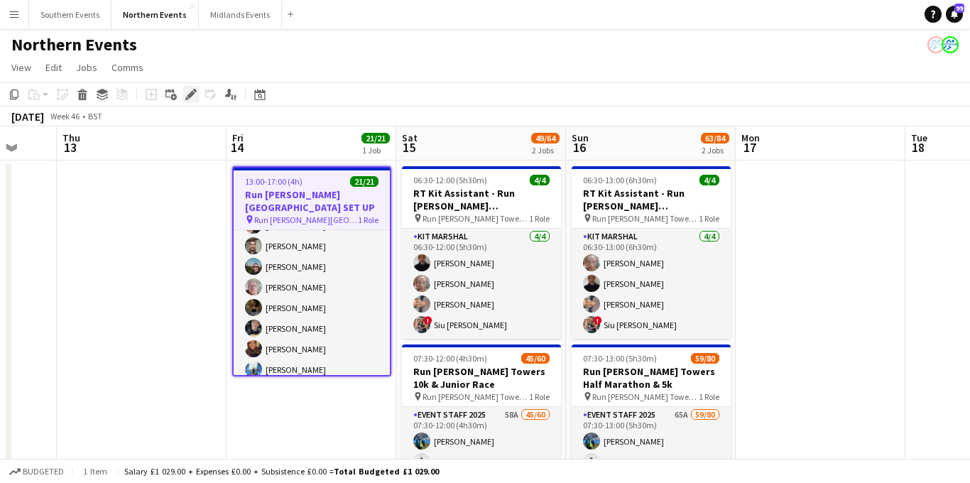
click at [194, 99] on icon "Edit" at bounding box center [190, 94] width 11 height 11
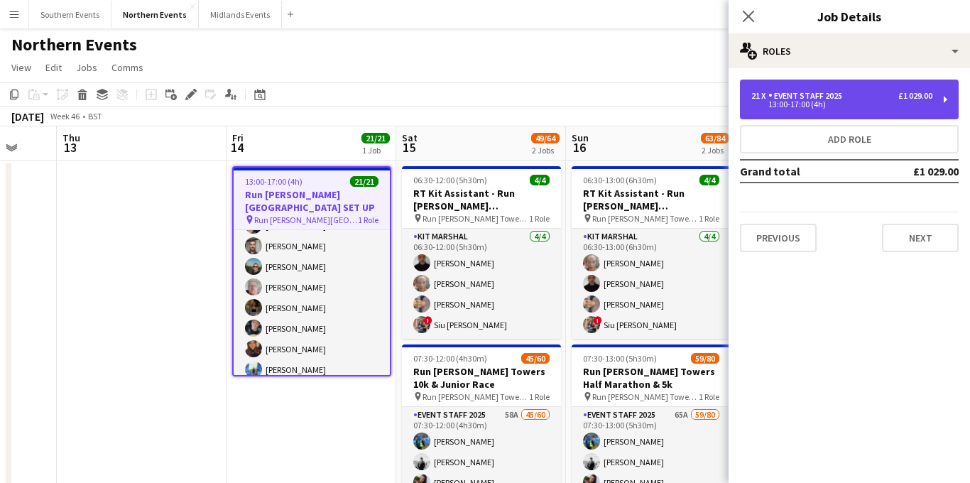
click at [784, 115] on div "21 x Event Staff 2025 £1 029.00 13:00-17:00 (4h)" at bounding box center [849, 100] width 219 height 40
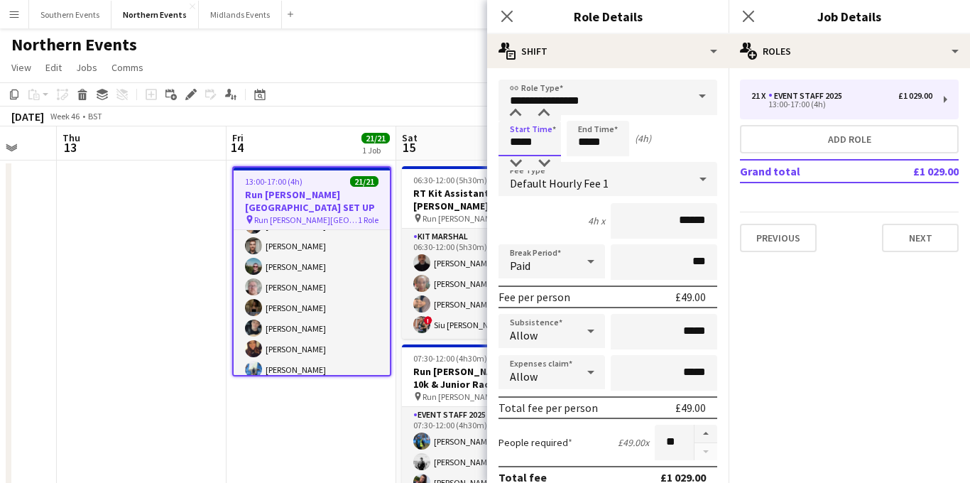
click at [513, 138] on input "*****" at bounding box center [529, 139] width 62 height 36
click at [517, 160] on div at bounding box center [515, 163] width 28 height 14
type input "*****"
click at [517, 160] on div at bounding box center [515, 163] width 28 height 14
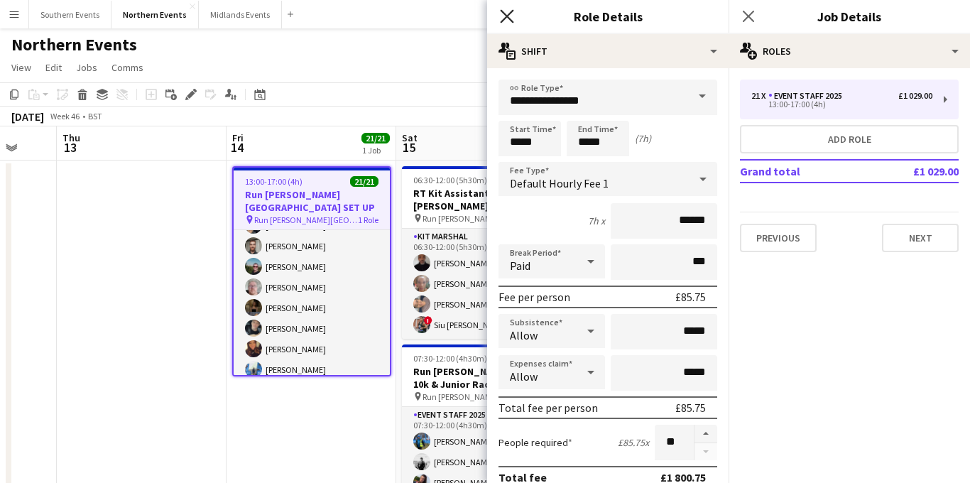
click at [505, 19] on icon "Close pop-in" at bounding box center [506, 15] width 13 height 13
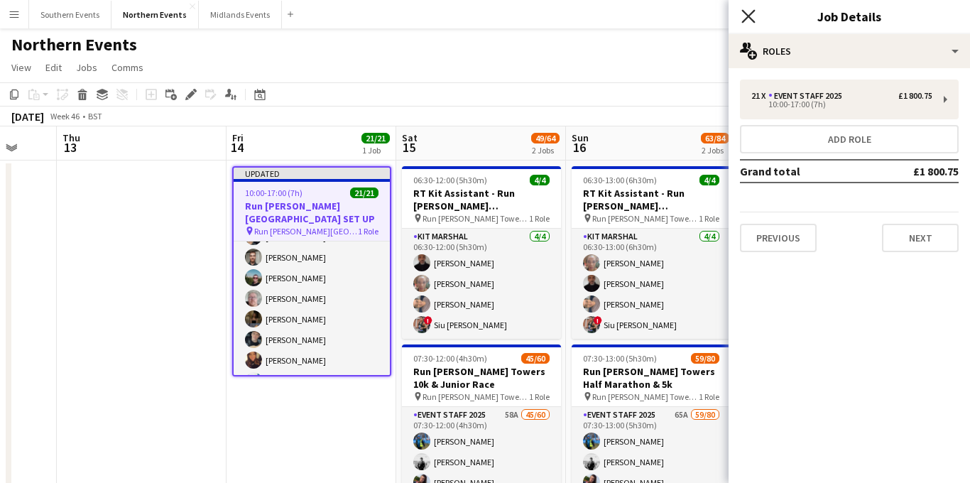
click at [746, 21] on icon "Close pop-in" at bounding box center [747, 15] width 13 height 13
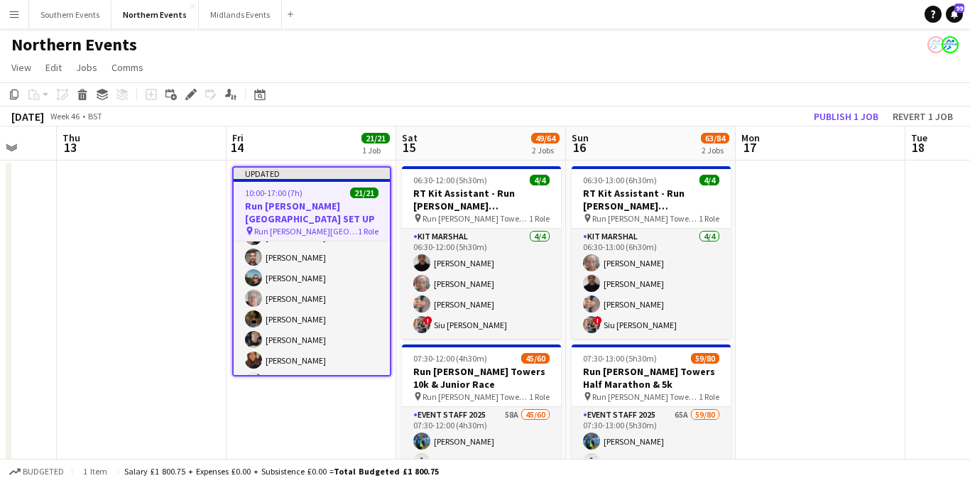
click at [307, 200] on h3 "Run [PERSON_NAME][GEOGRAPHIC_DATA] SET UP" at bounding box center [312, 213] width 156 height 26
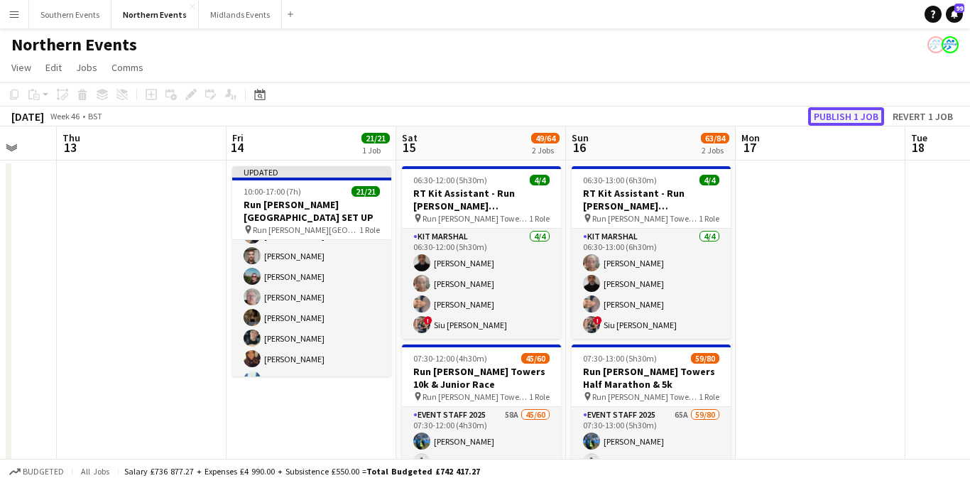
click at [849, 113] on button "Publish 1 job" at bounding box center [846, 116] width 76 height 18
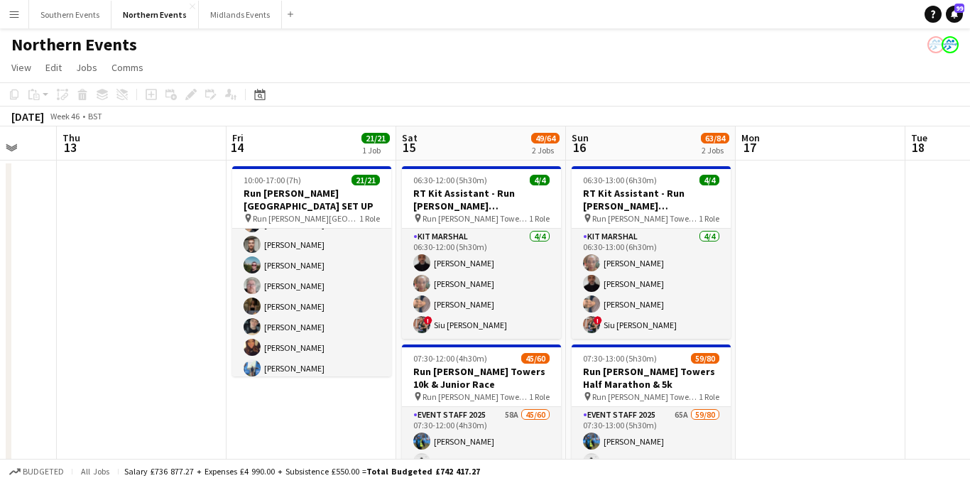
click at [13, 18] on app-icon "Menu" at bounding box center [14, 14] width 11 height 11
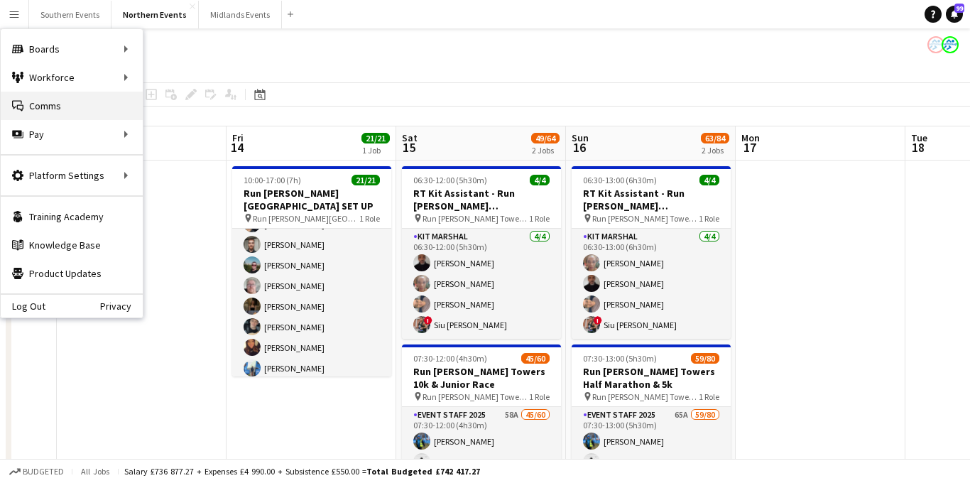
click at [62, 111] on link "Comms Comms" at bounding box center [72, 106] width 142 height 28
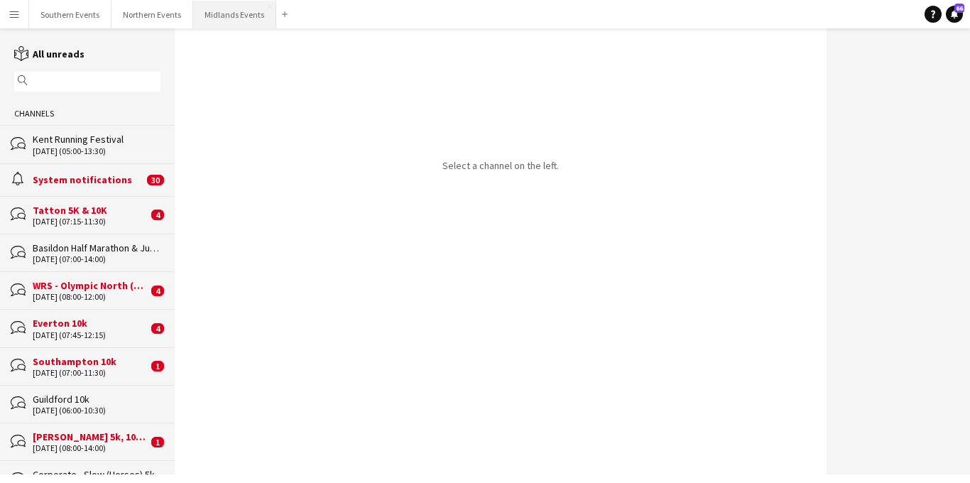
click at [213, 13] on button "Midlands Events Close" at bounding box center [234, 15] width 83 height 28
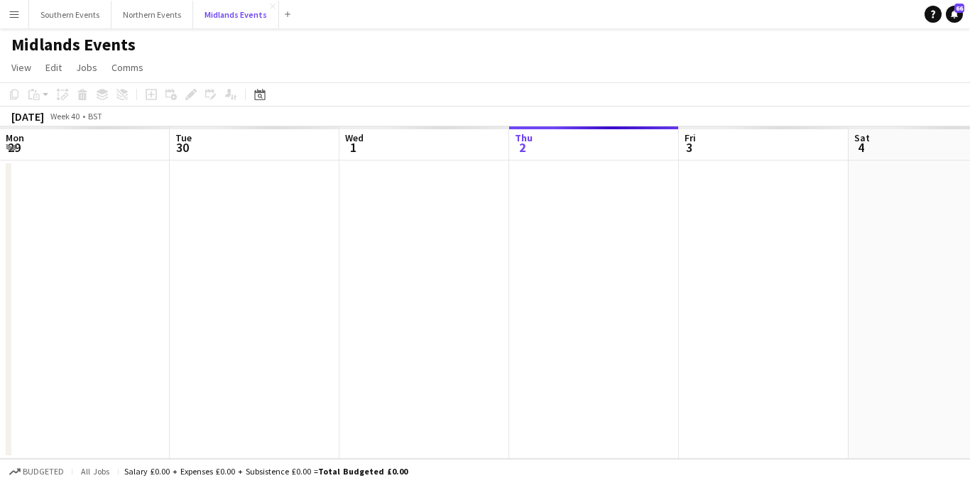
scroll to position [0, 339]
